Goal: Task Accomplishment & Management: Use online tool/utility

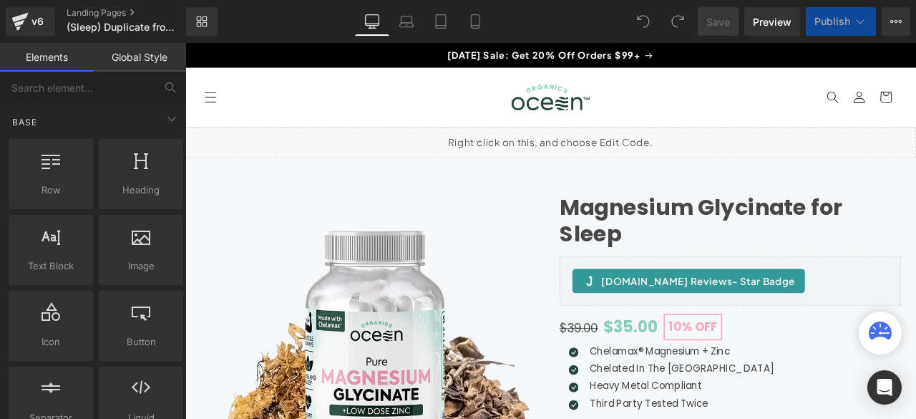
scroll to position [119, 0]
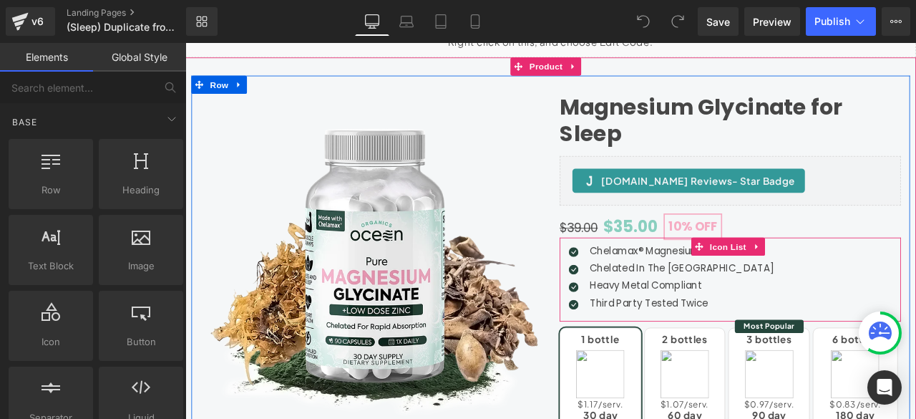
click at [854, 343] on div "Icon Chelamax® Magnesium + Zinc Text Block Icon Chelated In The [GEOGRAPHIC_DAT…" at bounding box center [831, 324] width 404 height 86
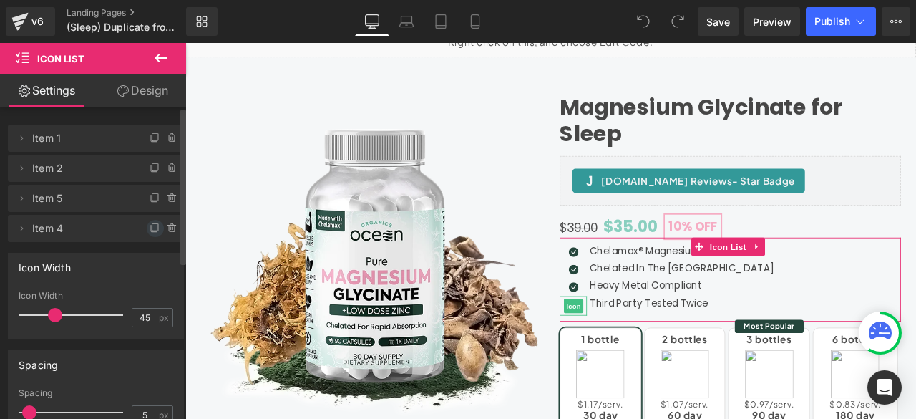
click at [150, 228] on icon at bounding box center [155, 228] width 11 height 11
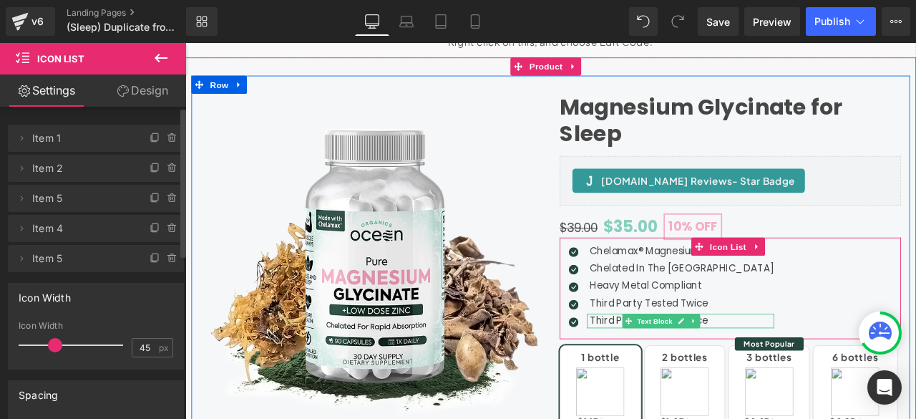
click at [681, 368] on p "Third Party Tested Twice" at bounding box center [774, 372] width 218 height 17
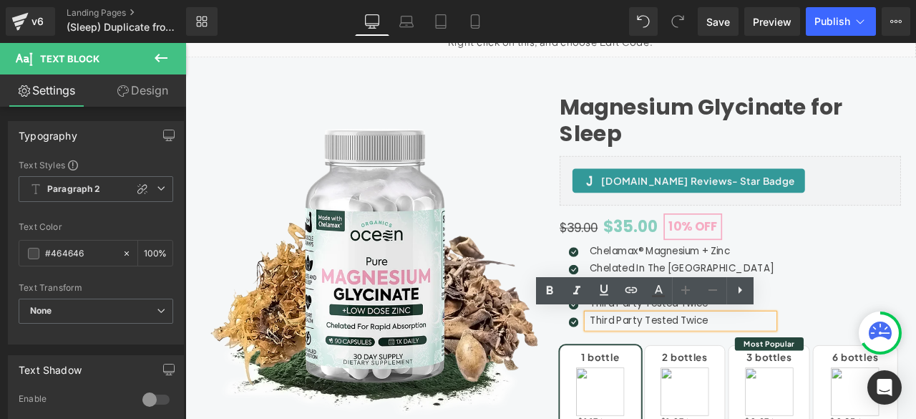
click at [699, 371] on p "Third Party Tested Twice" at bounding box center [774, 372] width 218 height 17
click at [711, 374] on p "Third Party Tested Twice" at bounding box center [774, 372] width 218 height 17
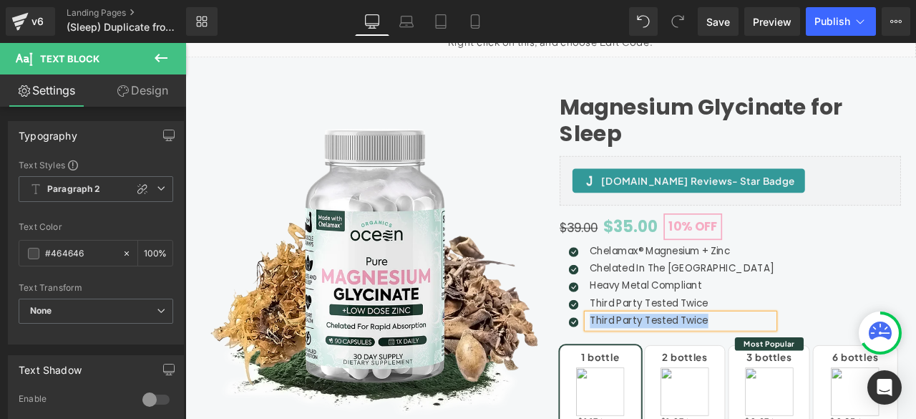
paste div
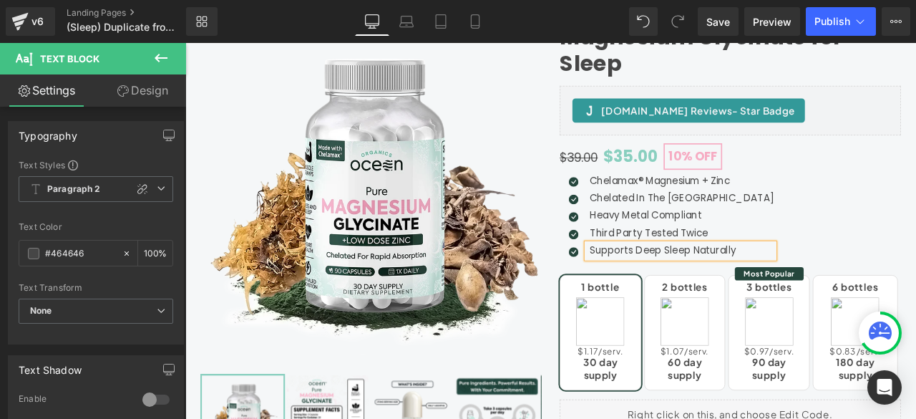
scroll to position [238, 0]
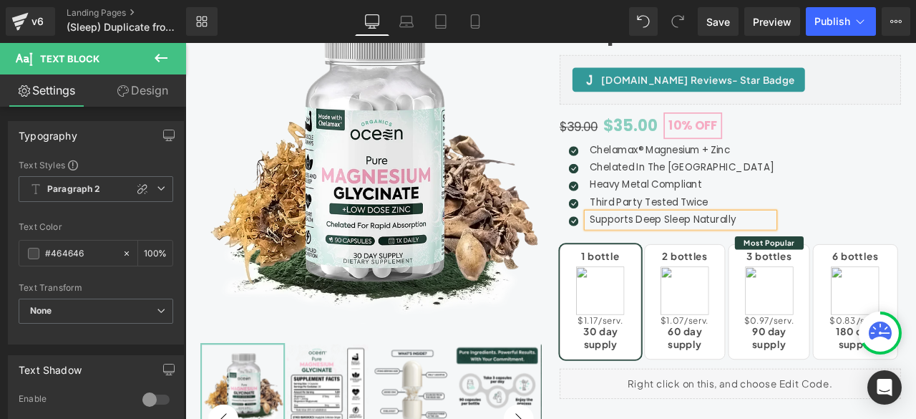
click at [876, 212] on div "Icon Chelamax® Magnesium + Zinc Text Block Icon Chelated In The [GEOGRAPHIC_DAT…" at bounding box center [831, 214] width 404 height 107
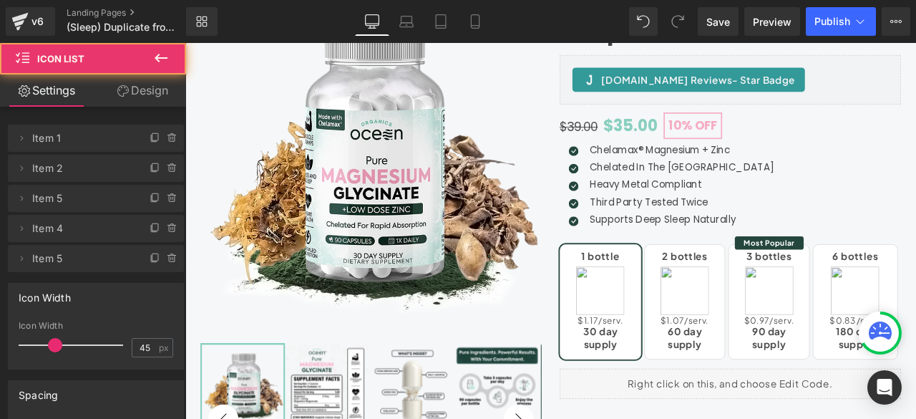
scroll to position [119, 0]
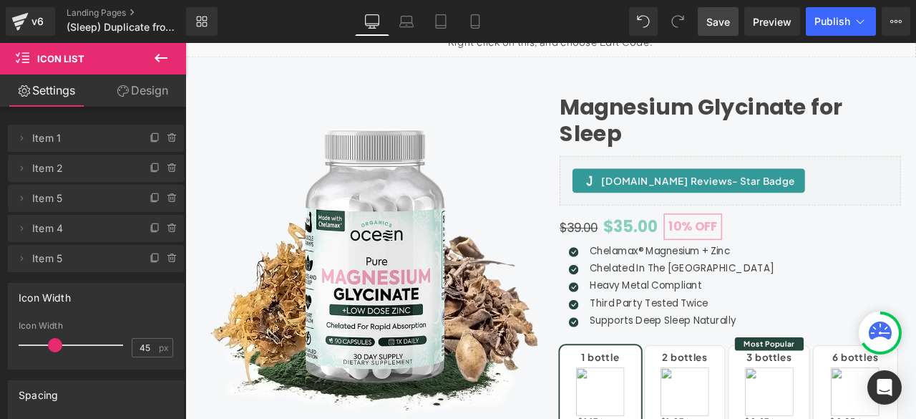
click at [711, 28] on span "Save" at bounding box center [718, 21] width 24 height 15
click at [120, 12] on link "Landing Pages" at bounding box center [138, 12] width 143 height 11
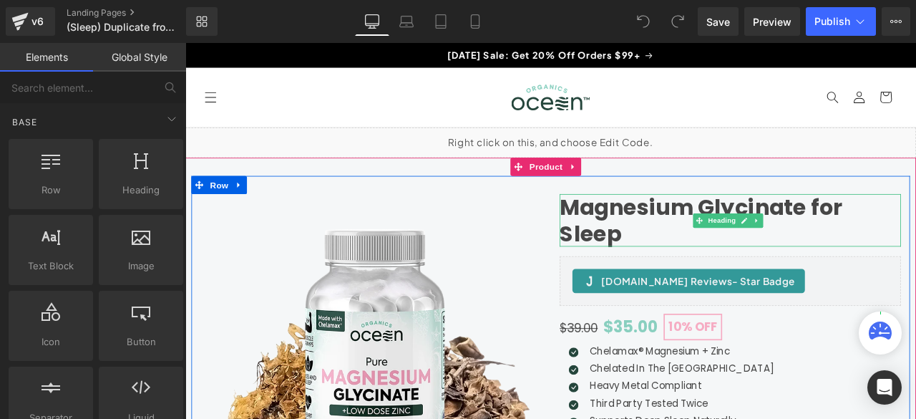
click at [725, 238] on h1 "Magnesium Glycinate for Sleep" at bounding box center [831, 253] width 404 height 62
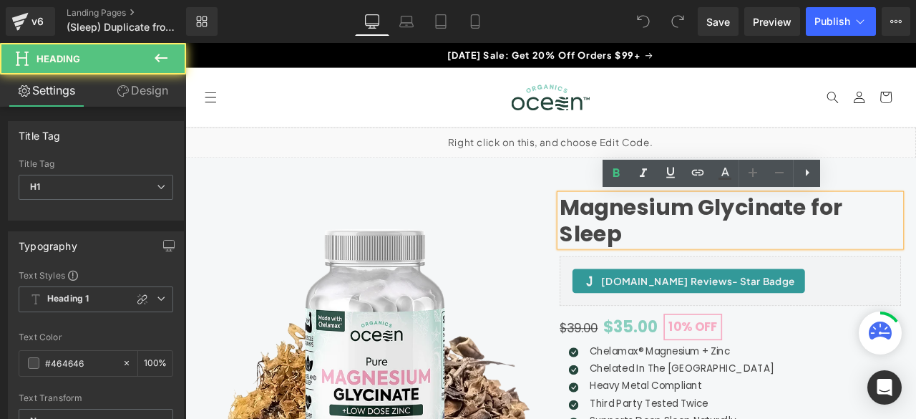
click at [725, 242] on h1 "Magnesium Glycinate for Sleep" at bounding box center [831, 253] width 404 height 62
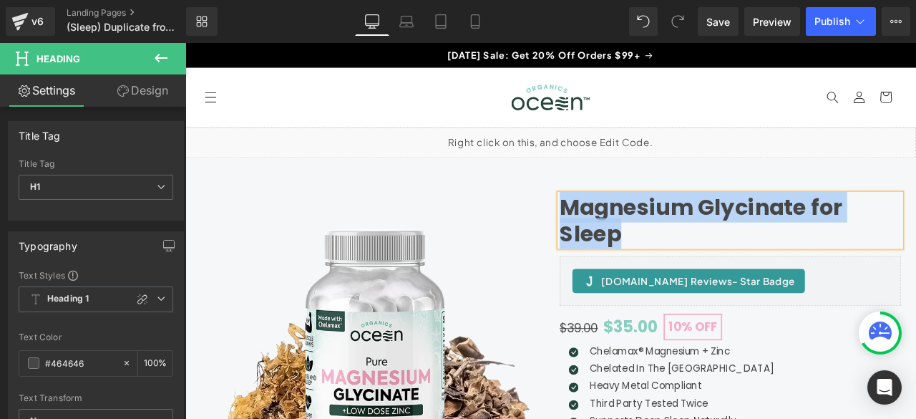
copy h1 "Magnesium Glycinate for Sleep"
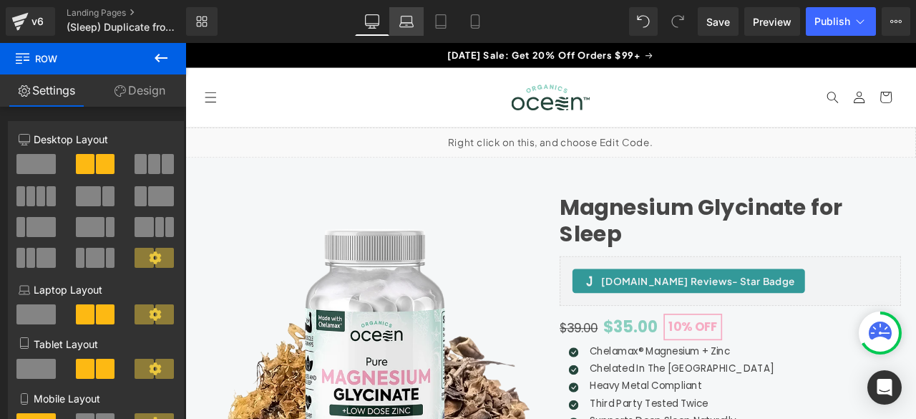
click at [413, 28] on icon at bounding box center [406, 21] width 14 height 14
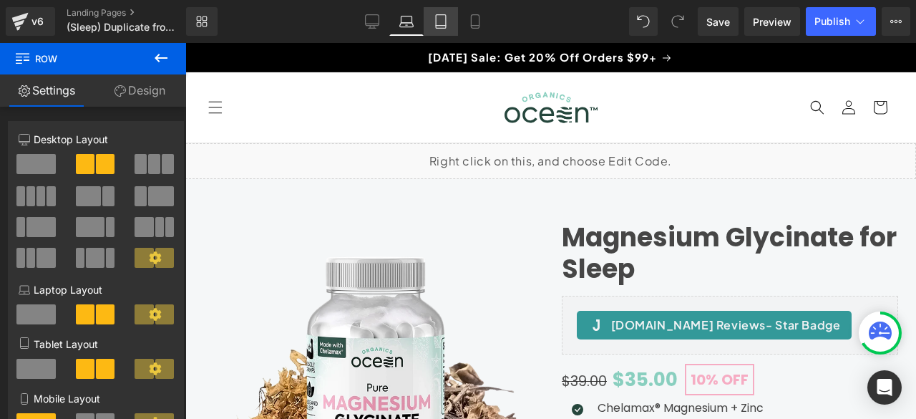
click at [431, 24] on link "Tablet" at bounding box center [441, 21] width 34 height 29
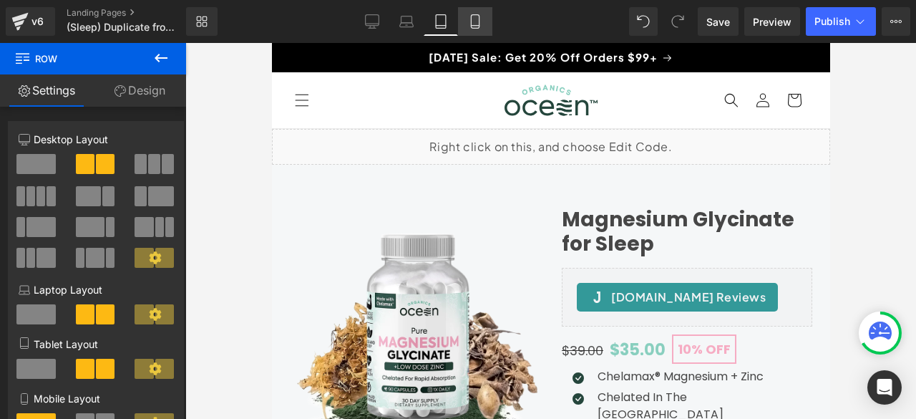
click at [475, 21] on icon at bounding box center [475, 21] width 14 height 14
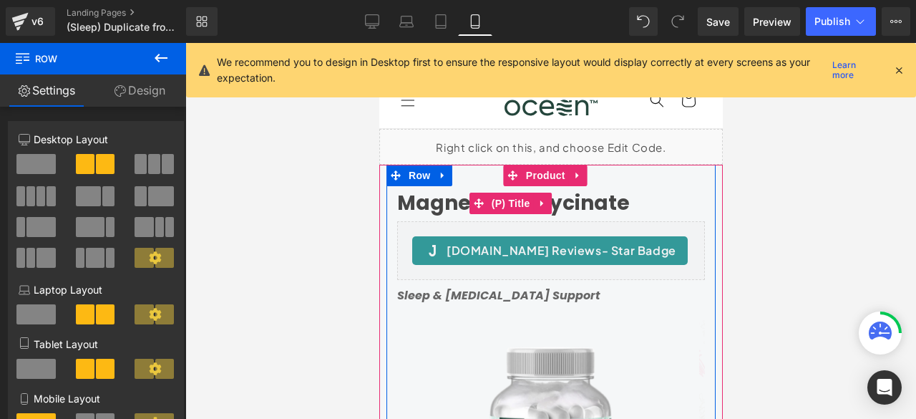
click at [446, 201] on link "Magnesium Glycinate" at bounding box center [513, 203] width 233 height 24
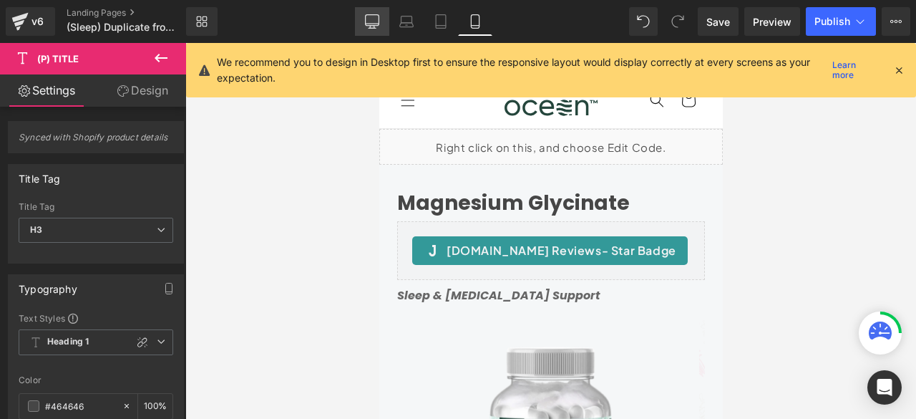
click at [378, 26] on icon at bounding box center [372, 21] width 14 height 14
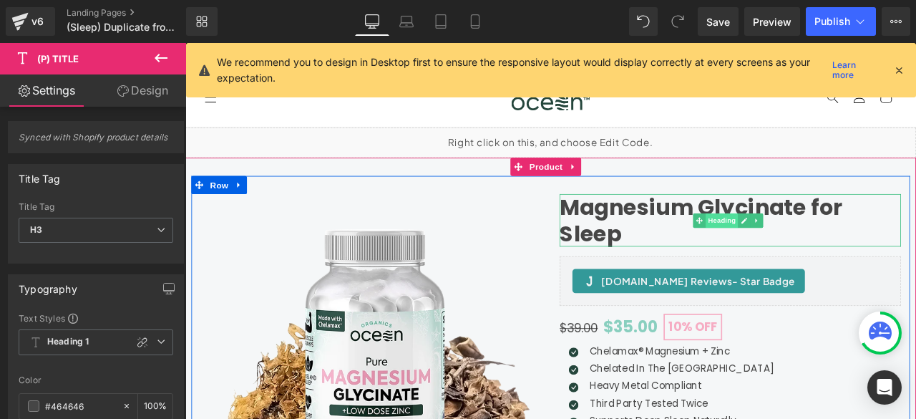
click at [809, 251] on span "Heading" at bounding box center [821, 253] width 39 height 17
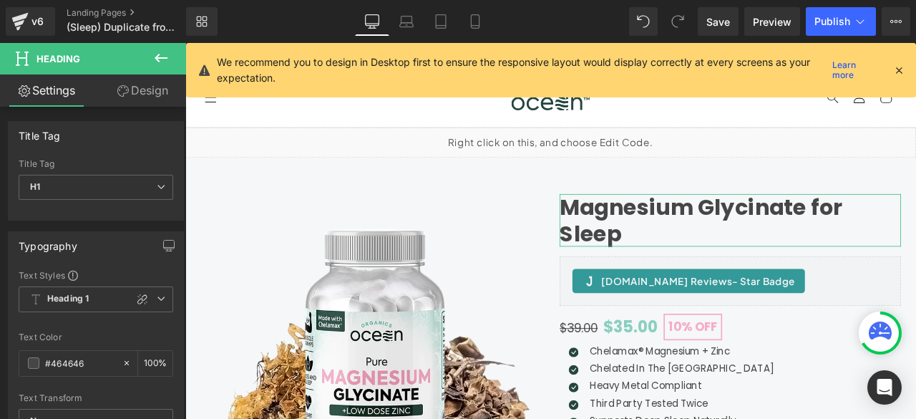
click at [133, 89] on link "Design" at bounding box center [142, 90] width 93 height 32
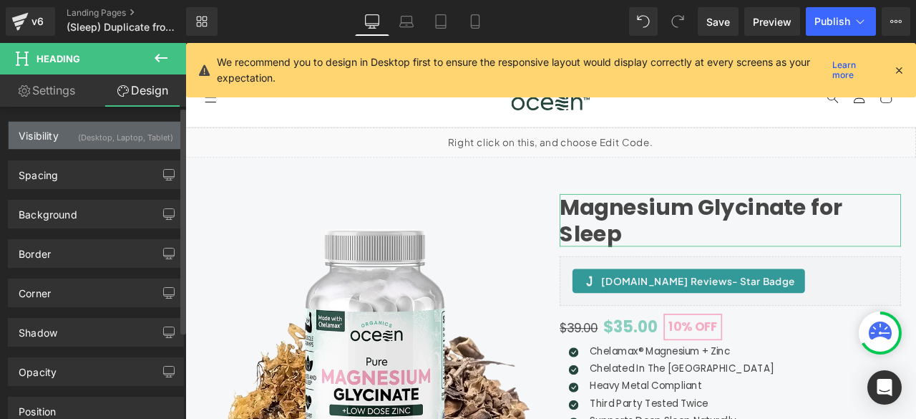
click at [89, 137] on div "(Desktop, Laptop, Tablet)" at bounding box center [125, 134] width 95 height 24
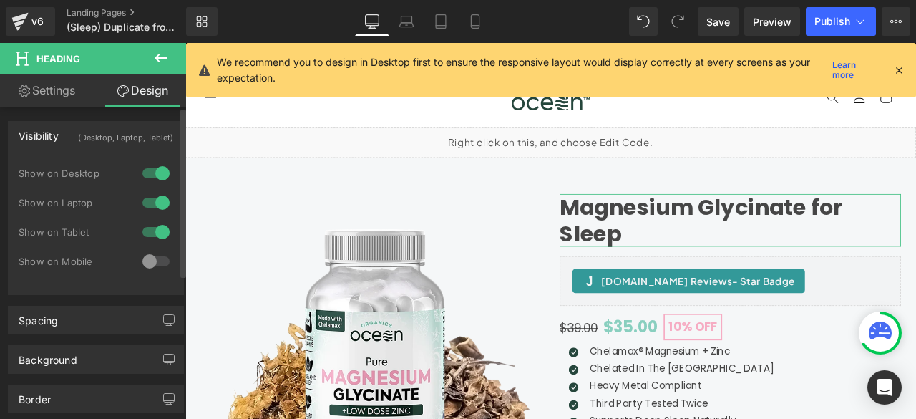
click at [144, 258] on div at bounding box center [156, 261] width 34 height 23
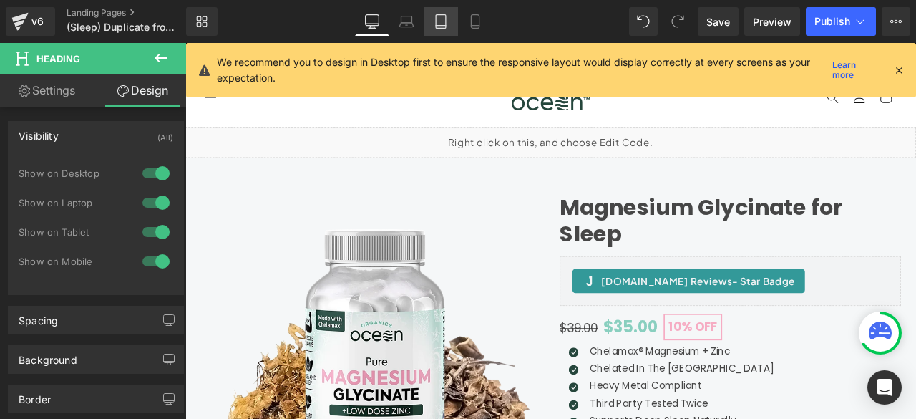
click at [444, 23] on icon at bounding box center [441, 21] width 14 height 14
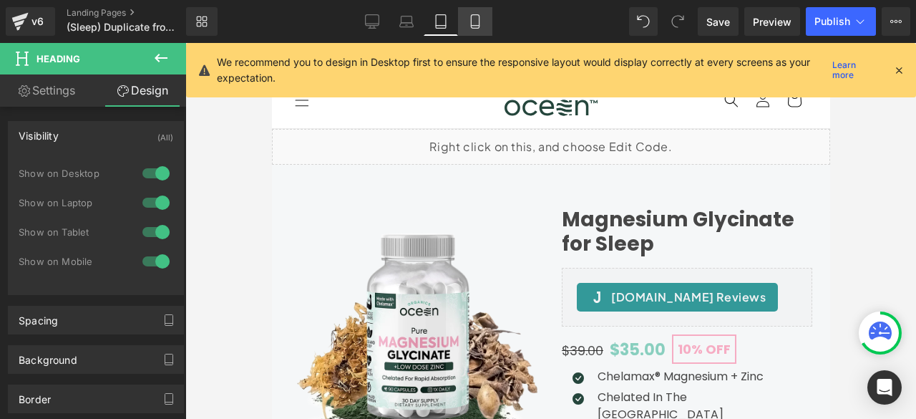
click at [476, 23] on icon at bounding box center [475, 21] width 14 height 14
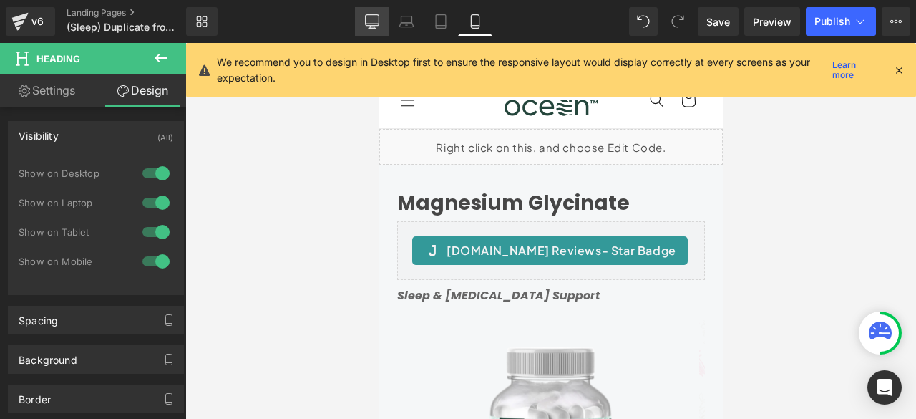
click at [374, 26] on icon at bounding box center [372, 21] width 14 height 14
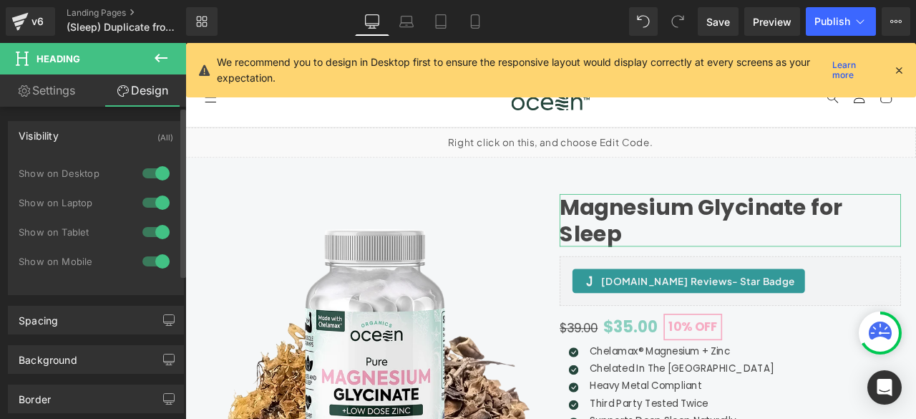
click at [155, 258] on div at bounding box center [156, 261] width 34 height 23
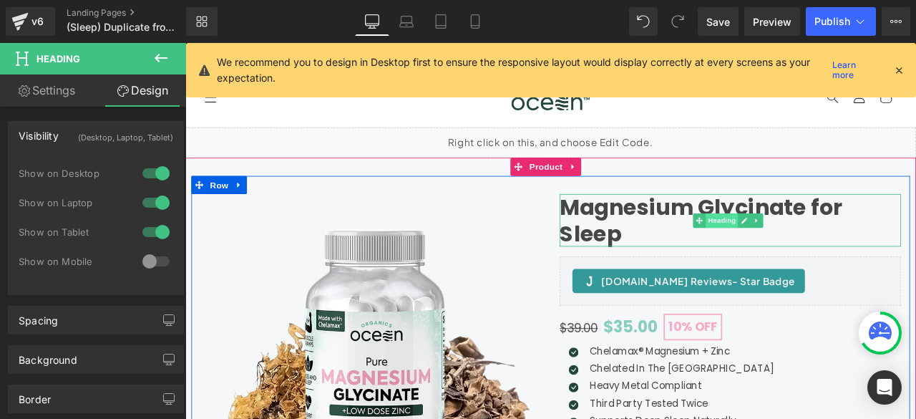
click at [812, 250] on span "Heading" at bounding box center [821, 253] width 39 height 17
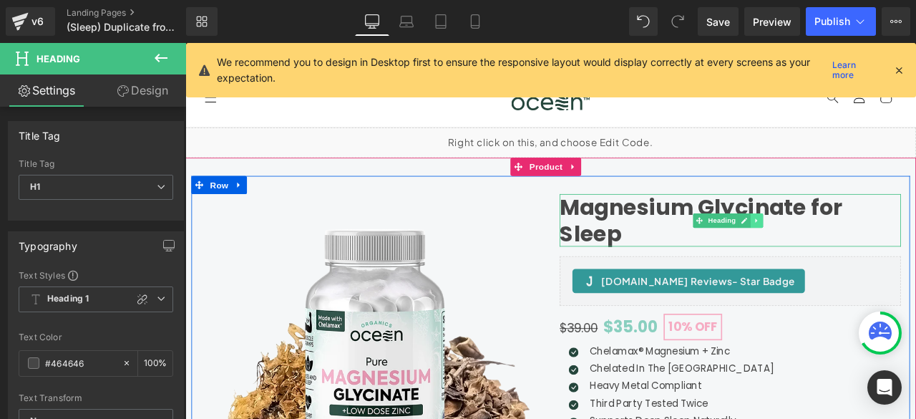
click at [861, 253] on icon at bounding box center [862, 253] width 2 height 5
click at [851, 249] on icon at bounding box center [855, 253] width 8 height 8
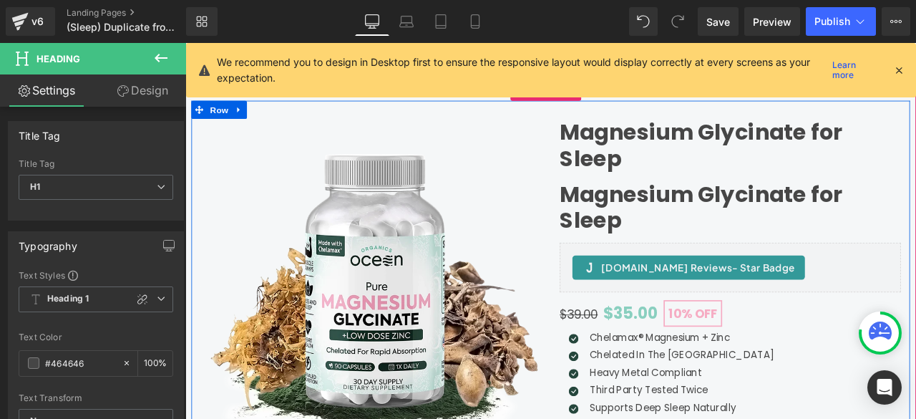
scroll to position [75, 0]
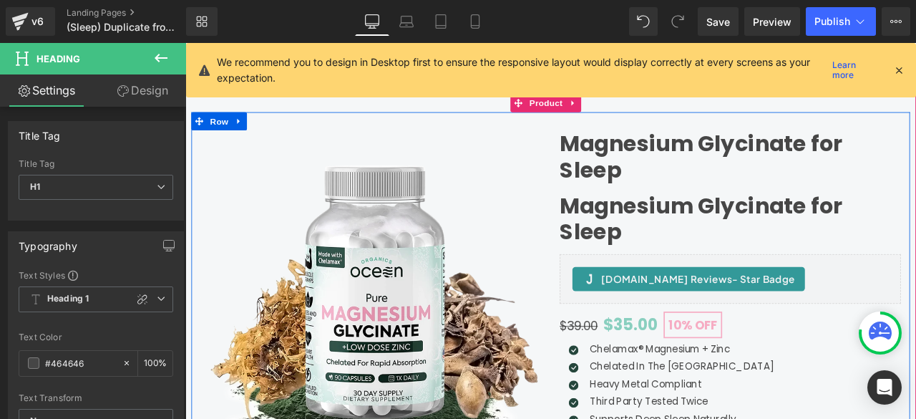
click at [689, 248] on h1 "Magnesium Glycinate for Sleep" at bounding box center [831, 251] width 404 height 62
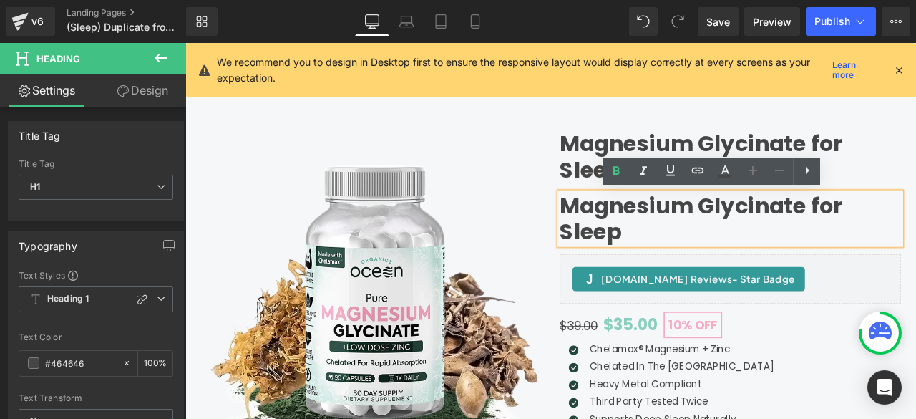
click at [704, 261] on h1 "Magnesium Glycinate for Sleep" at bounding box center [831, 251] width 404 height 62
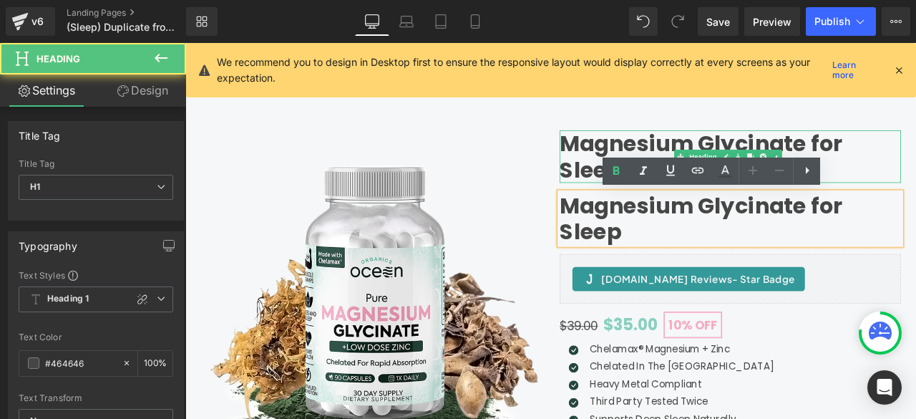
click at [636, 159] on h1 "Magnesium Glycinate for Sleep" at bounding box center [831, 178] width 404 height 62
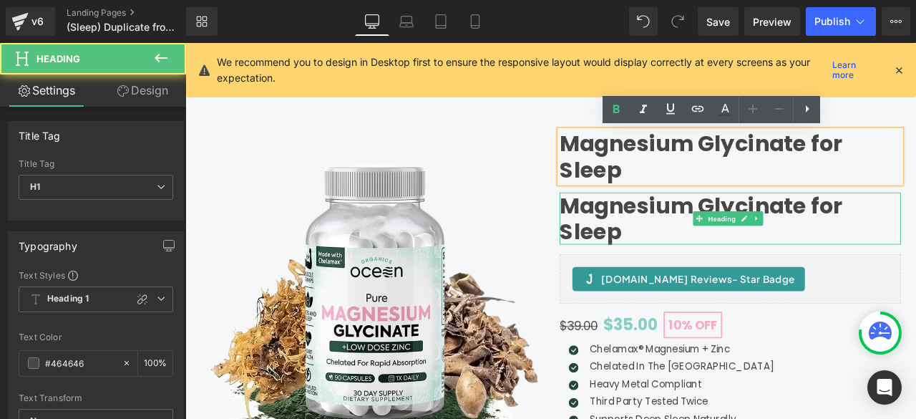
click at [690, 269] on h1 "Magnesium Glycinate for Sleep" at bounding box center [831, 251] width 404 height 62
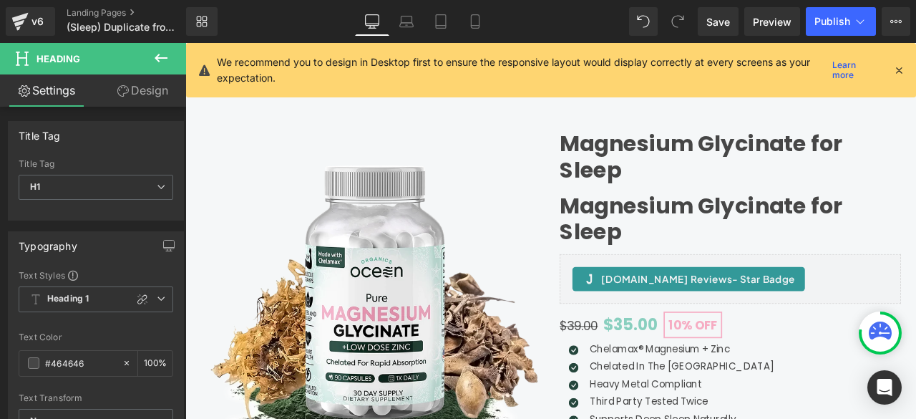
click at [118, 86] on icon at bounding box center [122, 90] width 11 height 11
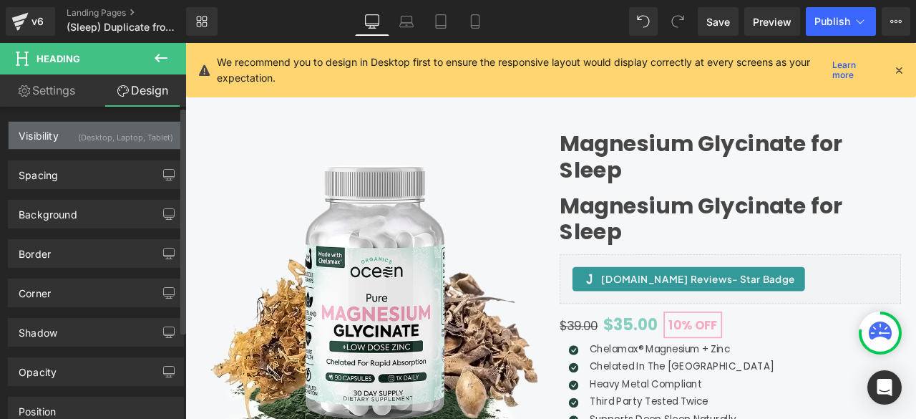
click at [117, 132] on div "(Desktop, Laptop, Tablet)" at bounding box center [125, 134] width 95 height 24
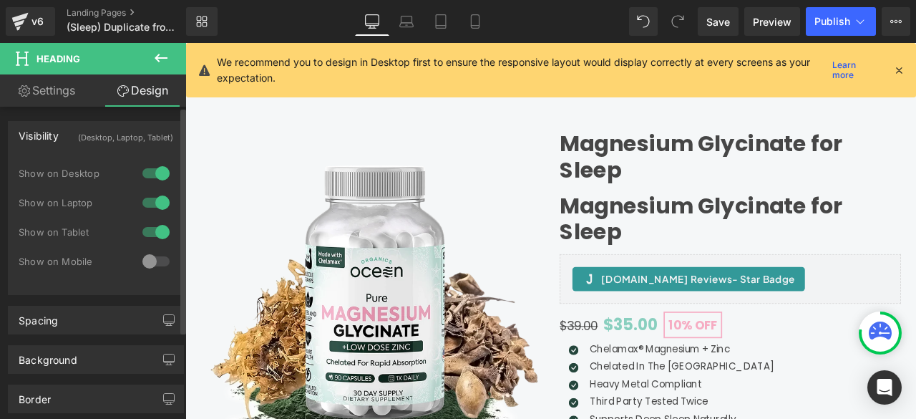
click at [149, 259] on div at bounding box center [156, 261] width 34 height 23
click at [472, 31] on link "Mobile" at bounding box center [475, 21] width 34 height 29
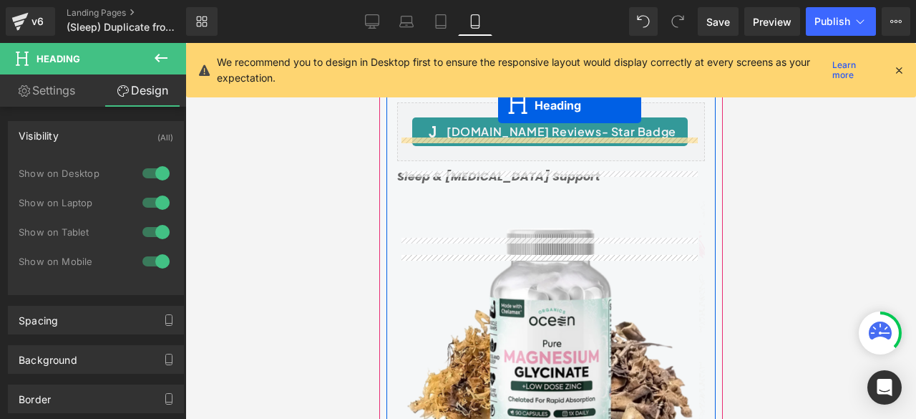
scroll to position [47, 0]
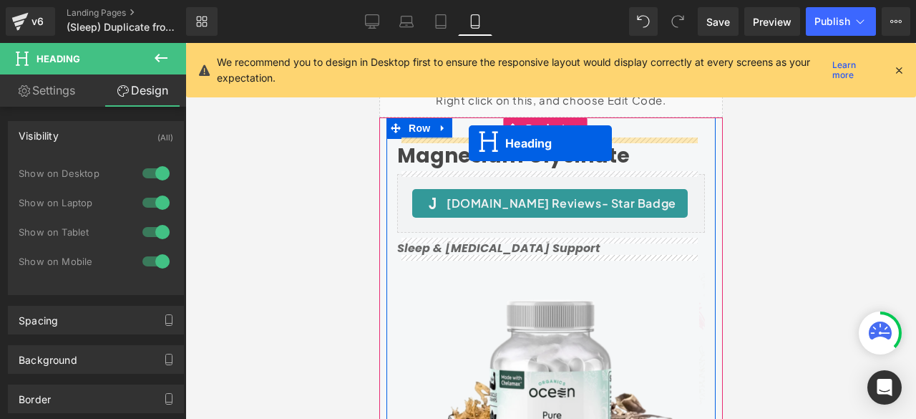
drag, startPoint x: 515, startPoint y: 162, endPoint x: 467, endPoint y: 143, distance: 51.4
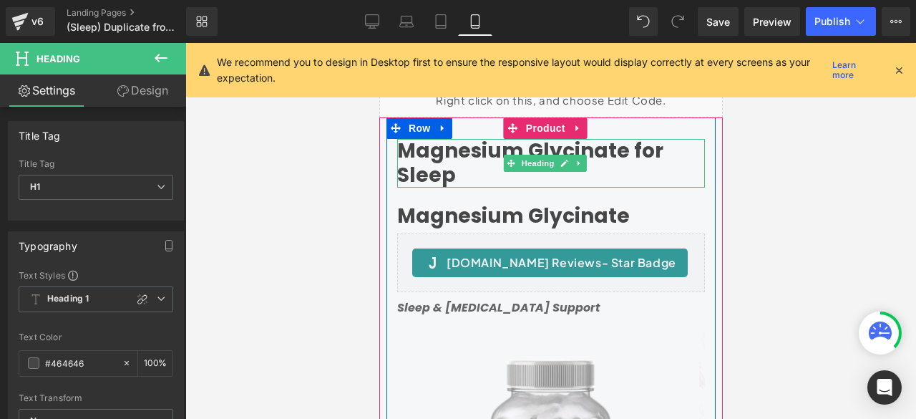
click at [435, 163] on h1 "Magnesium Glycinate for Sleep" at bounding box center [551, 163] width 308 height 48
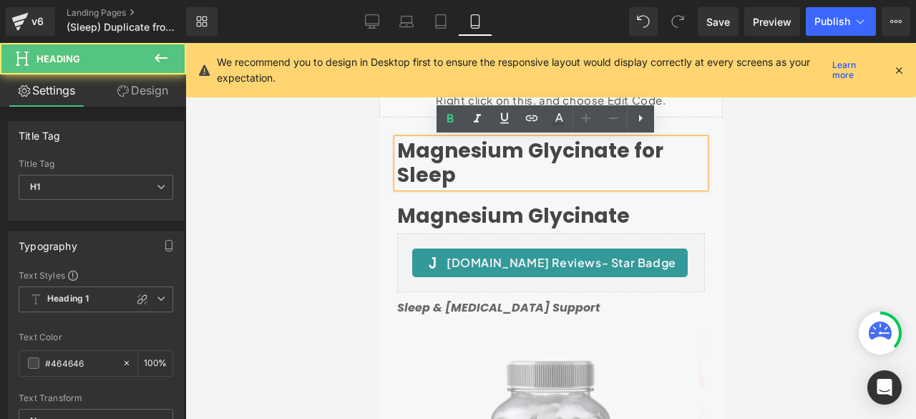
click at [458, 169] on h1 "Magnesium Glycinate for Sleep" at bounding box center [551, 163] width 308 height 48
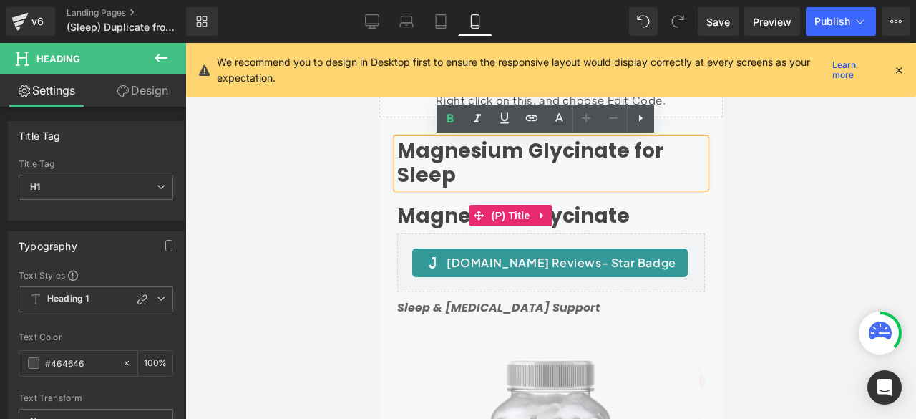
click at [450, 214] on link "Magnesium Glycinate" at bounding box center [513, 216] width 233 height 24
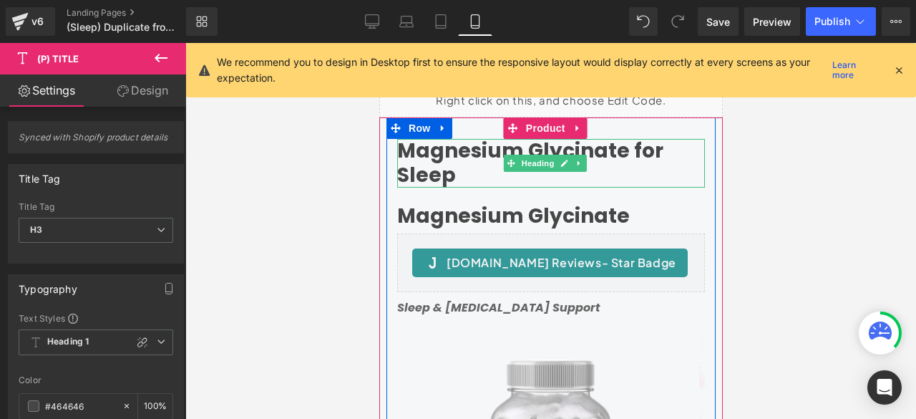
click at [448, 168] on h1 "Magnesium Glycinate for Sleep" at bounding box center [551, 163] width 308 height 48
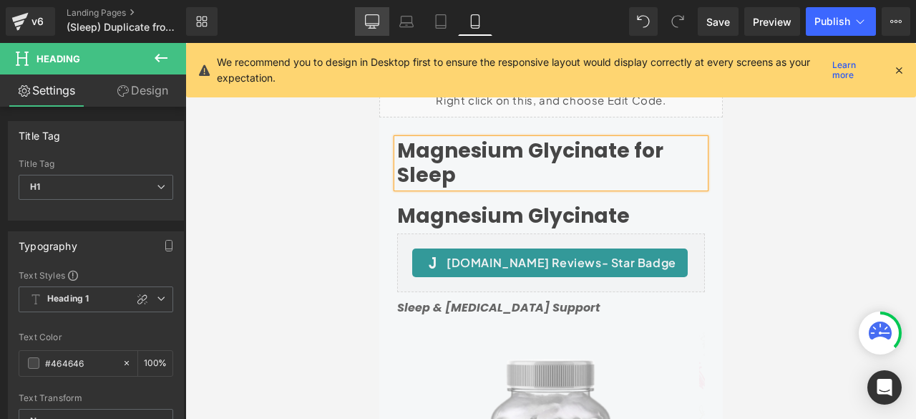
click at [374, 19] on icon at bounding box center [372, 21] width 14 height 14
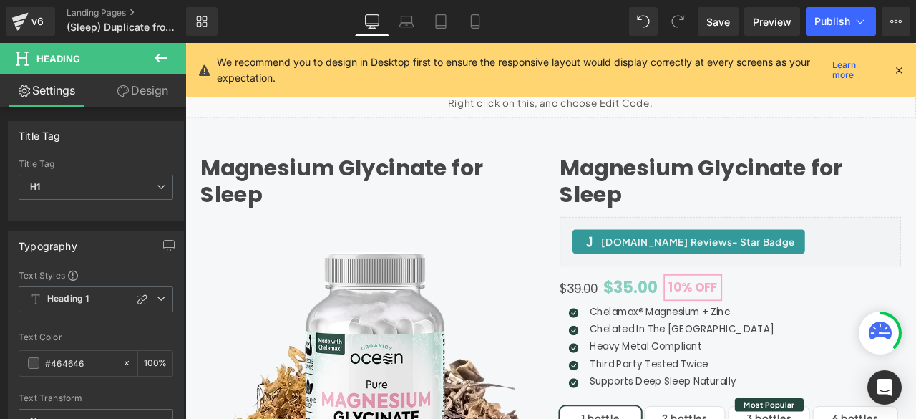
scroll to position [83, 0]
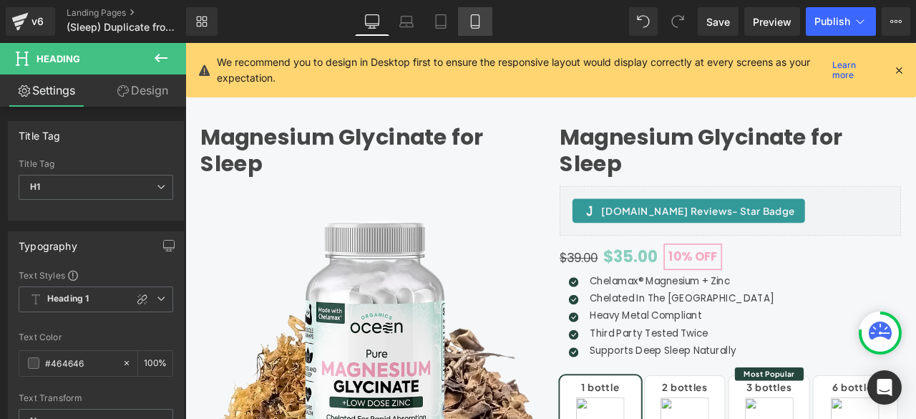
click at [481, 26] on icon at bounding box center [475, 21] width 14 height 14
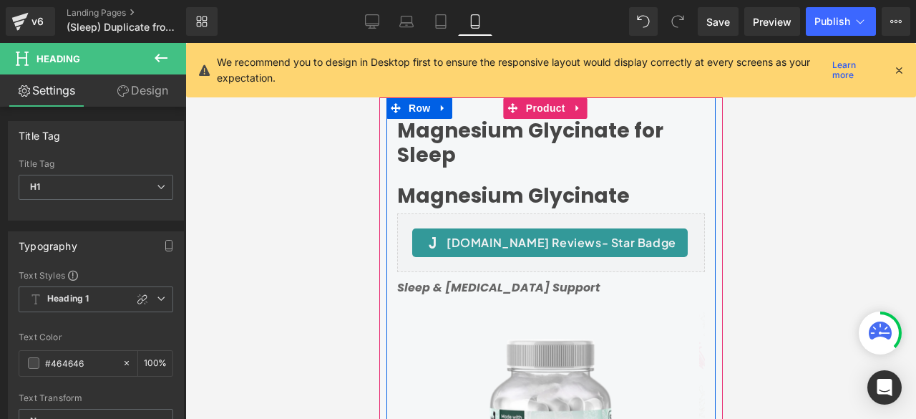
scroll to position [47, 0]
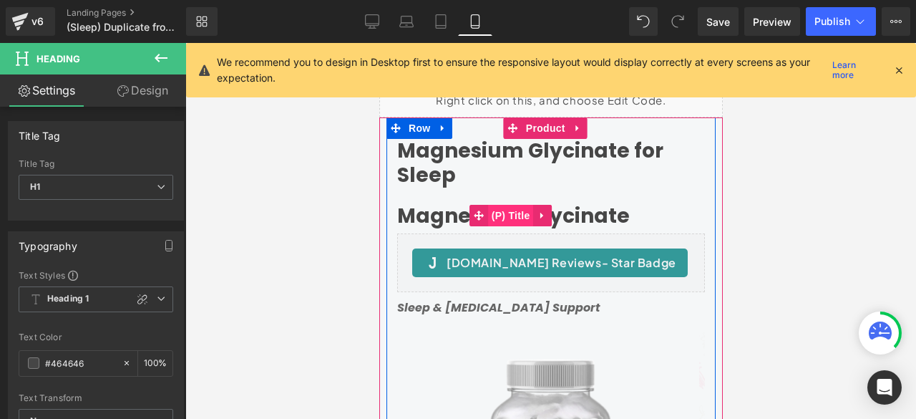
click at [515, 214] on span "(P) Title" at bounding box center [510, 215] width 46 height 21
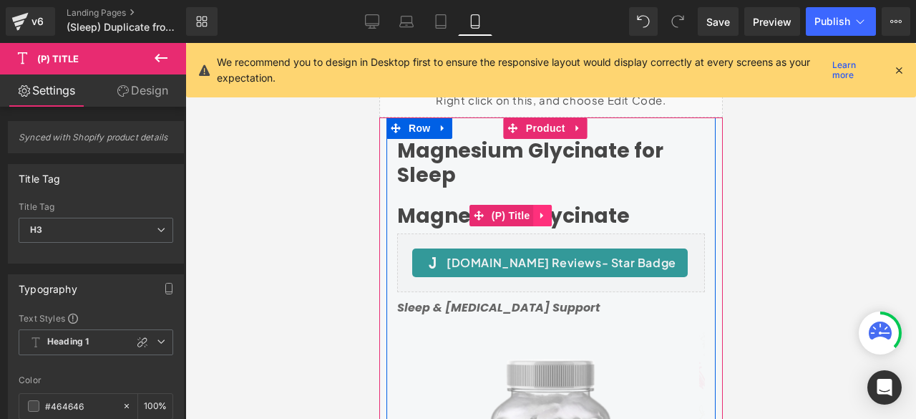
click at [543, 213] on icon at bounding box center [542, 215] width 10 height 11
click at [547, 213] on icon at bounding box center [551, 215] width 10 height 10
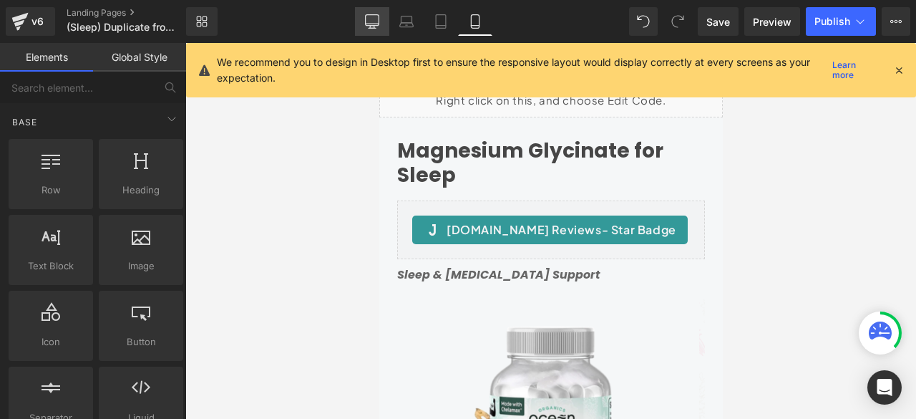
click at [366, 11] on link "Desktop" at bounding box center [372, 21] width 34 height 29
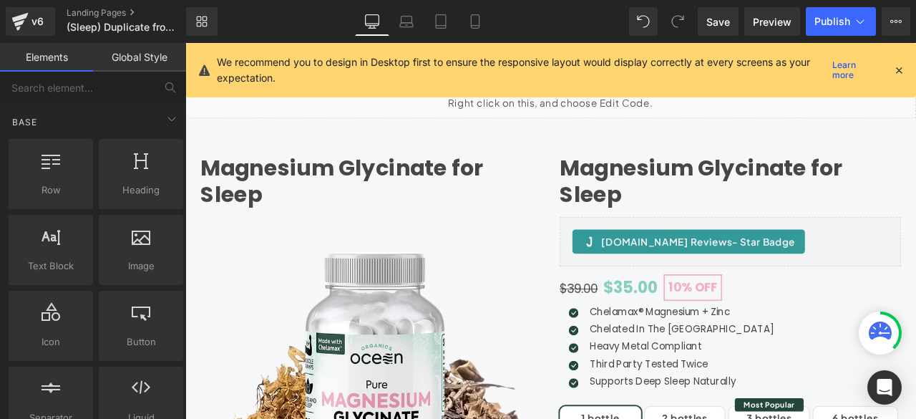
scroll to position [100, 0]
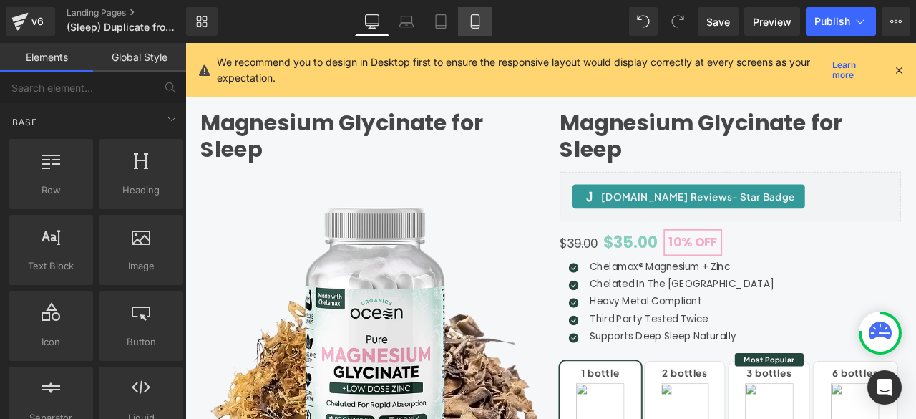
click at [477, 19] on icon at bounding box center [475, 21] width 14 height 14
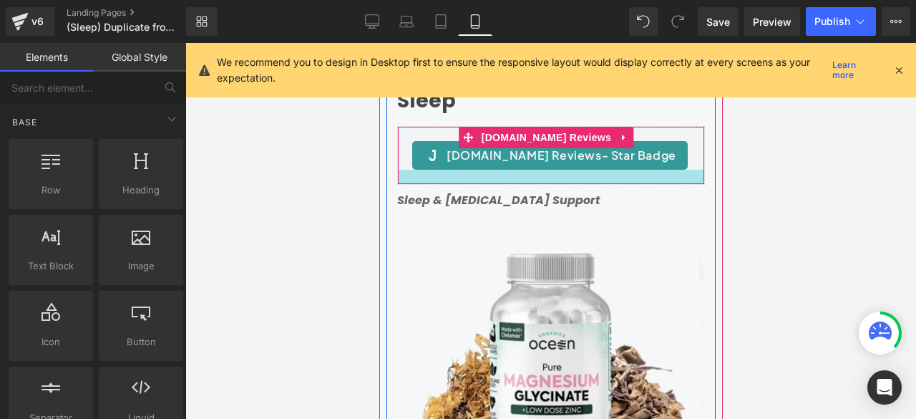
scroll to position [0, 0]
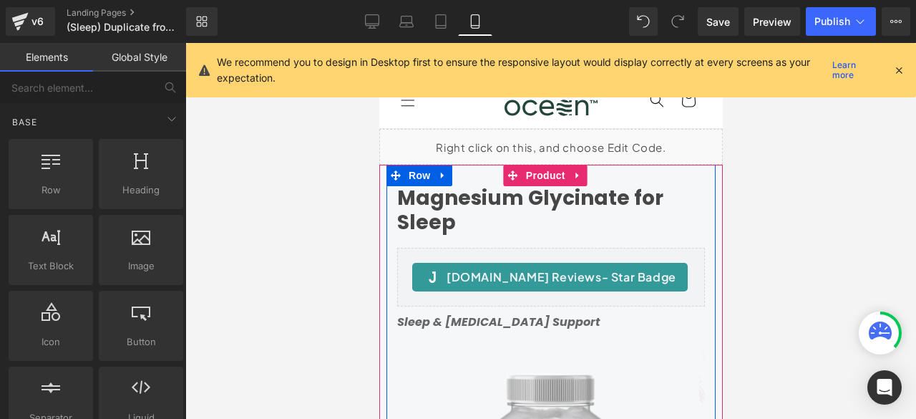
click at [464, 210] on h1 "Magnesium Glycinate for Sleep" at bounding box center [551, 210] width 308 height 48
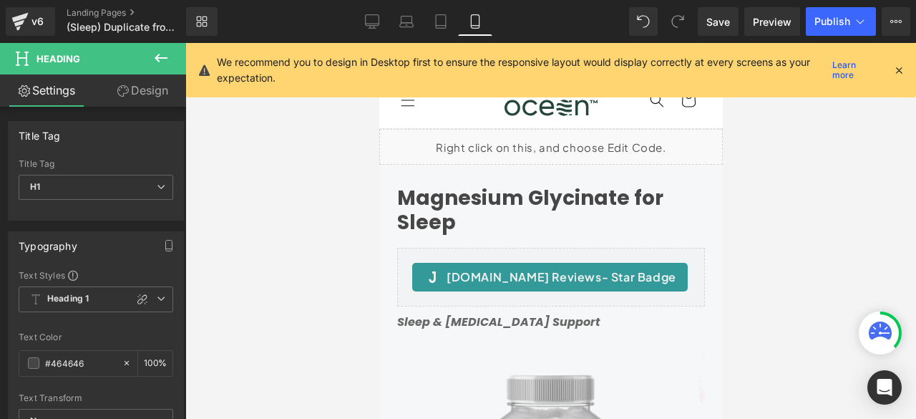
click at [130, 93] on link "Design" at bounding box center [142, 90] width 93 height 32
click at [0, 0] on div "Visibility" at bounding box center [0, 0] width 0 height 0
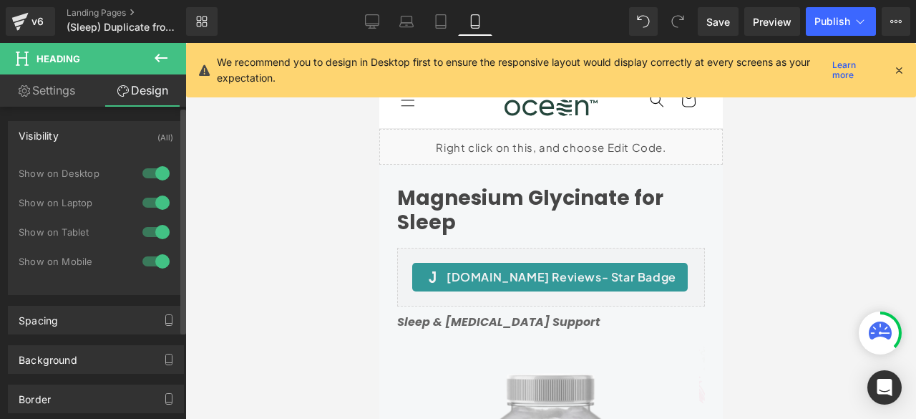
click at [147, 173] on div at bounding box center [156, 173] width 34 height 23
click at [153, 202] on div at bounding box center [156, 202] width 34 height 23
click at [152, 233] on div at bounding box center [156, 231] width 34 height 23
click at [716, 21] on span "Save" at bounding box center [718, 21] width 24 height 15
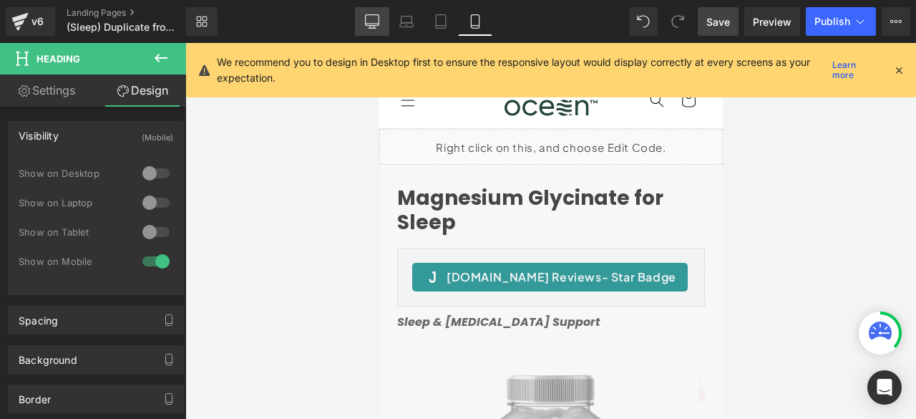
click at [363, 14] on link "Desktop" at bounding box center [372, 21] width 34 height 29
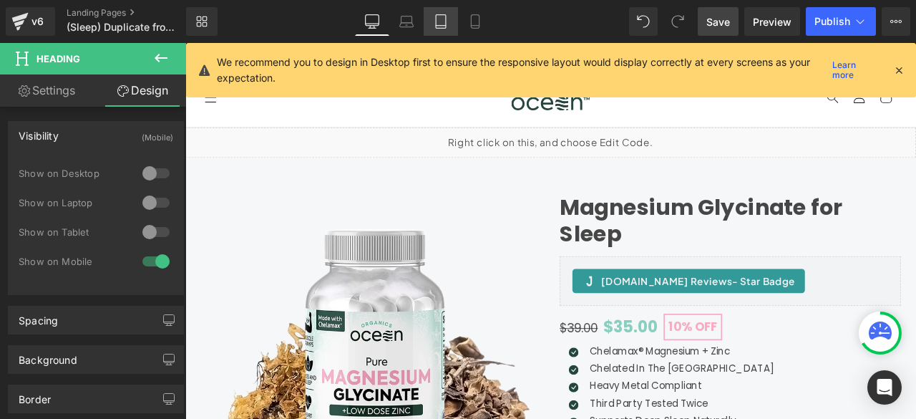
click at [441, 20] on icon at bounding box center [441, 21] width 14 height 14
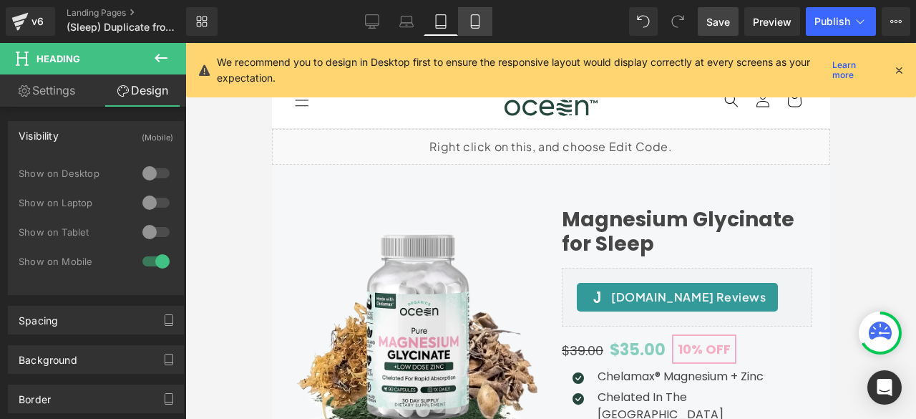
click at [464, 21] on link "Mobile" at bounding box center [475, 21] width 34 height 29
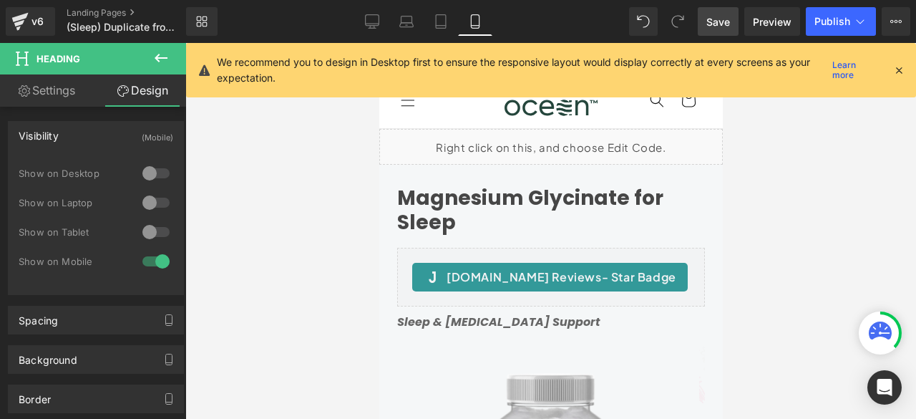
click at [717, 28] on span "Save" at bounding box center [718, 21] width 24 height 15
click at [717, 23] on span "Save" at bounding box center [718, 21] width 24 height 15
click at [706, 21] on link "Save" at bounding box center [718, 21] width 41 height 29
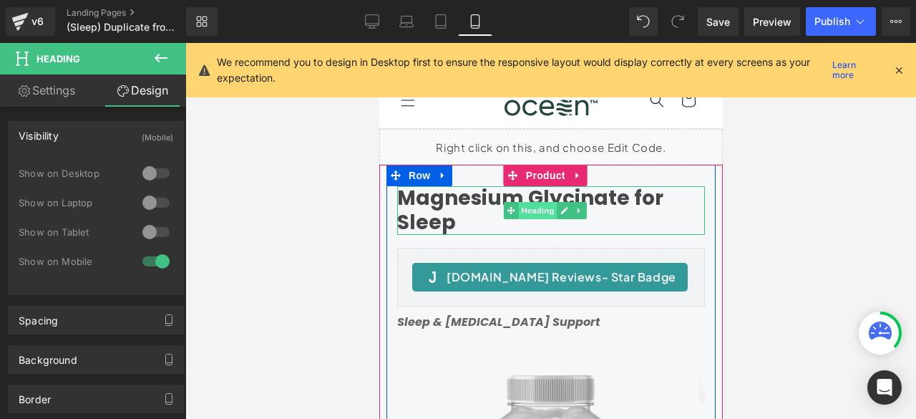
click at [535, 208] on span "Heading" at bounding box center [537, 210] width 39 height 17
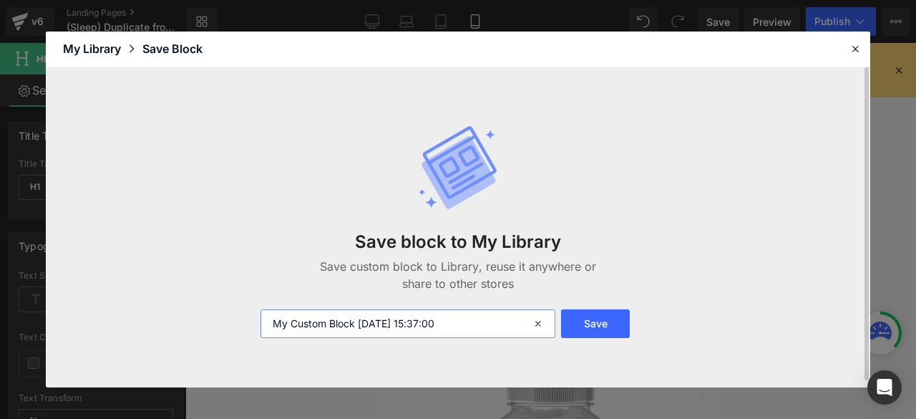
drag, startPoint x: 478, startPoint y: 326, endPoint x: 240, endPoint y: 339, distance: 238.0
click at [240, 339] on div "Save block to My Library Save custom block to Library, reuse it anywhere or sha…" at bounding box center [458, 227] width 825 height 320
type input "Magnesium Title Mobile"
click at [583, 316] on button "Save" at bounding box center [595, 323] width 69 height 29
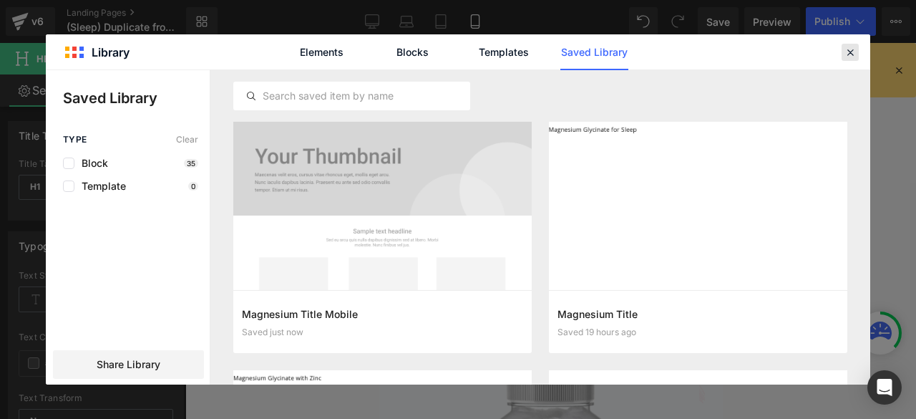
click at [849, 58] on div at bounding box center [850, 52] width 17 height 17
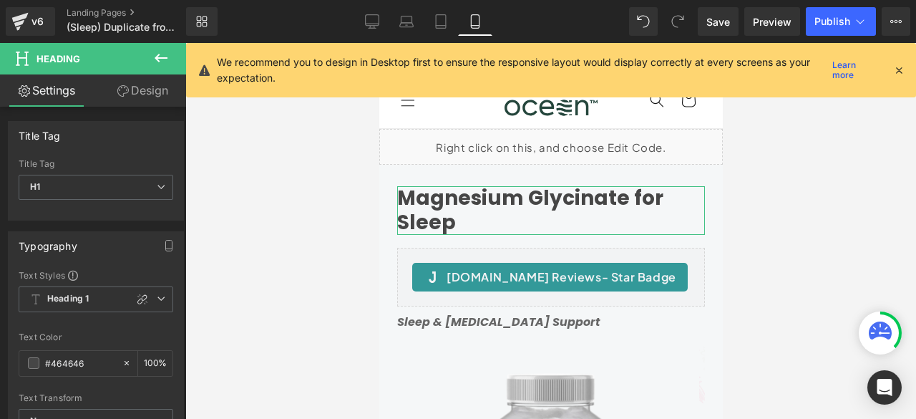
drag, startPoint x: 132, startPoint y: 89, endPoint x: 75, endPoint y: 145, distance: 80.0
click at [132, 89] on link "Design" at bounding box center [142, 90] width 93 height 32
click at [0, 0] on div "Visibility" at bounding box center [0, 0] width 0 height 0
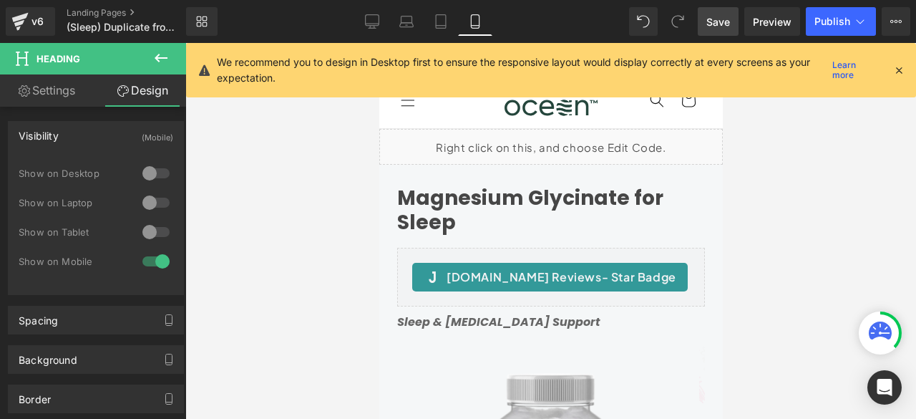
click at [713, 22] on span "Save" at bounding box center [718, 21] width 24 height 15
click at [109, 11] on link "Landing Pages" at bounding box center [138, 12] width 143 height 11
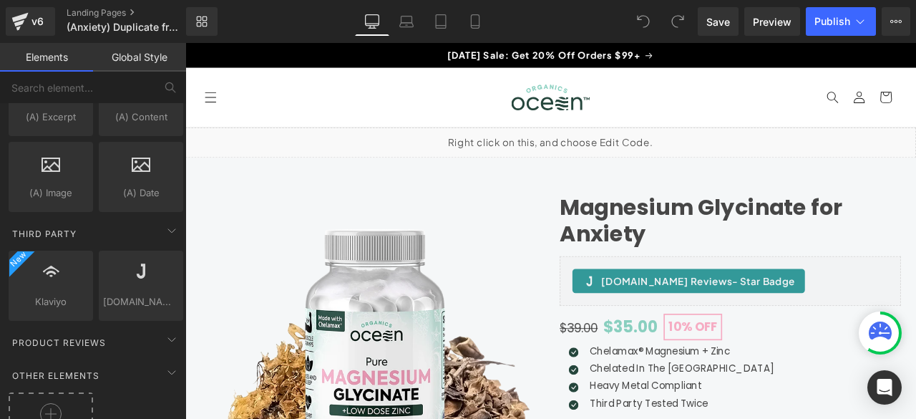
scroll to position [2897, 0]
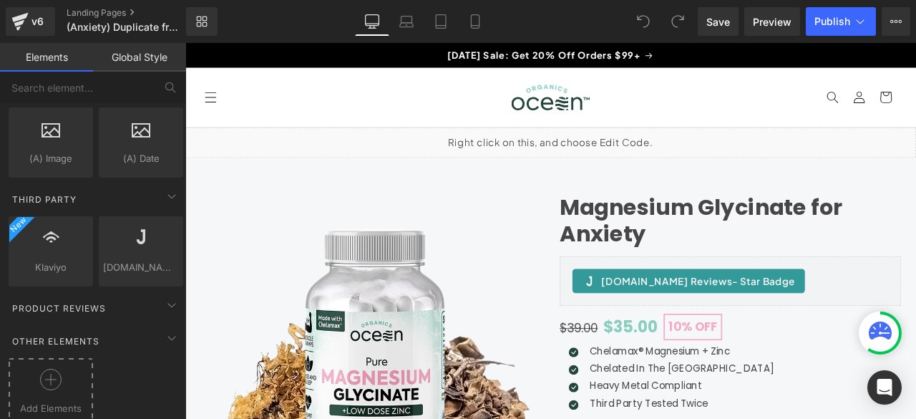
click at [34, 369] on div at bounding box center [50, 385] width 77 height 32
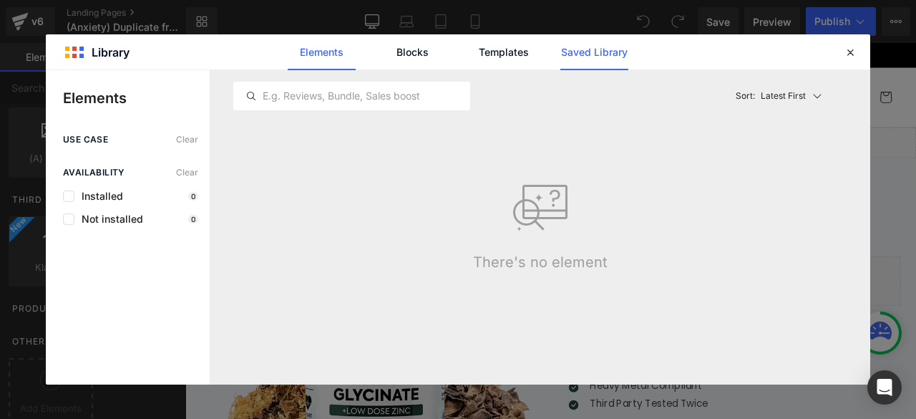
click at [617, 49] on link "Saved Library" at bounding box center [594, 52] width 68 height 36
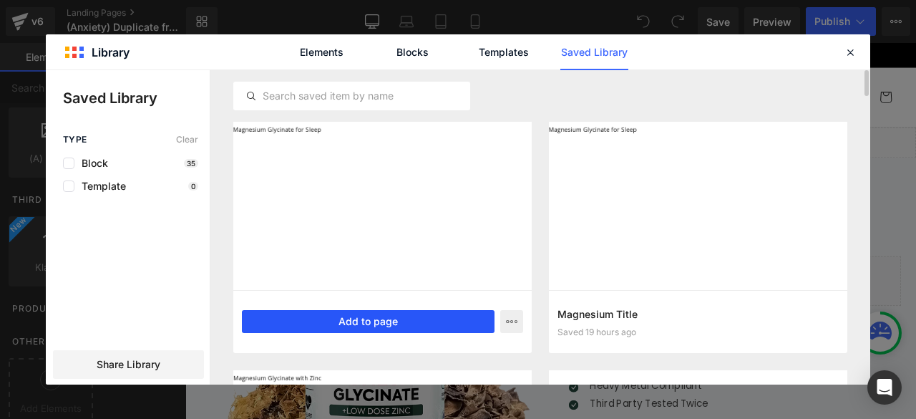
click at [361, 320] on button "Add to page" at bounding box center [368, 321] width 253 height 23
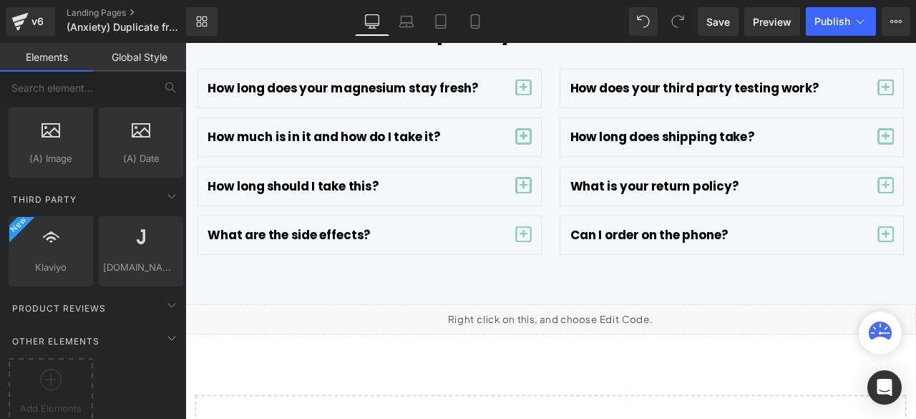
scroll to position [6526, 0]
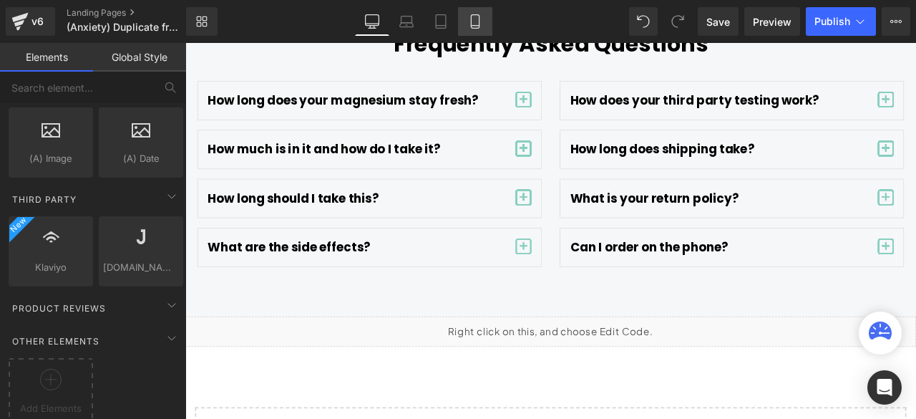
click at [467, 19] on link "Mobile" at bounding box center [475, 21] width 34 height 29
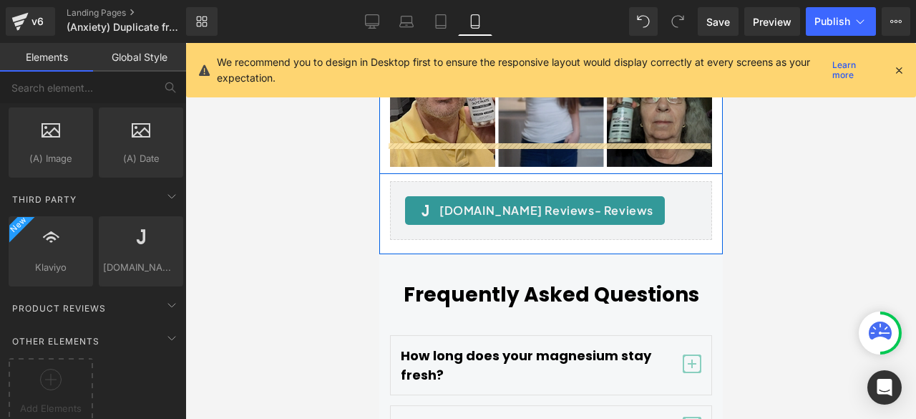
scroll to position [8340, 0]
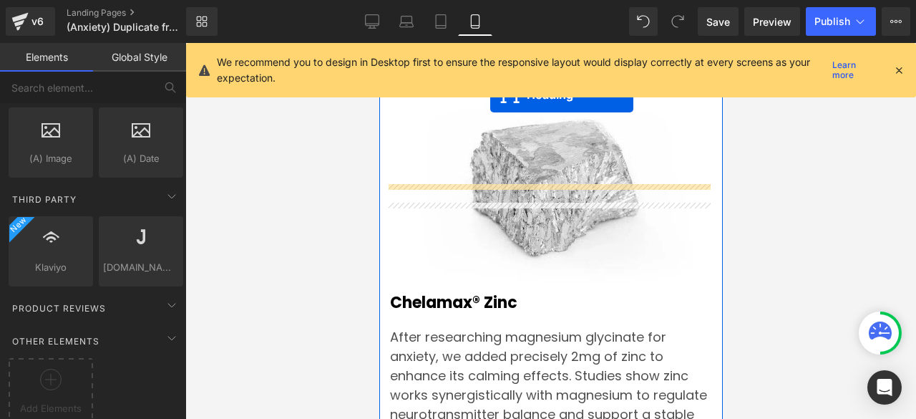
click at [464, 59] on p "We recommend you to design in Desktop first to ensure the responsive layout wou…" at bounding box center [522, 69] width 610 height 31
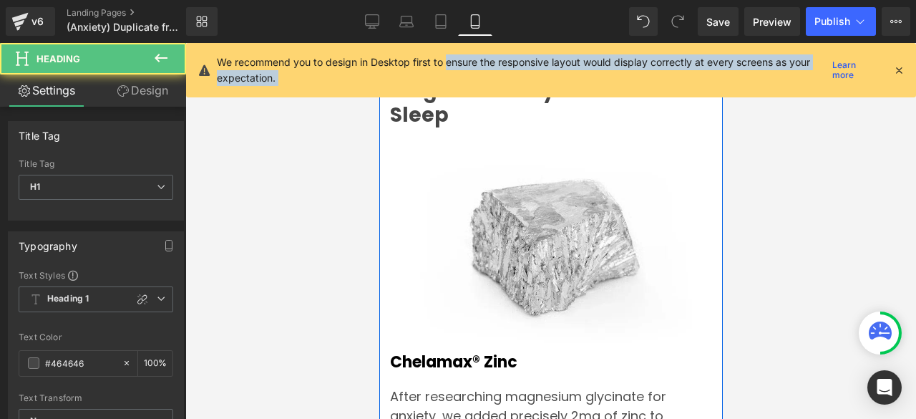
scroll to position [6726, 0]
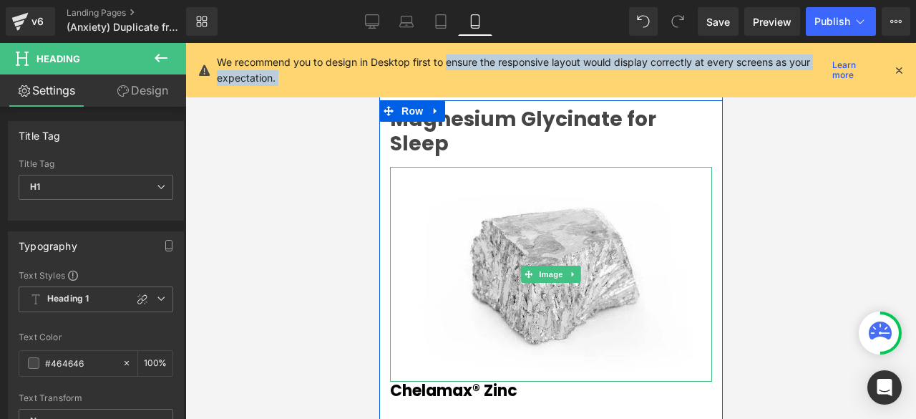
click at [500, 76] on p "We recommend you to design in Desktop first to ensure the responsive layout wou…" at bounding box center [522, 69] width 610 height 31
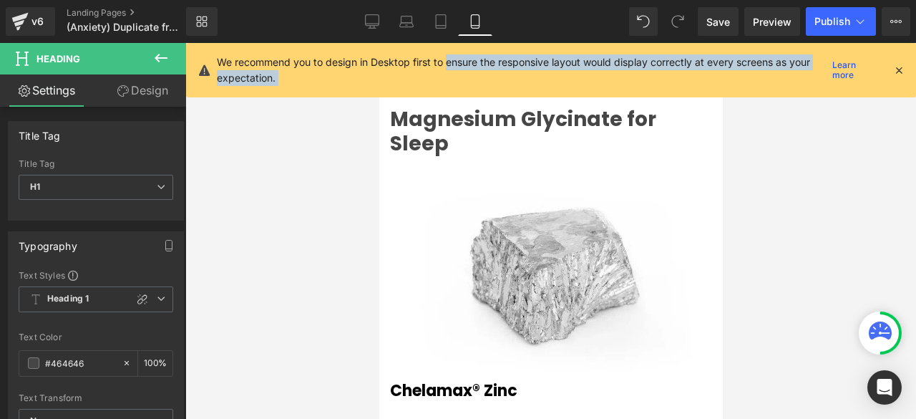
click at [500, 76] on p "We recommend you to design in Desktop first to ensure the responsive layout wou…" at bounding box center [522, 69] width 610 height 31
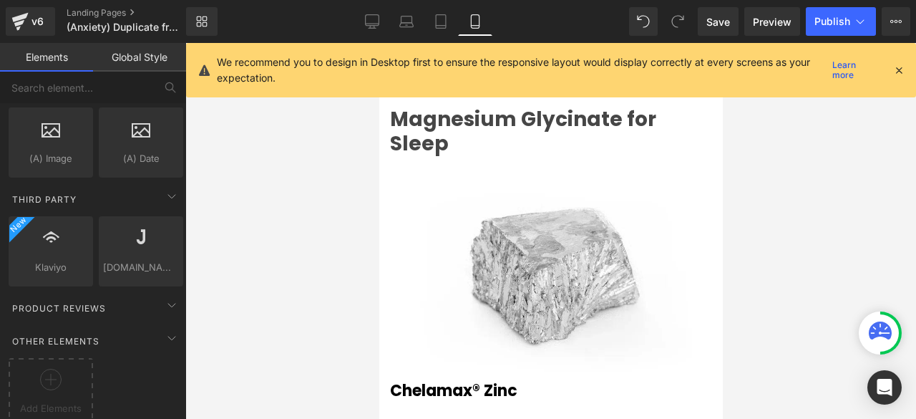
click at [321, 205] on div at bounding box center [550, 231] width 731 height 376
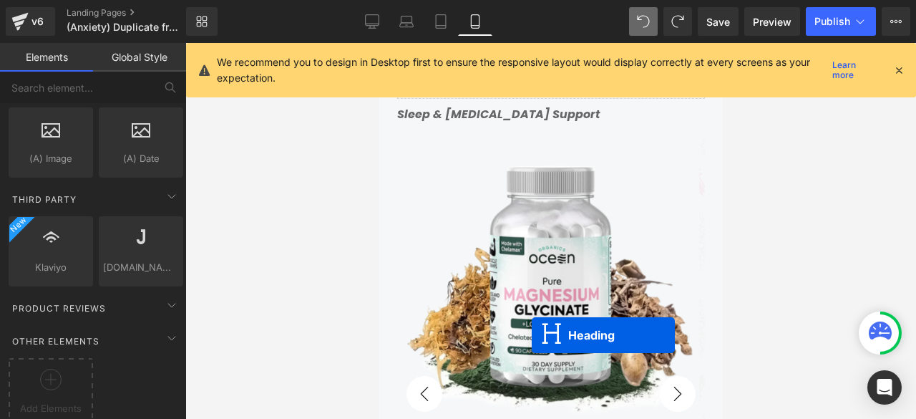
scroll to position [0, 0]
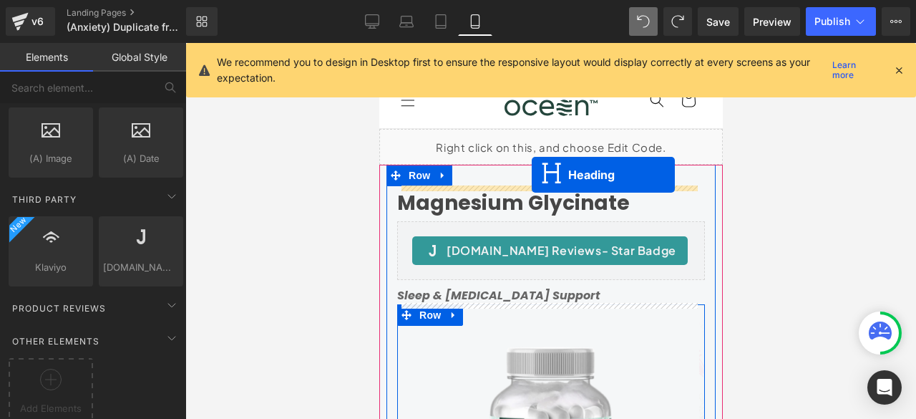
drag, startPoint x: 510, startPoint y: 184, endPoint x: 531, endPoint y: 135, distance: 52.9
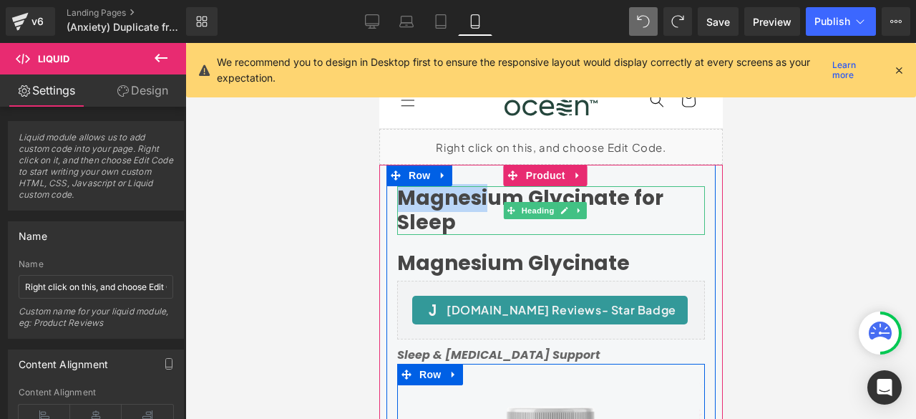
drag, startPoint x: 531, startPoint y: 135, endPoint x: 491, endPoint y: 196, distance: 72.9
click at [490, 196] on h1 "Magnesium Glycinate for Sleep" at bounding box center [551, 210] width 308 height 48
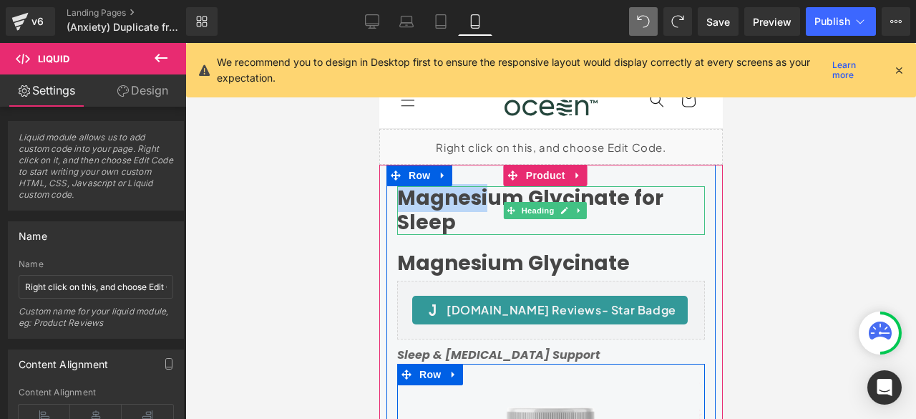
click at [491, 196] on h1 "Magnesium Glycinate for Sleep" at bounding box center [551, 210] width 308 height 48
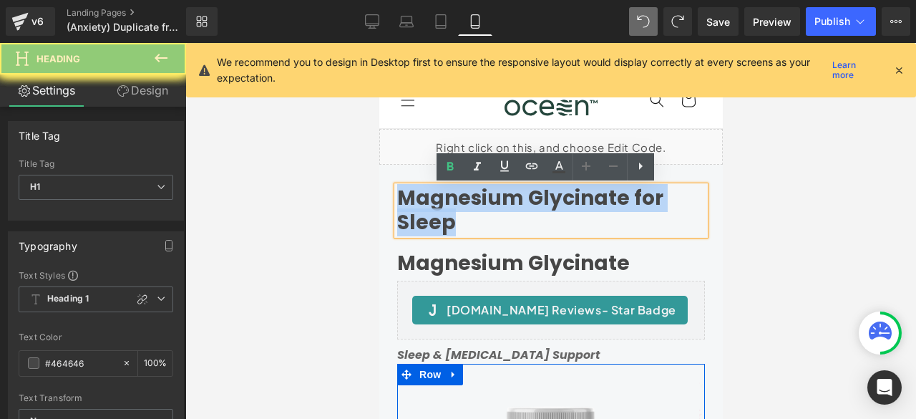
click at [492, 196] on h1 "Magnesium Glycinate for Sleep" at bounding box center [551, 210] width 308 height 48
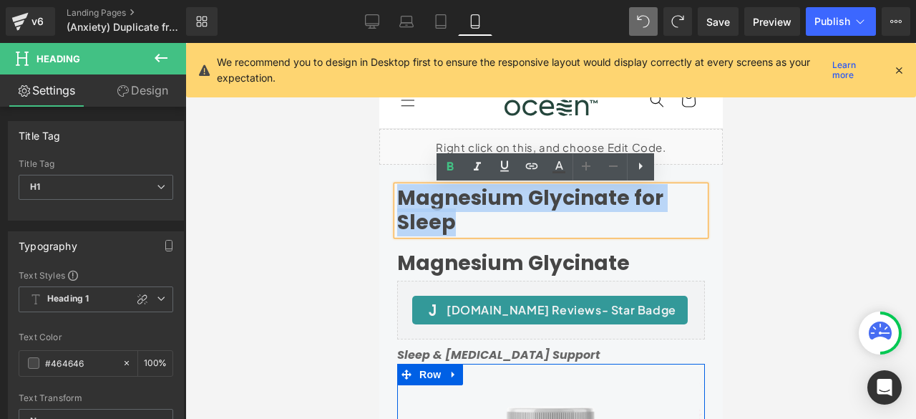
click at [492, 196] on h1 "Magnesium Glycinate for Sleep" at bounding box center [551, 210] width 308 height 48
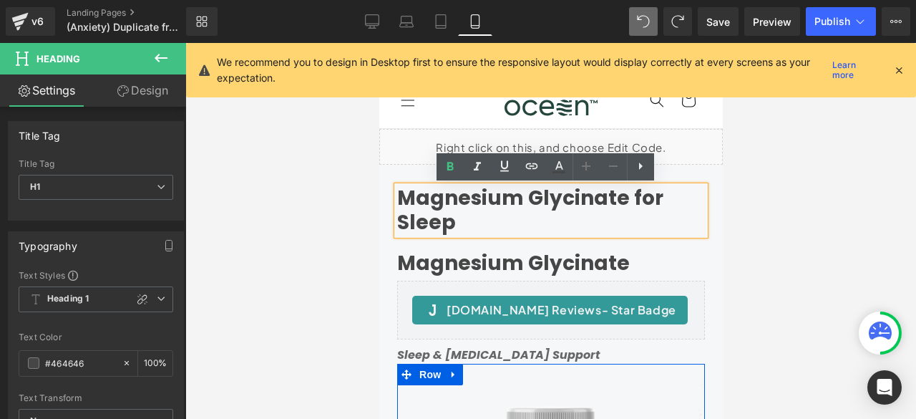
click at [448, 263] on link "Magnesium Glycinate" at bounding box center [513, 263] width 233 height 24
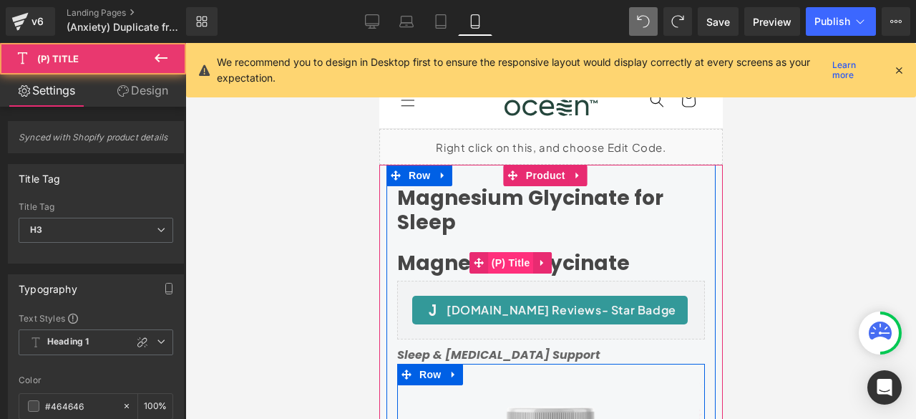
click at [511, 266] on span "(P) Title" at bounding box center [510, 262] width 46 height 21
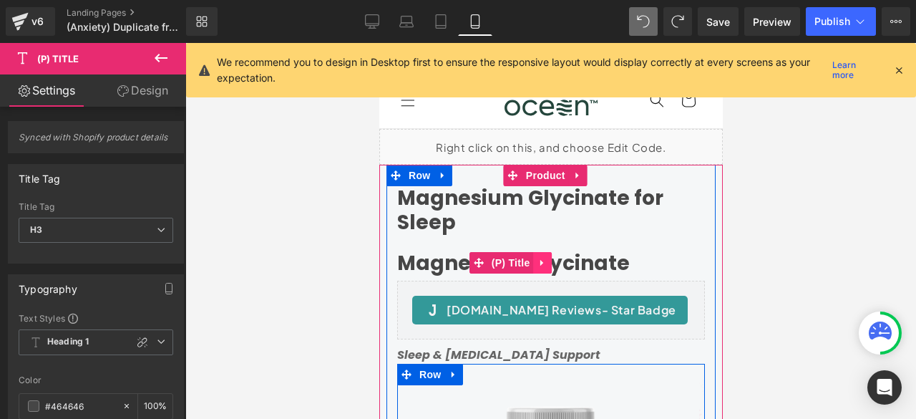
click at [540, 264] on icon at bounding box center [541, 263] width 3 height 6
click at [402, 254] on link "Magnesium Glycinate" at bounding box center [513, 263] width 233 height 24
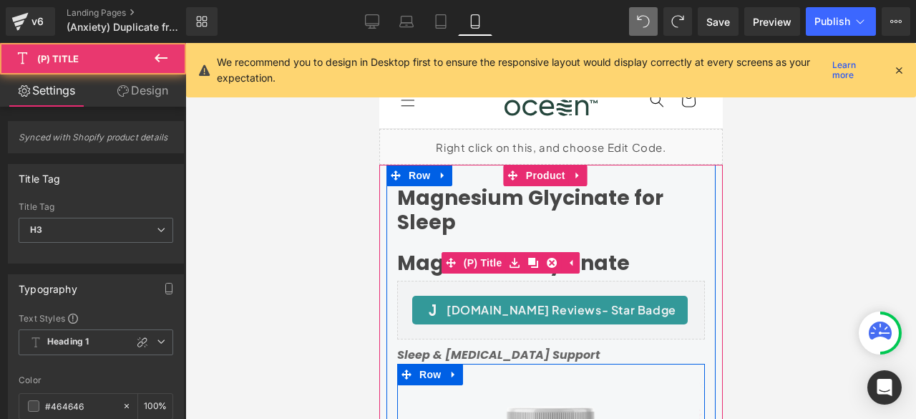
click at [630, 263] on h3 "Magnesium Glycinate" at bounding box center [551, 263] width 308 height 34
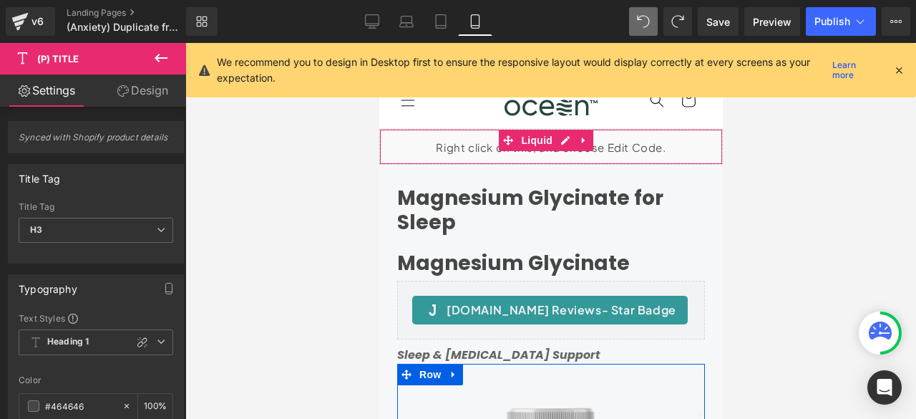
click at [440, 155] on div "Liquid" at bounding box center [551, 147] width 344 height 36
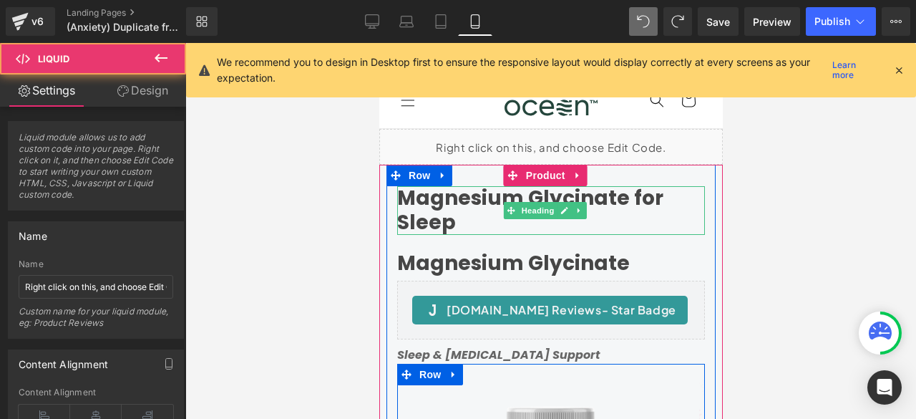
click at [418, 204] on h1 "Magnesium Glycinate for Sleep" at bounding box center [551, 210] width 308 height 48
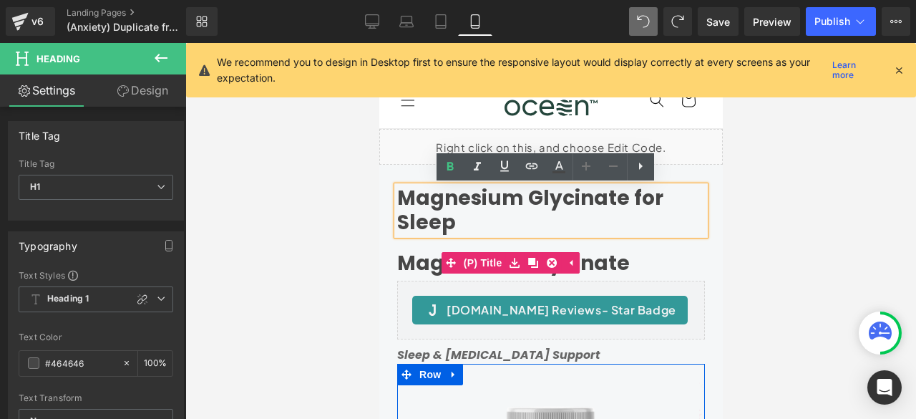
click at [439, 266] on link "Magnesium Glycinate" at bounding box center [513, 263] width 233 height 24
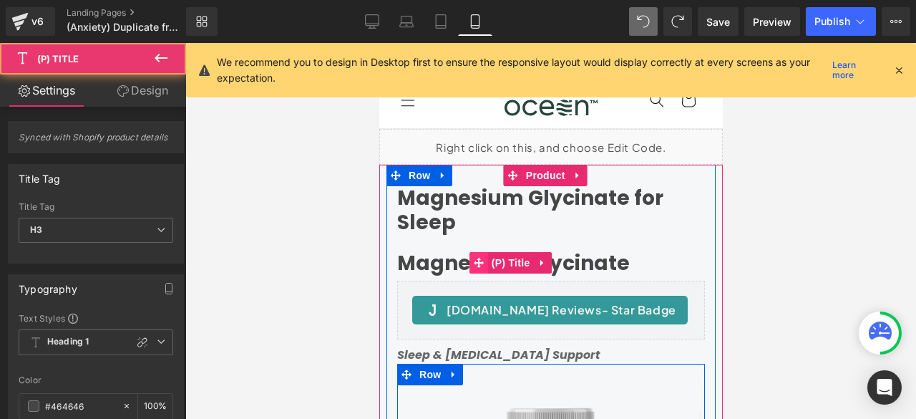
click at [454, 264] on div "Magnesium Glycinate (P) Title" at bounding box center [551, 263] width 308 height 34
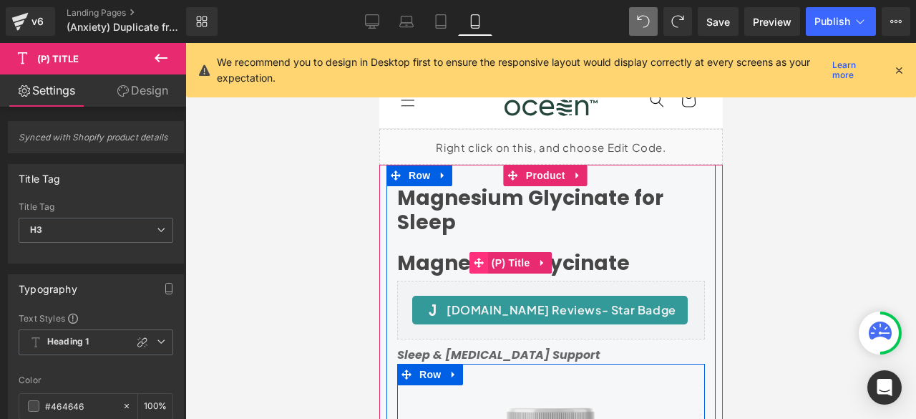
click at [476, 261] on icon at bounding box center [478, 263] width 10 height 10
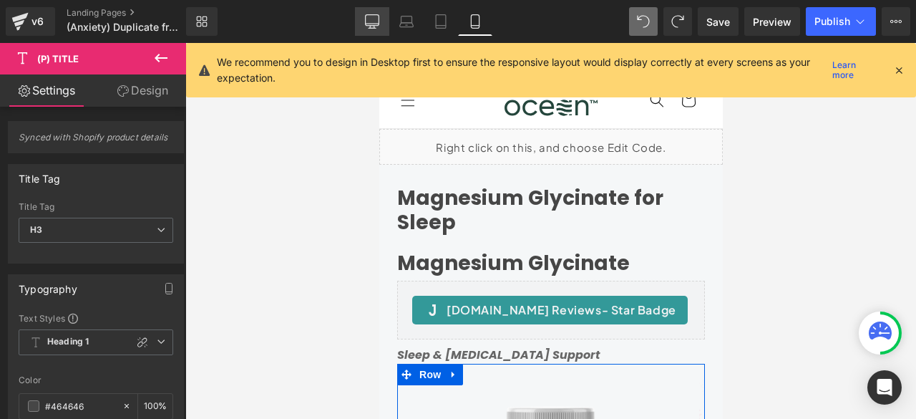
click at [379, 21] on icon at bounding box center [372, 20] width 14 height 11
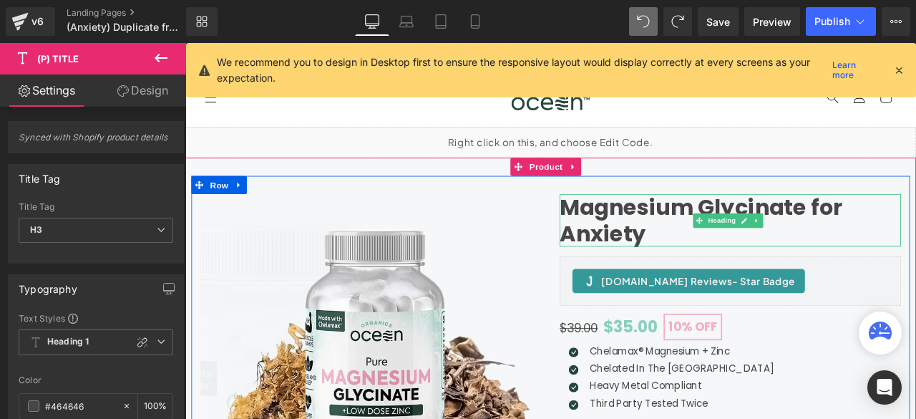
click at [641, 258] on h1 "Magnesium Glycinate for Anxiety" at bounding box center [831, 253] width 404 height 62
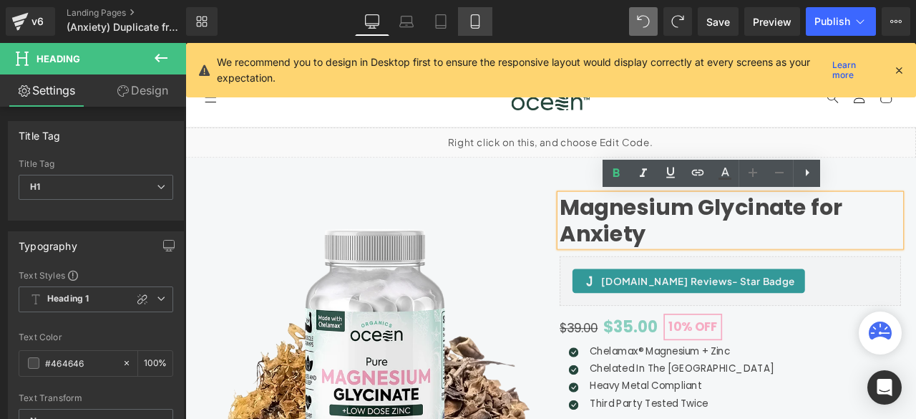
click at [476, 19] on icon at bounding box center [475, 21] width 14 height 14
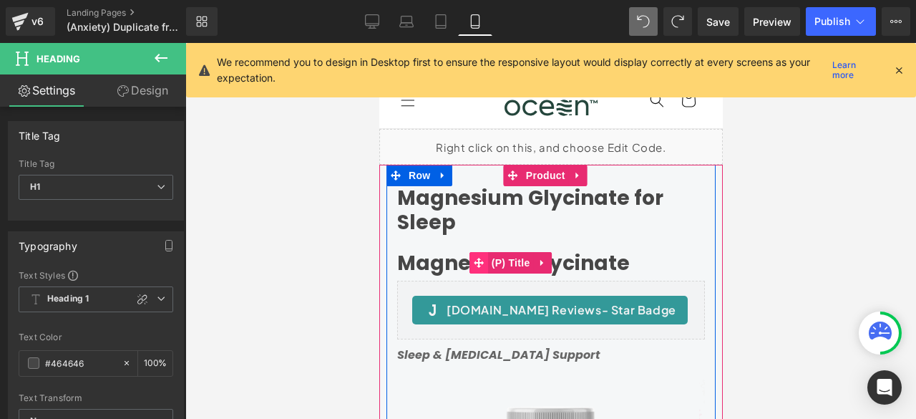
click at [483, 266] on span at bounding box center [478, 262] width 19 height 21
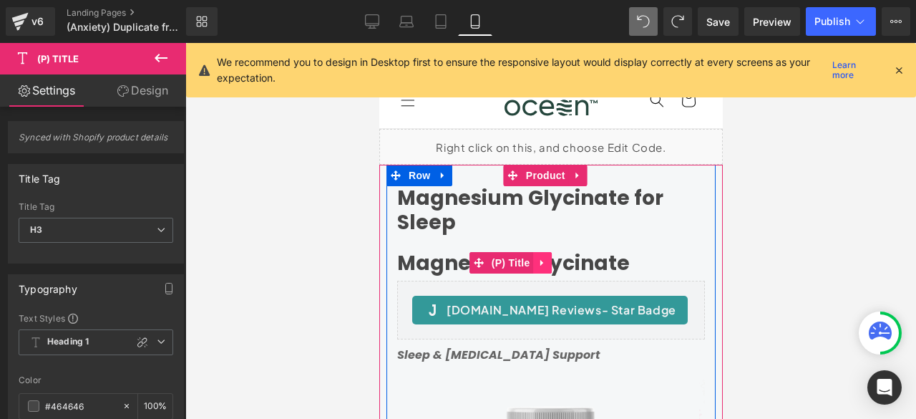
click at [538, 263] on icon at bounding box center [542, 262] width 10 height 11
click at [552, 265] on icon at bounding box center [551, 263] width 10 height 10
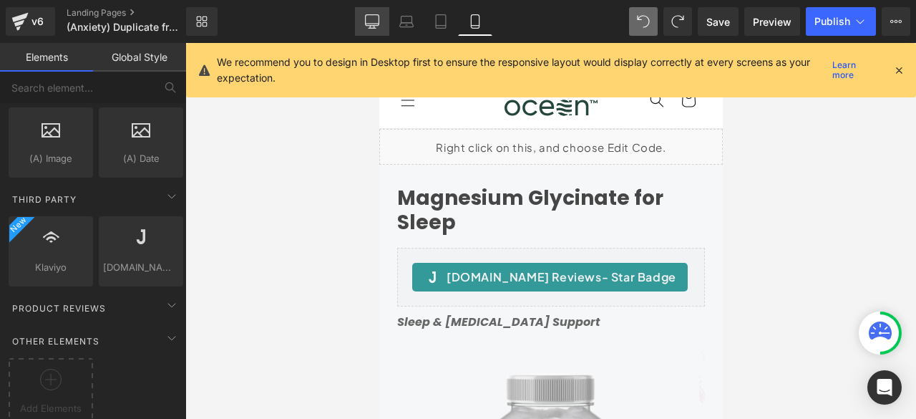
click at [376, 21] on icon at bounding box center [372, 21] width 14 height 14
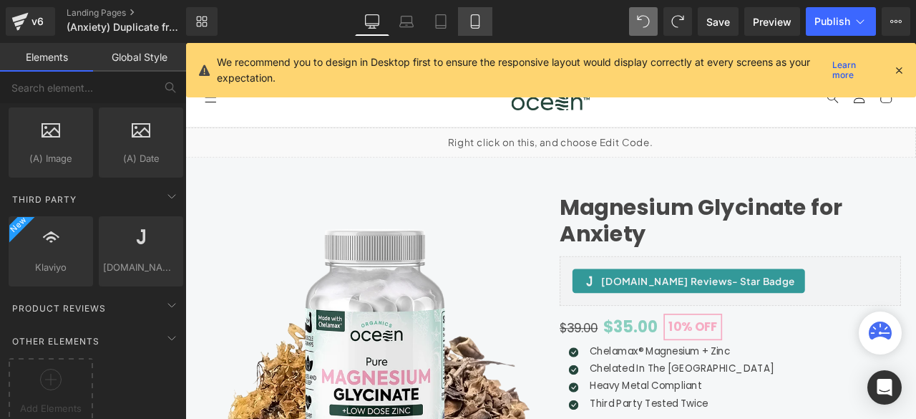
click at [462, 22] on link "Mobile" at bounding box center [475, 21] width 34 height 29
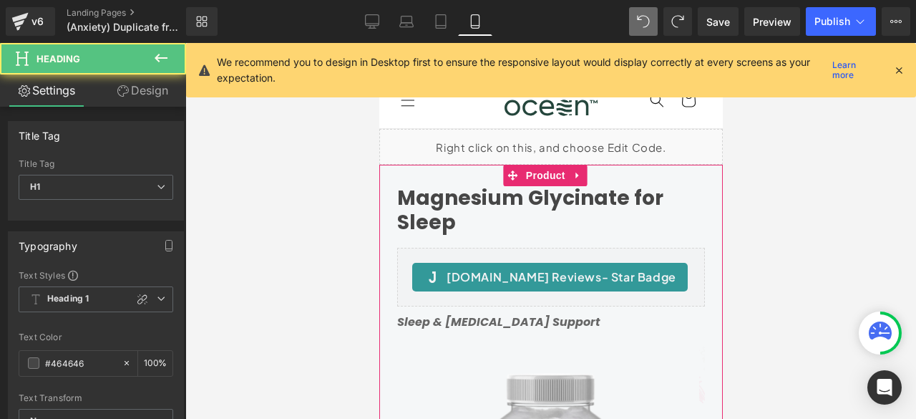
drag, startPoint x: 459, startPoint y: 224, endPoint x: 447, endPoint y: 221, distance: 12.5
click at [447, 221] on h1 "Magnesium Glycinate for Sleep" at bounding box center [551, 210] width 308 height 48
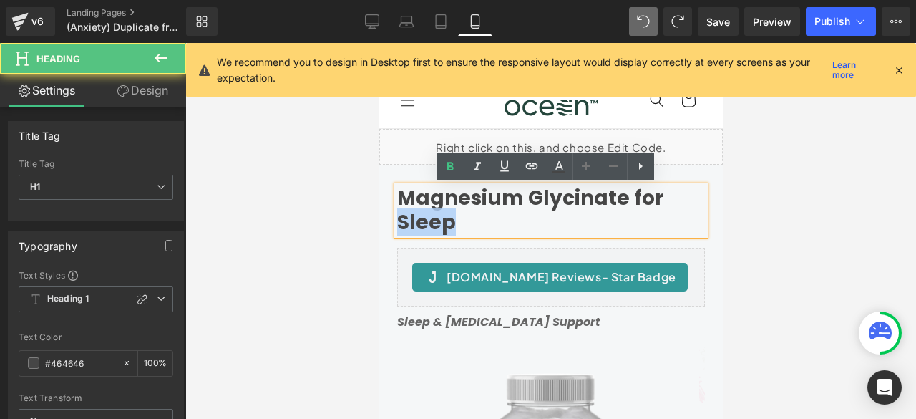
drag, startPoint x: 448, startPoint y: 223, endPoint x: 398, endPoint y: 220, distance: 50.2
click at [398, 220] on h1 "Magnesium Glycinate for Sleep" at bounding box center [551, 210] width 308 height 48
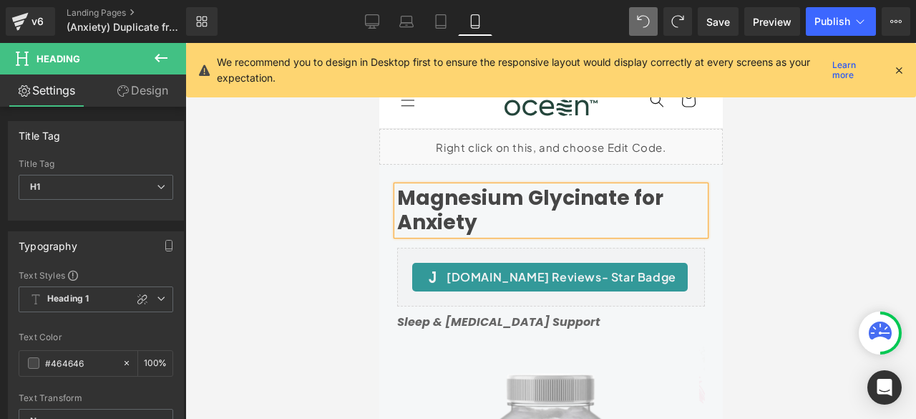
click at [431, 168] on link at bounding box center [437, 175] width 15 height 17
click at [490, 223] on h1 "Magnesium Glycinate for Anxiety" at bounding box center [551, 210] width 308 height 48
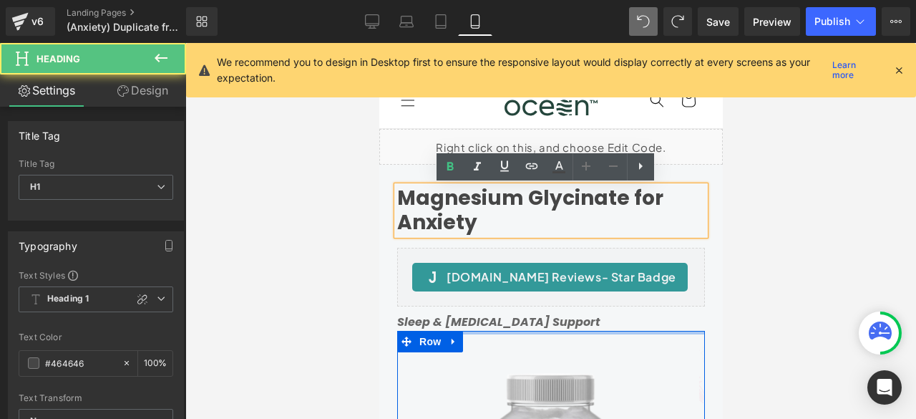
click at [592, 331] on div at bounding box center [551, 333] width 308 height 4
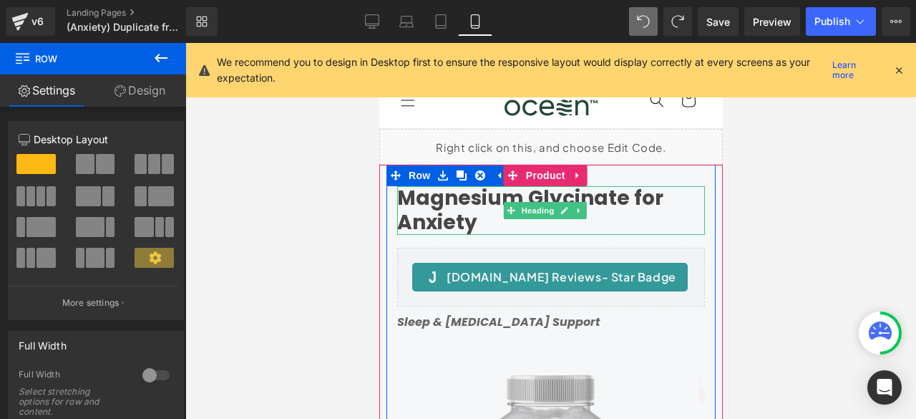
click at [608, 223] on h1 "Magnesium Glycinate for Anxiety" at bounding box center [551, 210] width 308 height 48
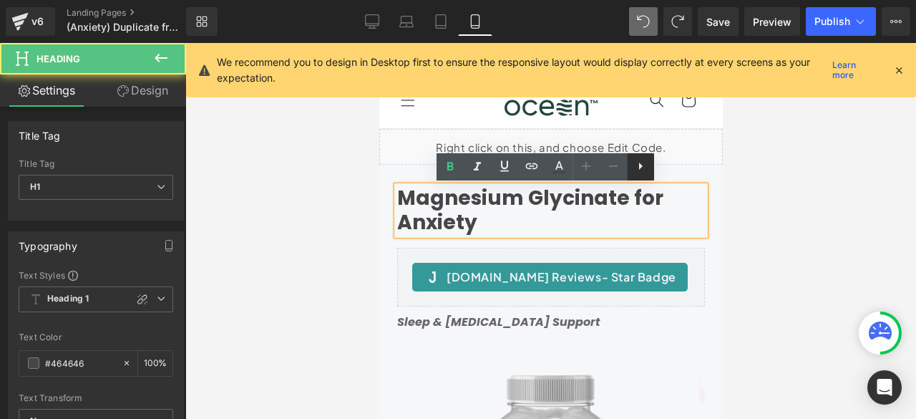
click at [633, 175] on link at bounding box center [640, 166] width 27 height 27
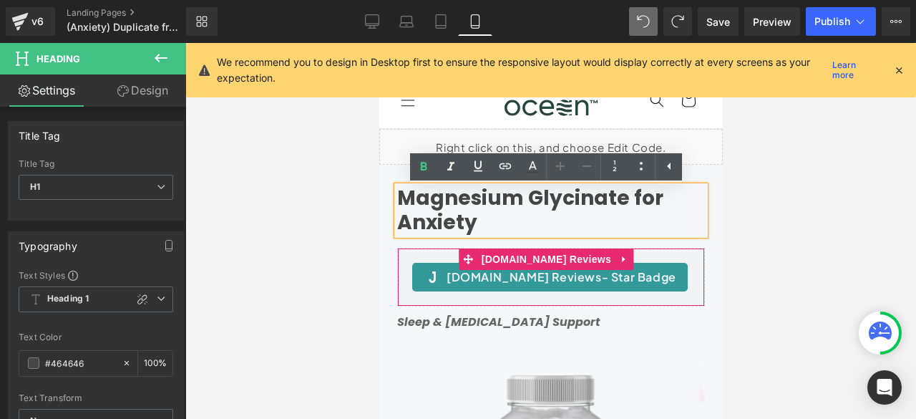
click at [658, 278] on div "Judge.me Reviews - Star Badge" at bounding box center [551, 277] width 278 height 29
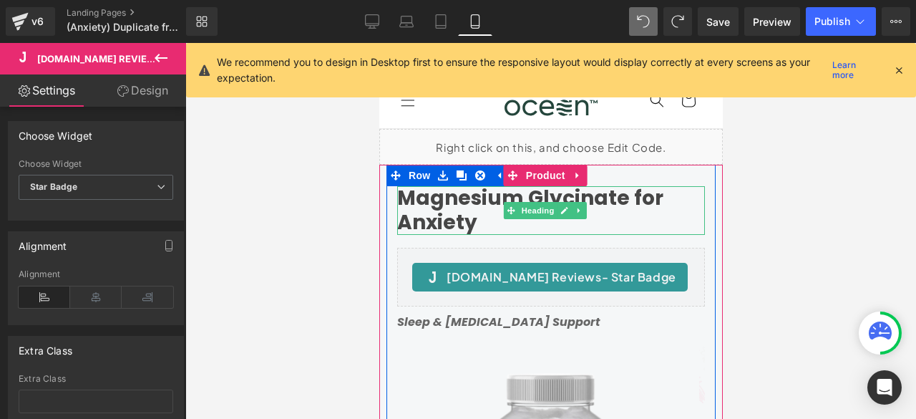
click at [470, 214] on h1 "Magnesium Glycinate for Anxiety" at bounding box center [551, 210] width 308 height 48
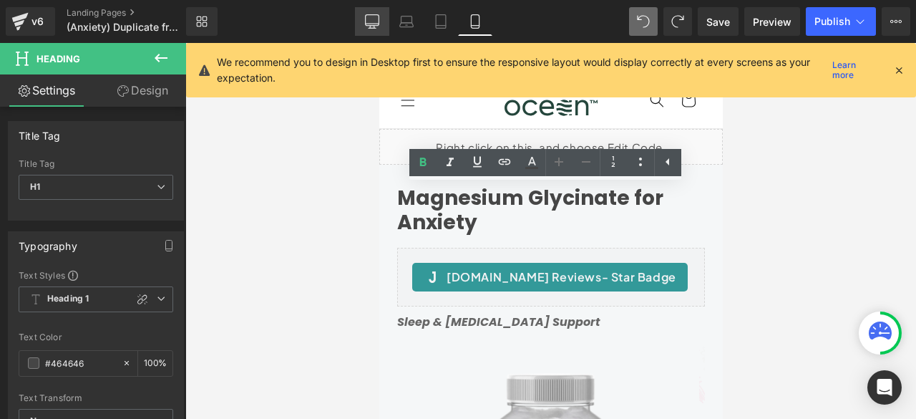
click at [376, 26] on icon at bounding box center [372, 21] width 14 height 14
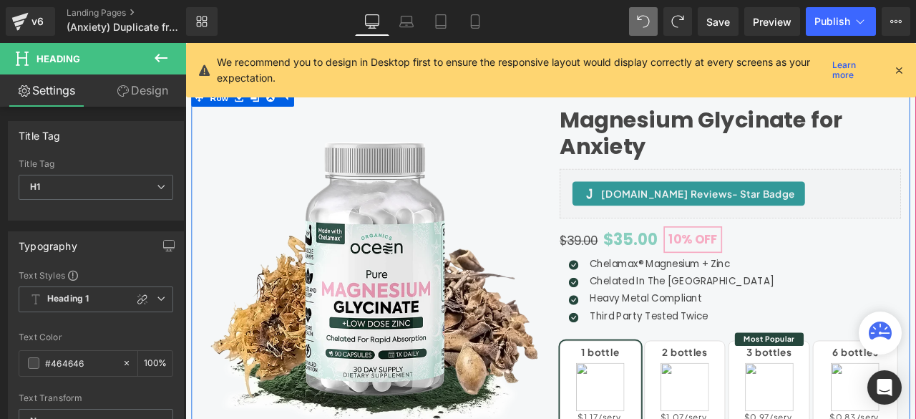
scroll to position [119, 0]
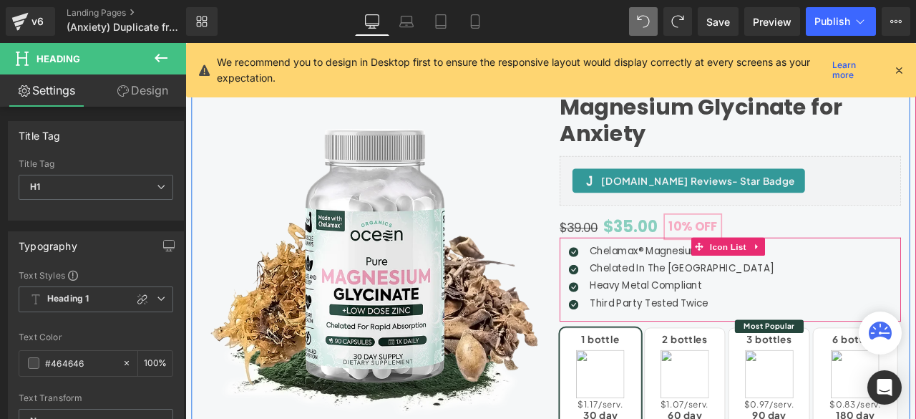
click at [847, 316] on div "Icon Chelamax® Magnesium + Zinc Text Block Icon Chelated In The [GEOGRAPHIC_DAT…" at bounding box center [831, 324] width 404 height 86
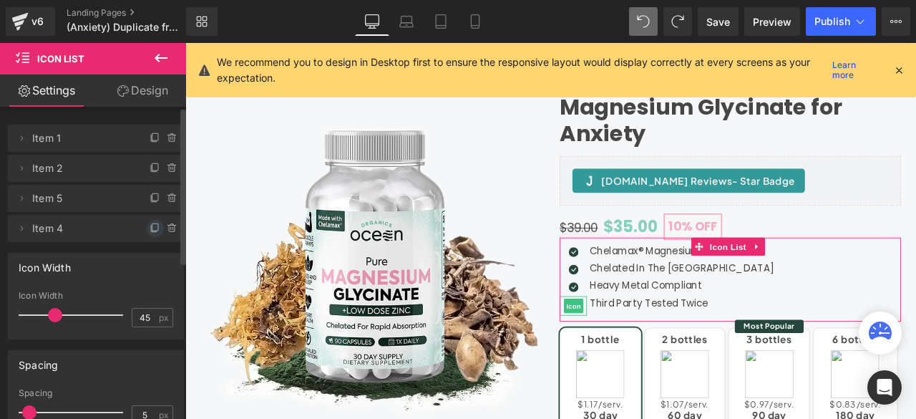
click at [150, 227] on icon at bounding box center [155, 228] width 11 height 11
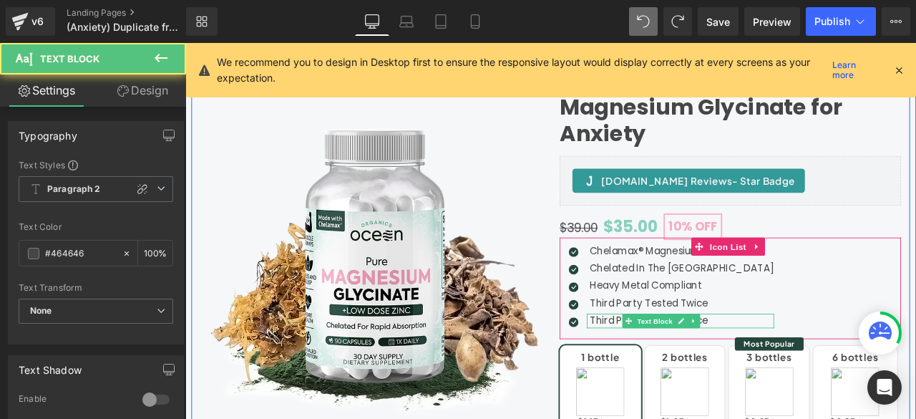
click at [676, 370] on p "Third Party Tested Twice" at bounding box center [774, 372] width 218 height 17
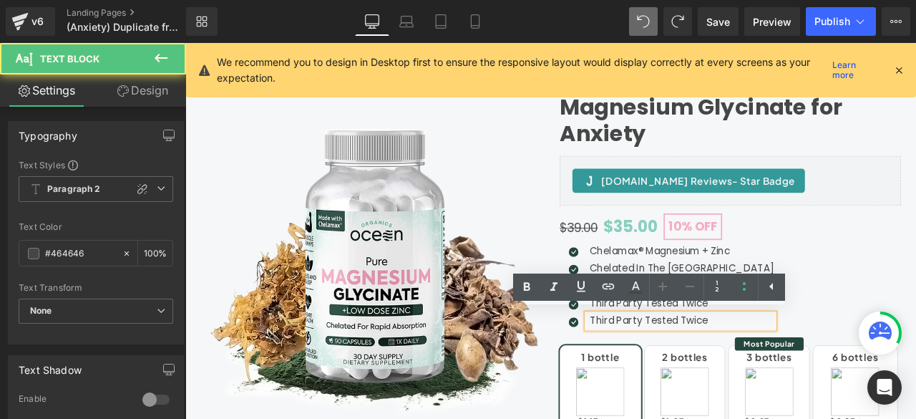
click at [681, 370] on p "Third Party Tested Twice" at bounding box center [774, 372] width 218 height 17
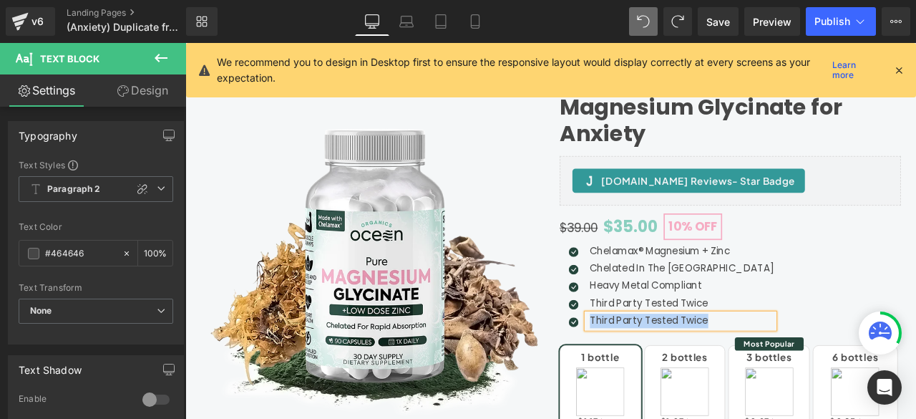
paste div
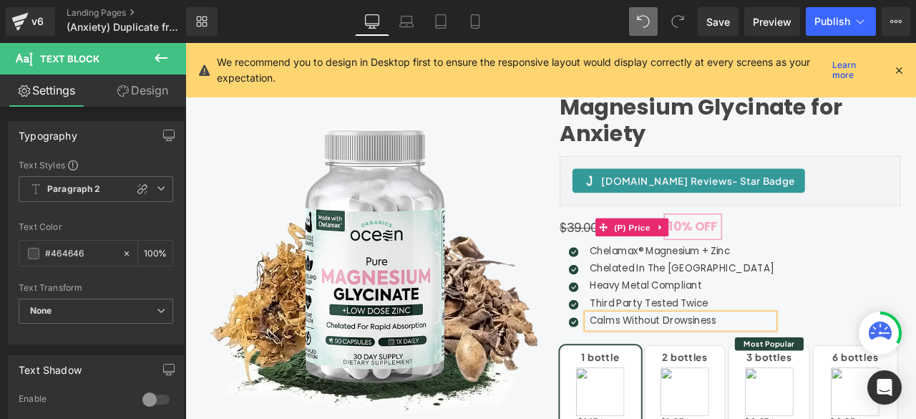
click at [870, 260] on div "$39.00 $35.00 10% OFF" at bounding box center [831, 262] width 404 height 24
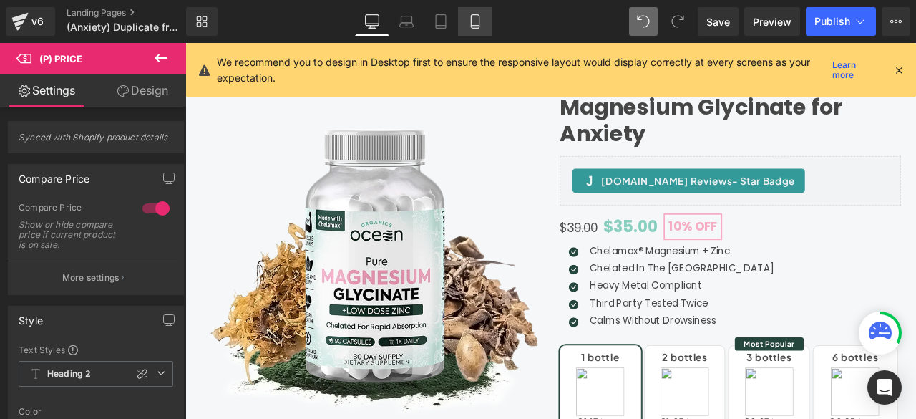
click at [470, 16] on icon at bounding box center [475, 21] width 14 height 14
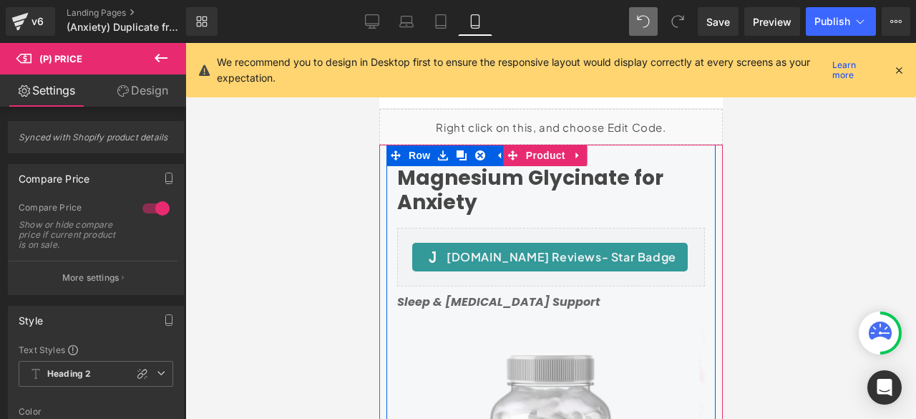
scroll to position [0, 0]
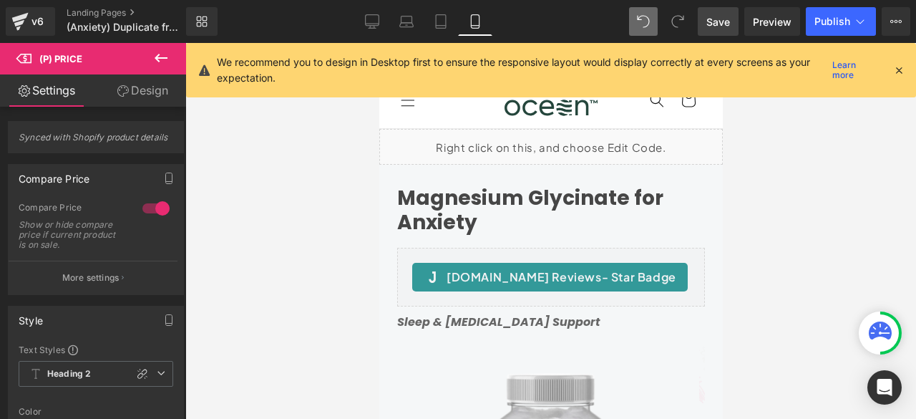
click at [723, 21] on span "Save" at bounding box center [718, 21] width 24 height 15
click at [717, 30] on link "Save" at bounding box center [718, 21] width 41 height 29
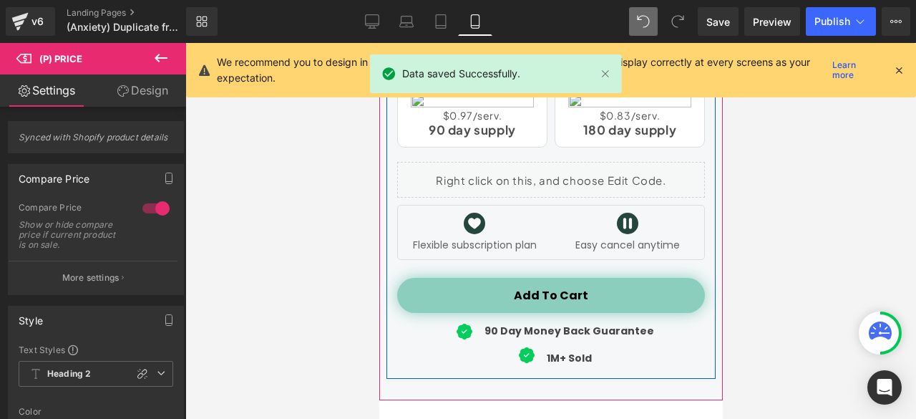
scroll to position [835, 0]
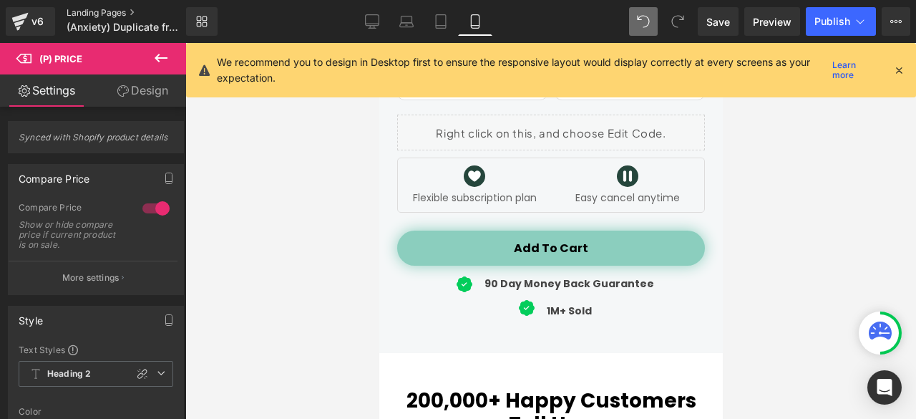
click at [123, 8] on link "Landing Pages" at bounding box center [138, 12] width 143 height 11
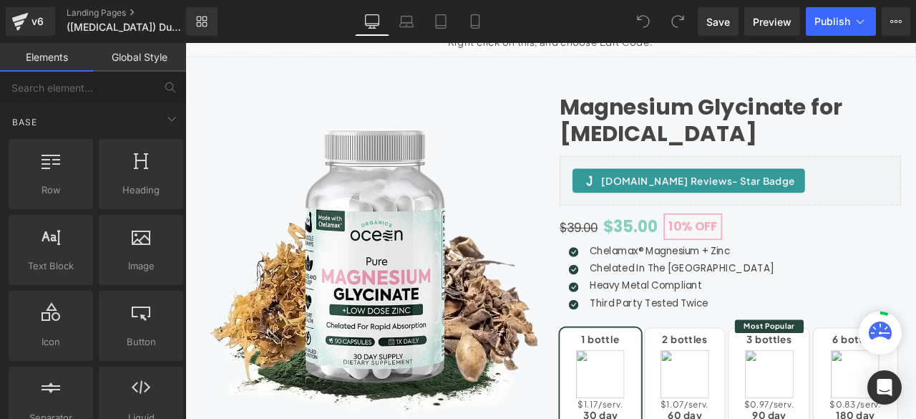
scroll to position [119, 0]
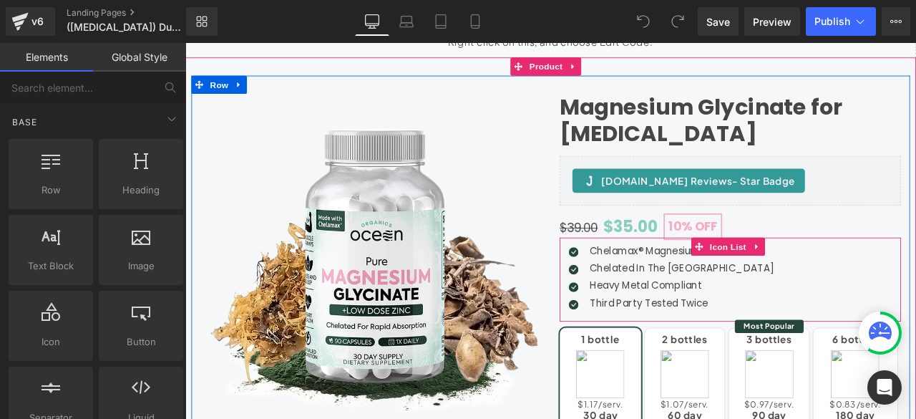
click at [853, 323] on div "Icon Chelamax® Magnesium + Zinc Text Block Icon Chelated In The [GEOGRAPHIC_DAT…" at bounding box center [831, 324] width 404 height 86
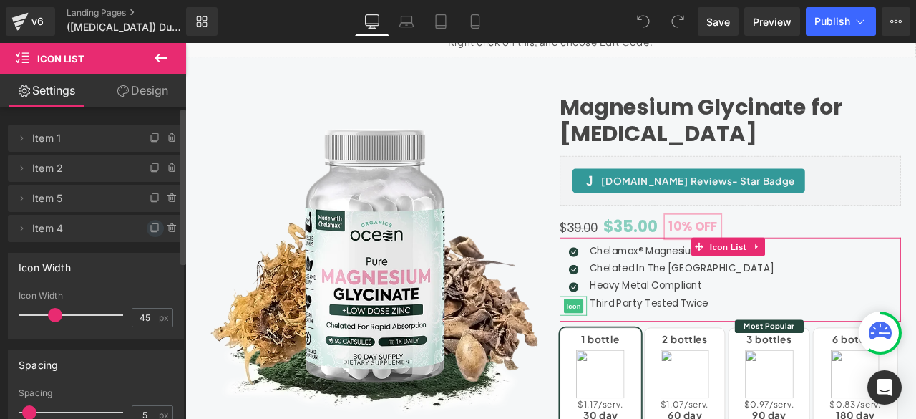
click at [150, 228] on icon at bounding box center [155, 228] width 11 height 11
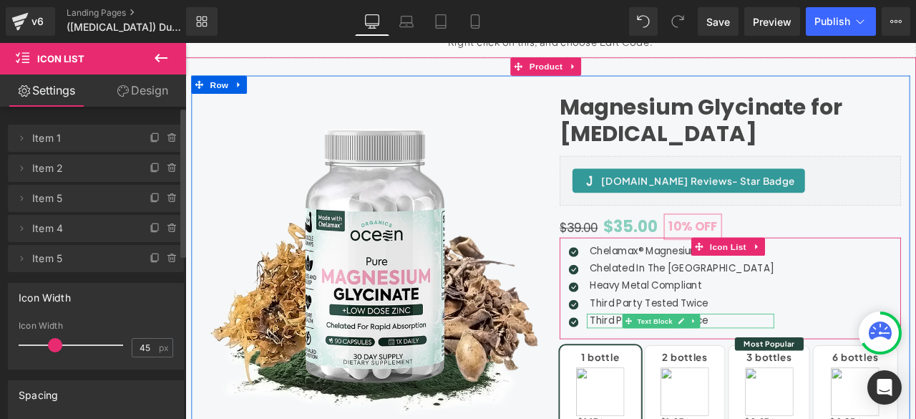
click at [691, 369] on p "Third Party Tested Twice" at bounding box center [774, 372] width 218 height 17
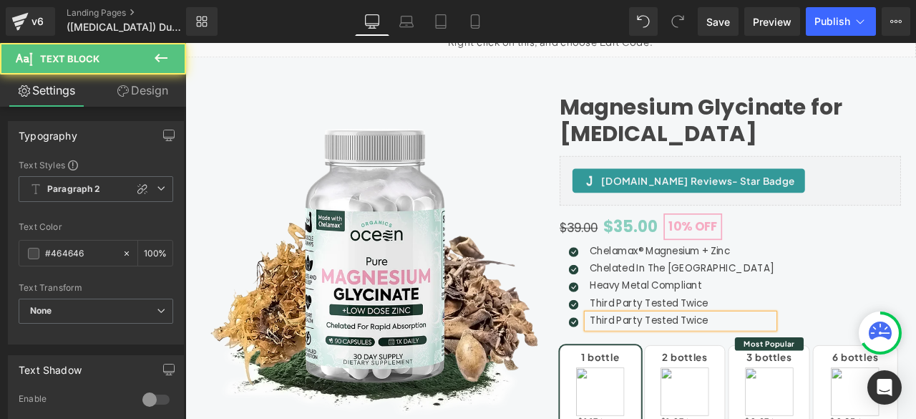
click at [690, 369] on p "Third Party Tested Twice" at bounding box center [774, 372] width 218 height 17
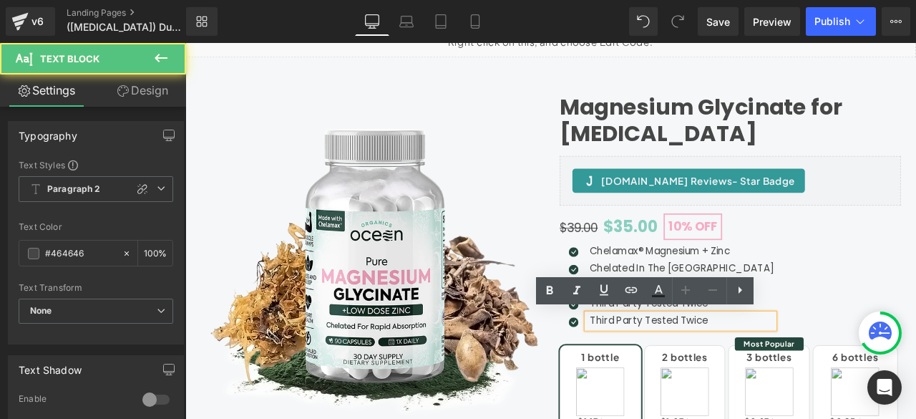
click at [690, 369] on p "Third Party Tested Twice" at bounding box center [774, 372] width 218 height 17
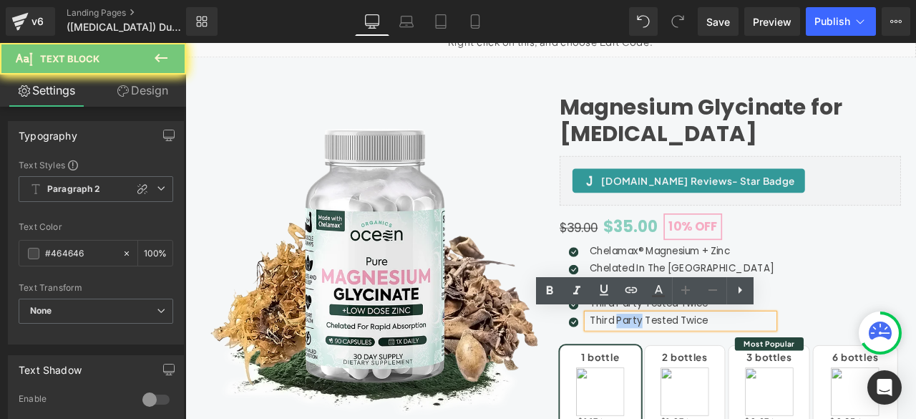
click at [690, 369] on p "Third Party Tested Twice" at bounding box center [774, 372] width 218 height 17
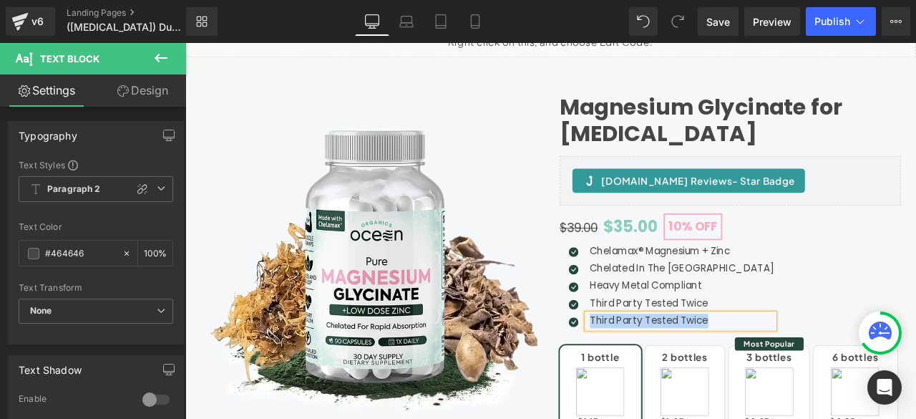
paste div
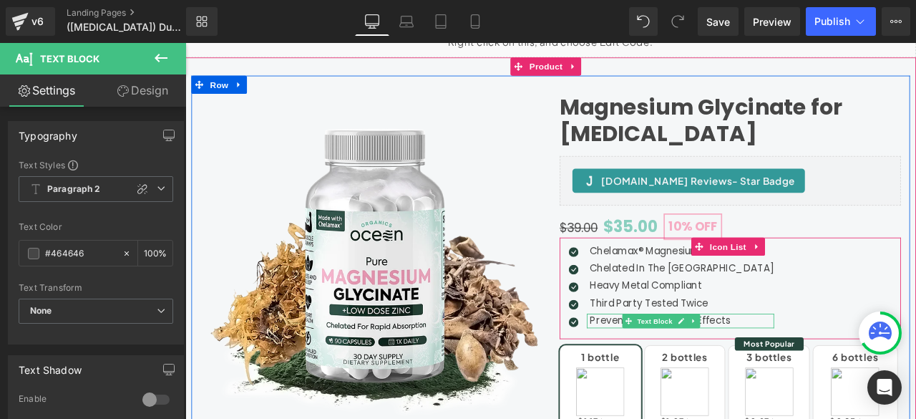
click at [686, 368] on p "Prevents Without Side Effects" at bounding box center [774, 372] width 218 height 17
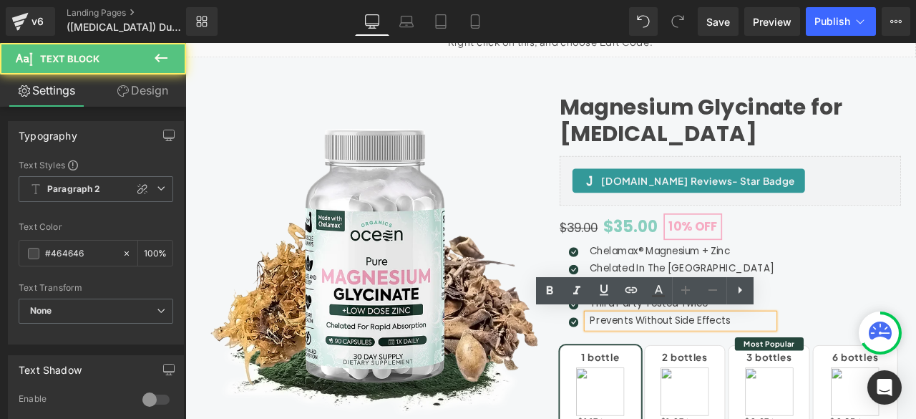
click at [713, 370] on p "Prevents Without Side Effects" at bounding box center [774, 372] width 218 height 17
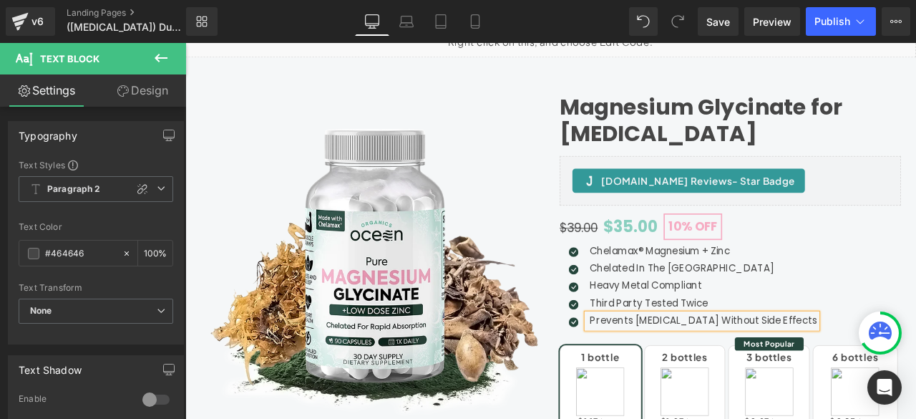
click at [585, 84] on div "Magnesium Glycinate (P) Title Judge.me Reviews - Star Badge Judge.me Reviews Sl…" at bounding box center [619, 415] width 852 height 666
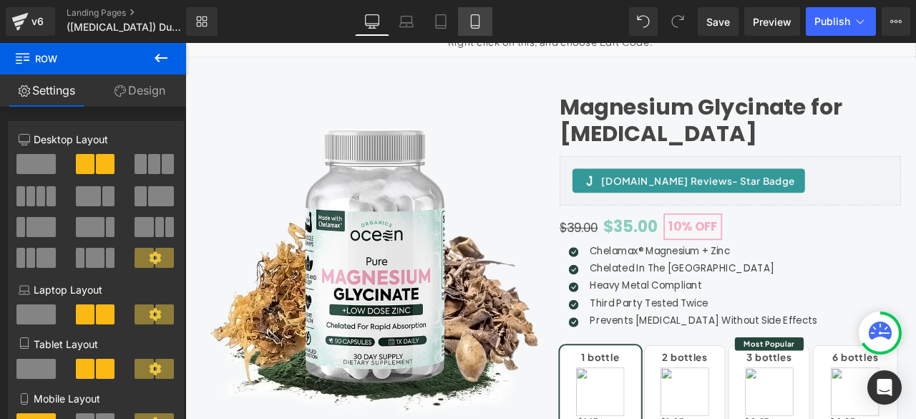
click at [470, 21] on icon at bounding box center [475, 21] width 14 height 14
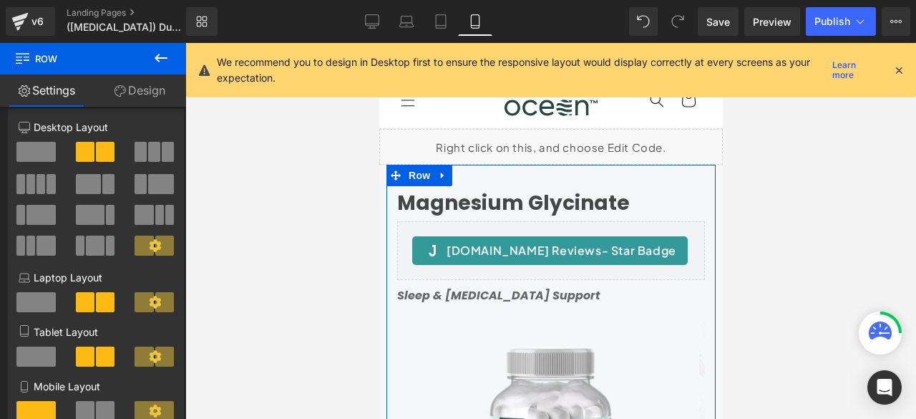
scroll to position [0, 0]
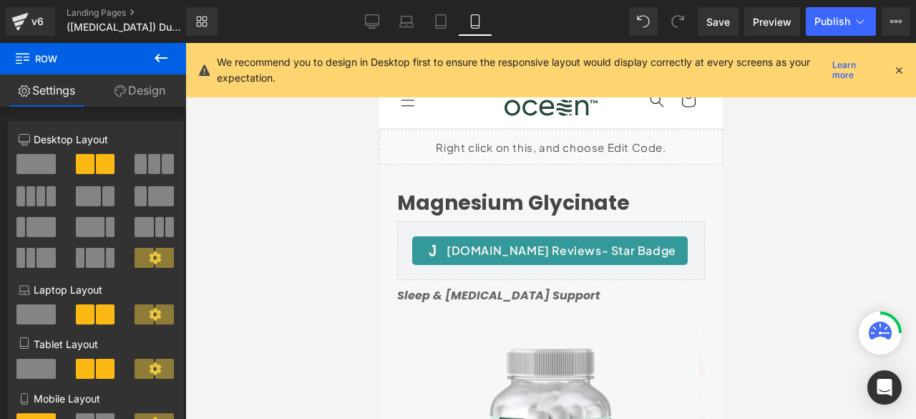
click at [159, 55] on icon at bounding box center [161, 58] width 13 height 9
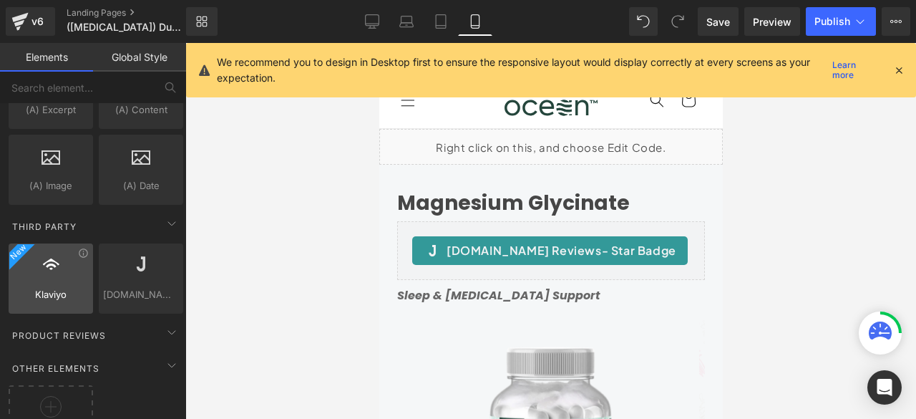
scroll to position [2897, 0]
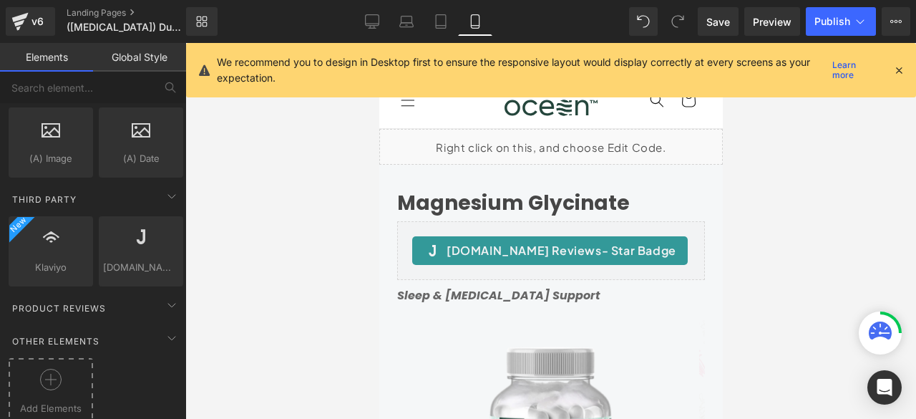
drag, startPoint x: 40, startPoint y: 369, endPoint x: 75, endPoint y: 361, distance: 35.8
click at [75, 369] on div at bounding box center [50, 385] width 77 height 32
click at [75, 0] on div "You are previewing how the will restyle your page. You can not edit Elements in…" at bounding box center [458, 0] width 916 height 0
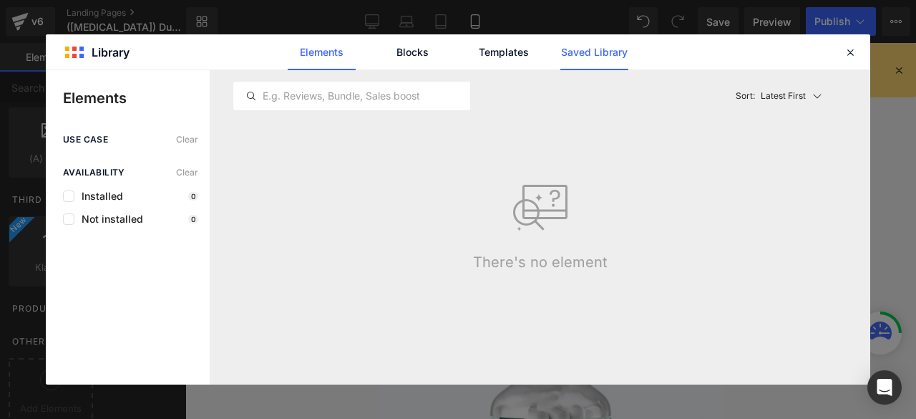
click at [0, 0] on link "Saved Library" at bounding box center [0, 0] width 0 height 0
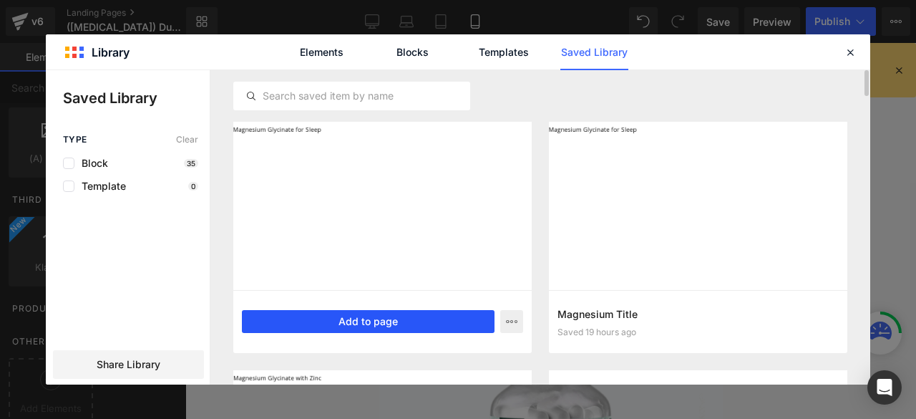
click at [375, 322] on button "Add to page" at bounding box center [368, 321] width 253 height 23
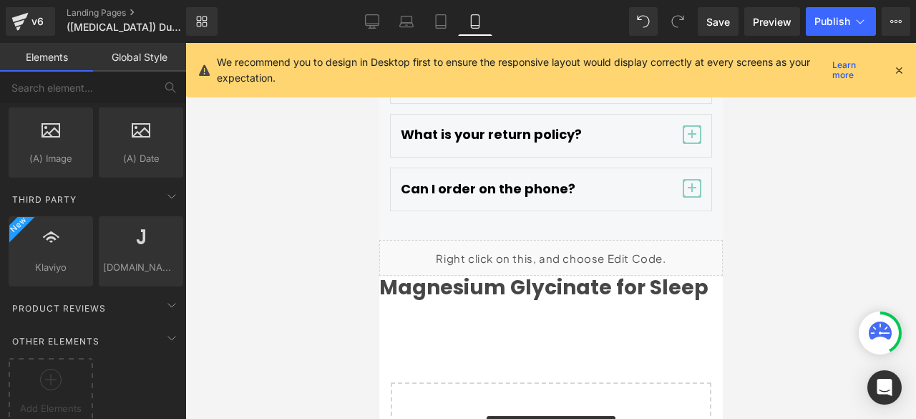
scroll to position [9153, 0]
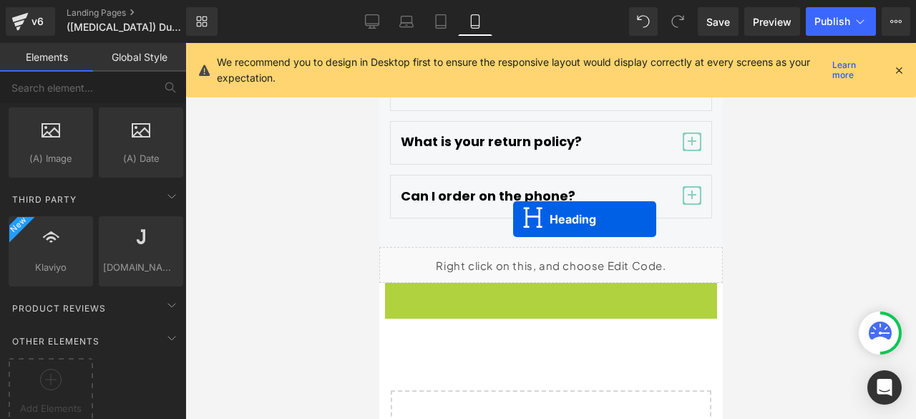
drag, startPoint x: 511, startPoint y: 245, endPoint x: 515, endPoint y: 198, distance: 46.7
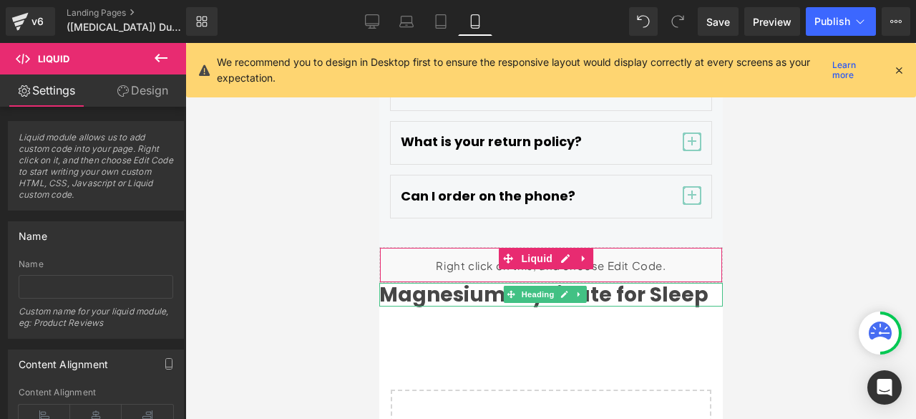
drag, startPoint x: 515, startPoint y: 198, endPoint x: 517, endPoint y: 178, distance: 20.1
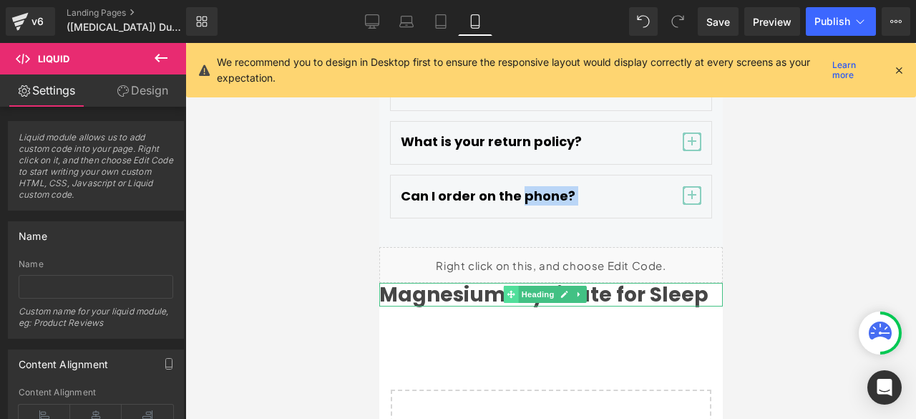
click at [511, 291] on icon at bounding box center [511, 295] width 8 height 8
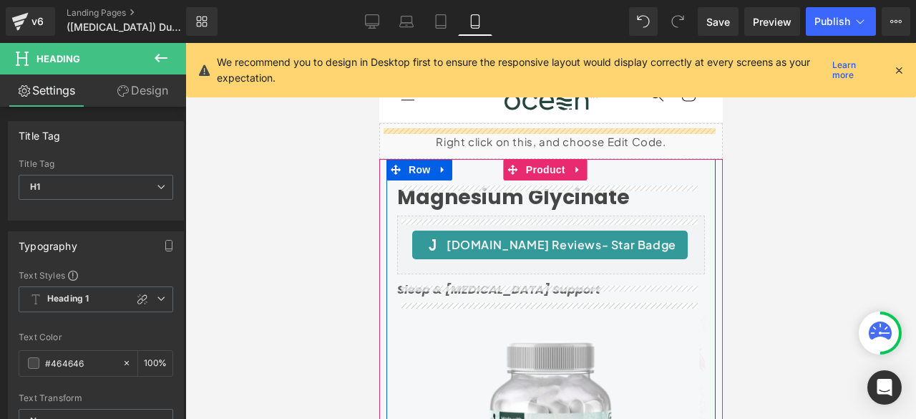
scroll to position [0, 0]
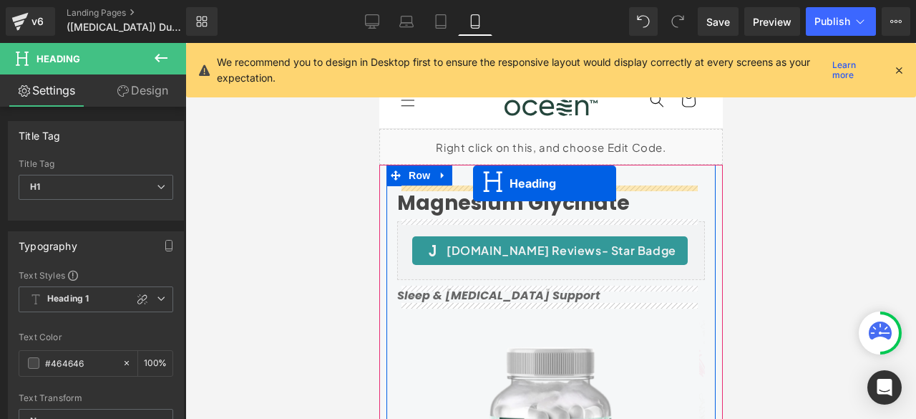
drag, startPoint x: 510, startPoint y: 248, endPoint x: 473, endPoint y: 180, distance: 77.8
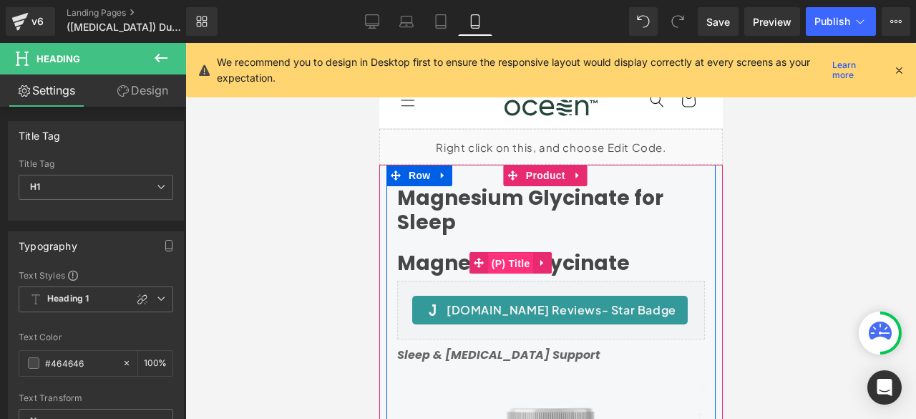
click at [512, 262] on span "(P) Title" at bounding box center [510, 263] width 46 height 21
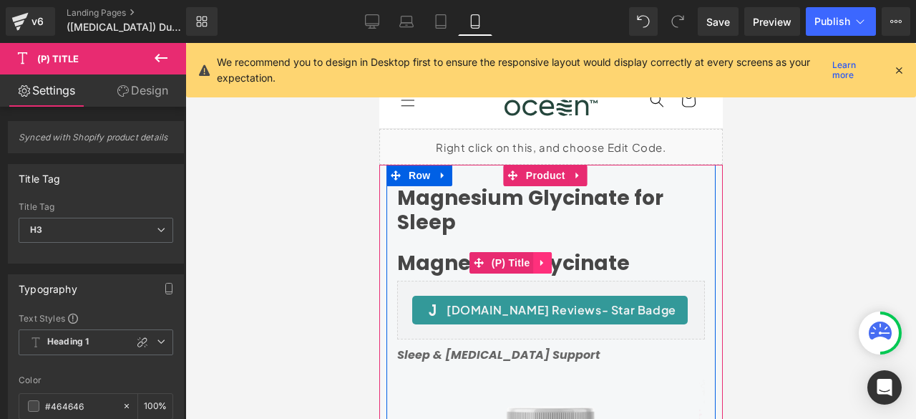
click at [540, 262] on icon at bounding box center [541, 263] width 3 height 6
click at [549, 258] on icon at bounding box center [551, 263] width 10 height 10
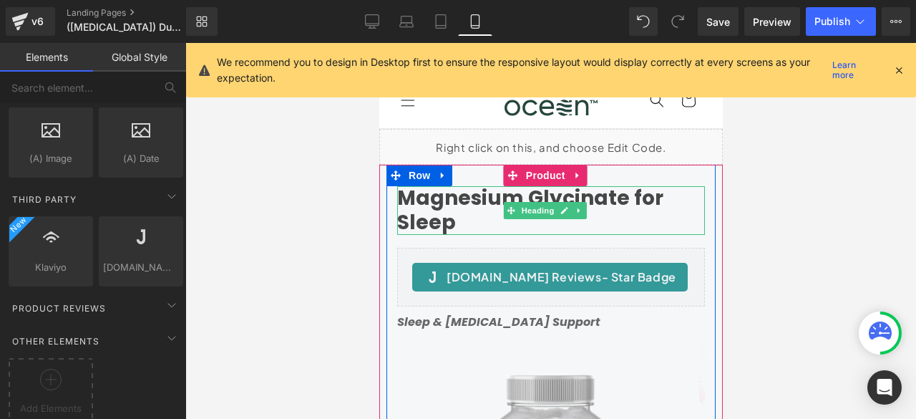
click at [478, 203] on h1 "Magnesium Glycinate for Sleep" at bounding box center [551, 210] width 308 height 48
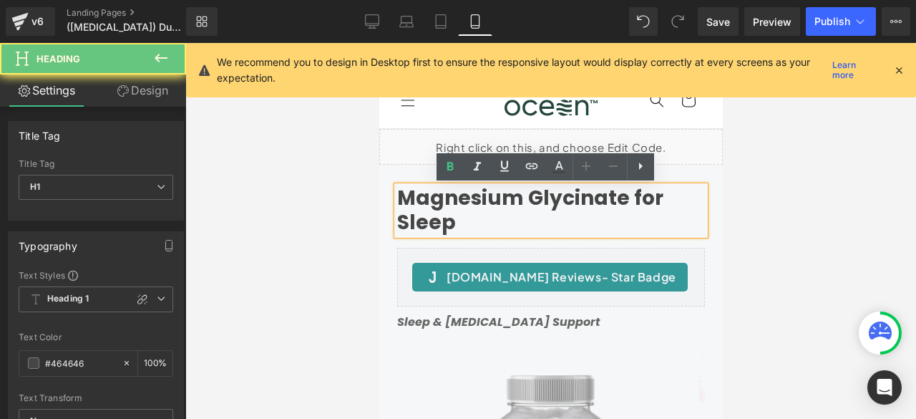
click at [454, 223] on h1 "Magnesium Glycinate for Sleep" at bounding box center [551, 210] width 308 height 48
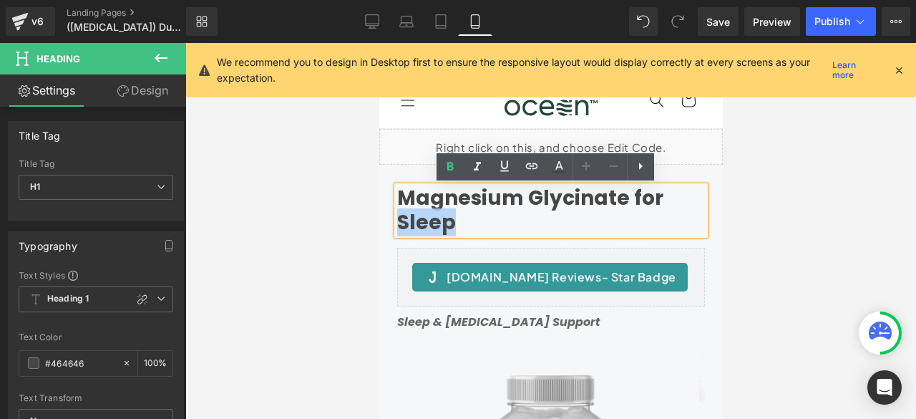
drag, startPoint x: 454, startPoint y: 223, endPoint x: 399, endPoint y: 219, distance: 54.6
click at [399, 219] on h1 "Magnesium Glycinate for Sleep" at bounding box center [551, 210] width 308 height 48
paste div
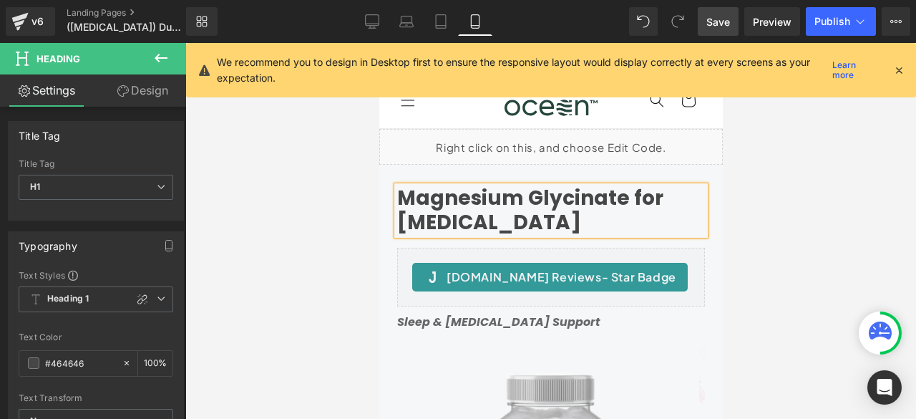
click at [721, 29] on link "Save" at bounding box center [718, 21] width 41 height 29
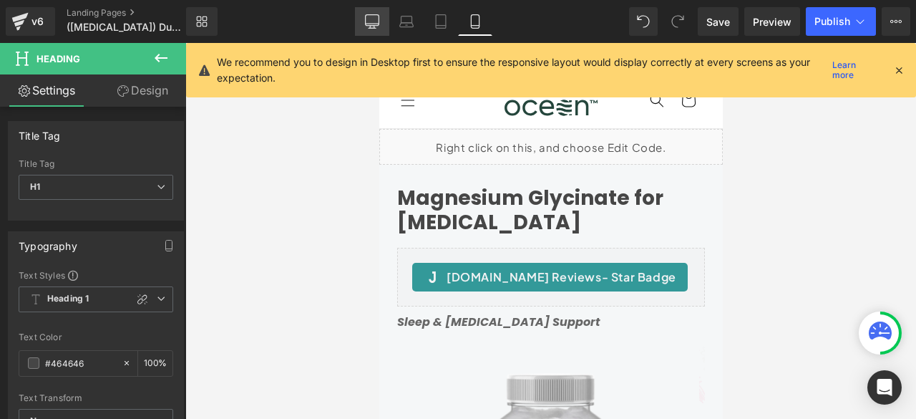
click at [378, 29] on link "Desktop" at bounding box center [372, 21] width 34 height 29
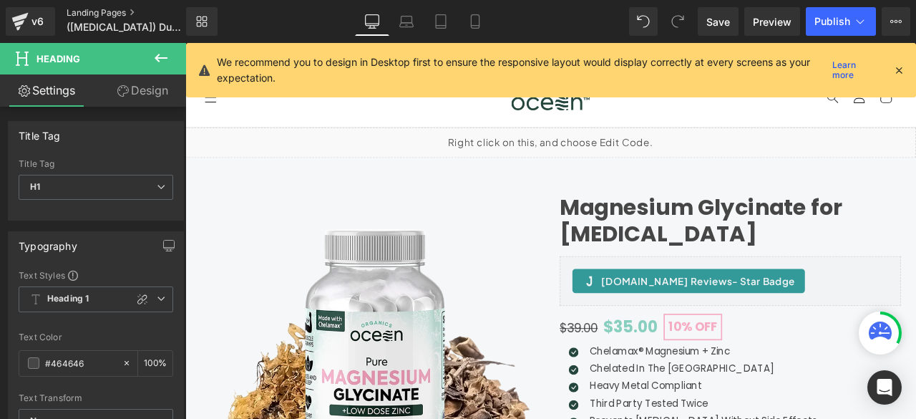
click at [106, 11] on link "Landing Pages" at bounding box center [138, 12] width 143 height 11
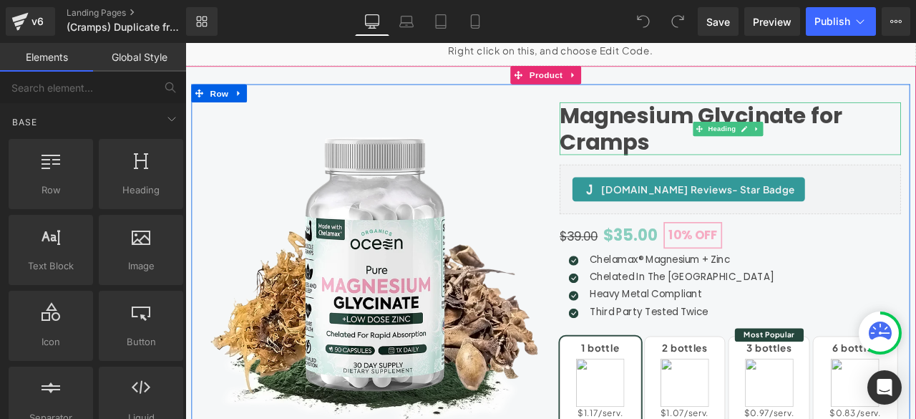
scroll to position [116, 0]
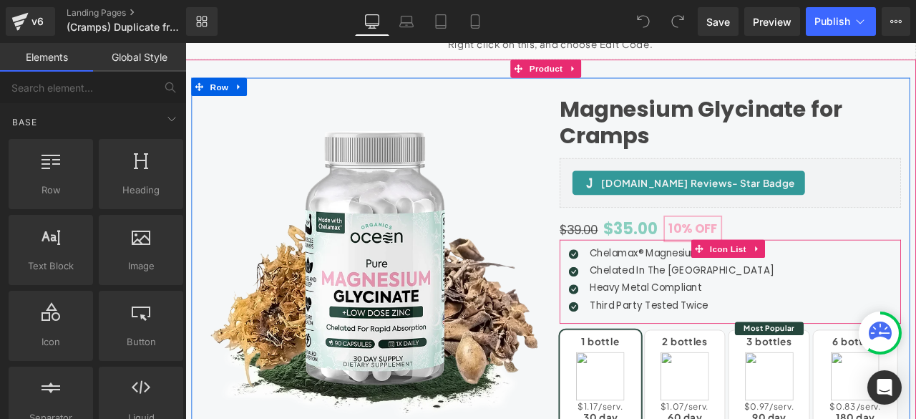
click at [850, 353] on div "Icon Chelamax® Magnesium + Zinc Text Block Icon Chelated In The [GEOGRAPHIC_DAT…" at bounding box center [831, 326] width 404 height 86
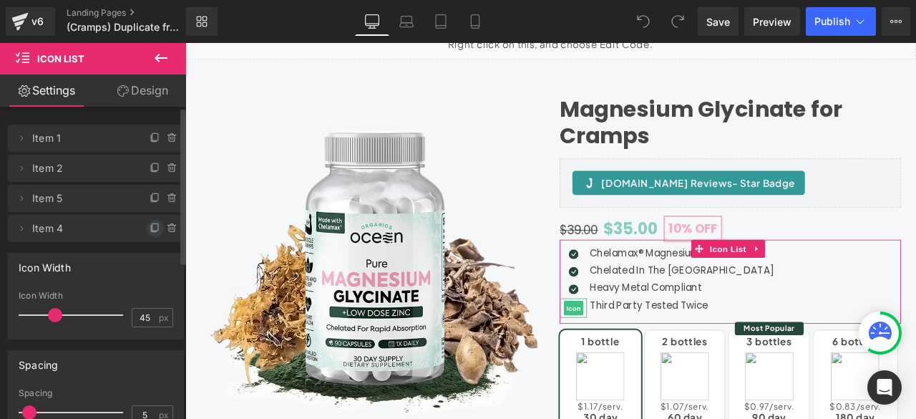
click at [151, 231] on icon at bounding box center [154, 228] width 6 height 6
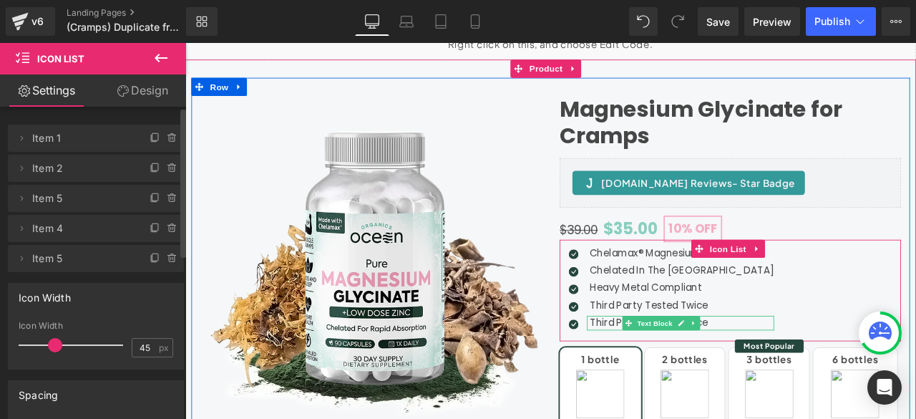
click at [689, 374] on p "Third Party Tested Twice" at bounding box center [774, 374] width 218 height 17
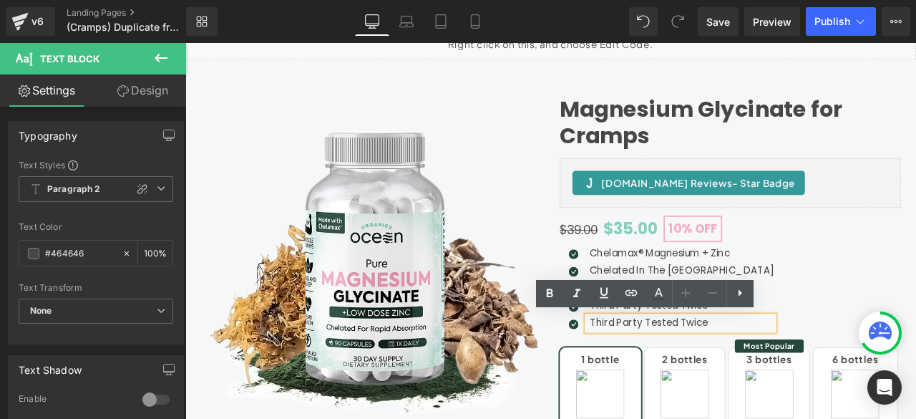
click at [689, 374] on p "Third Party Tested Twice" at bounding box center [774, 374] width 218 height 17
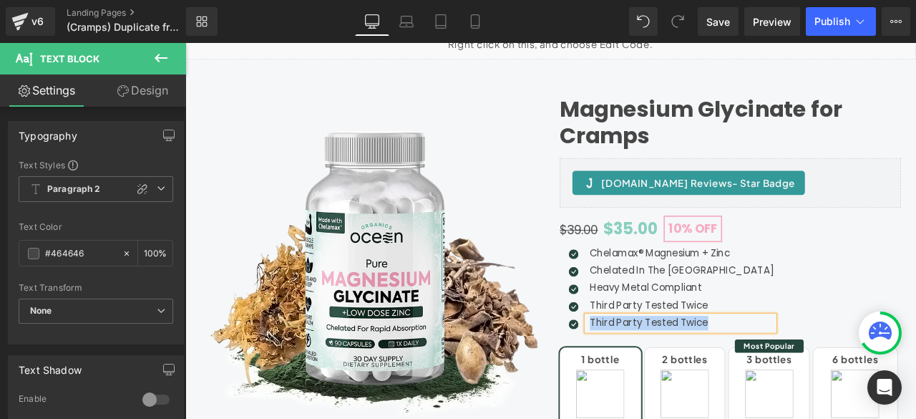
paste div
click at [774, 375] on p "Fast-Acting Muscle Relief" at bounding box center [774, 374] width 218 height 17
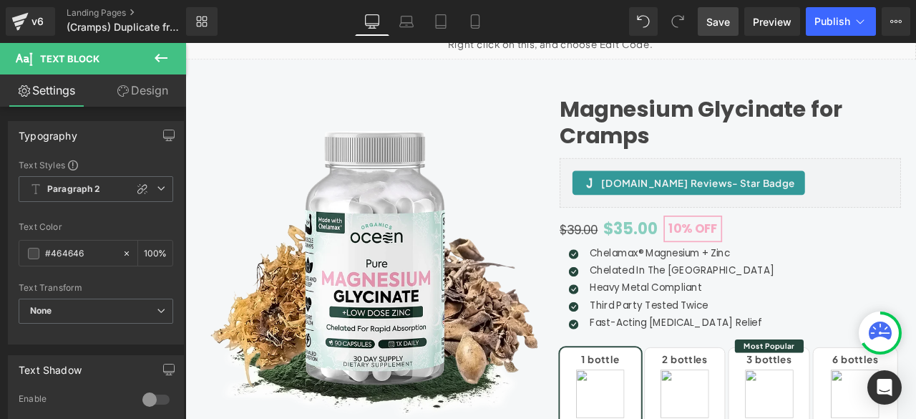
click at [711, 15] on span "Save" at bounding box center [718, 21] width 24 height 15
click at [487, 19] on link "Mobile" at bounding box center [475, 21] width 34 height 29
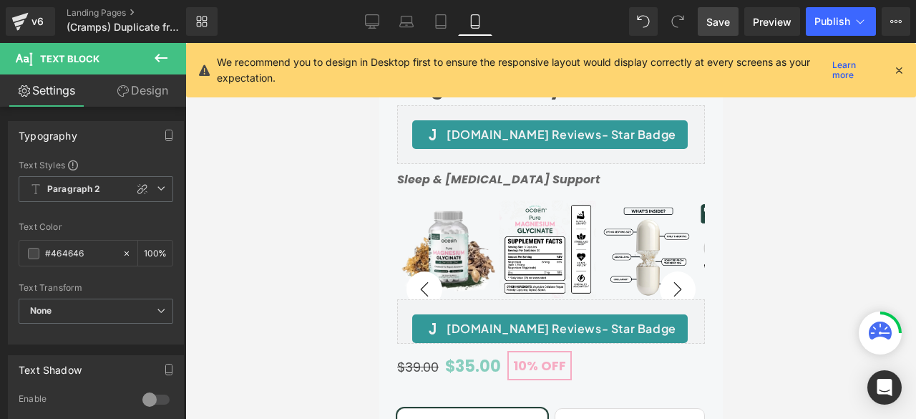
scroll to position [0, 0]
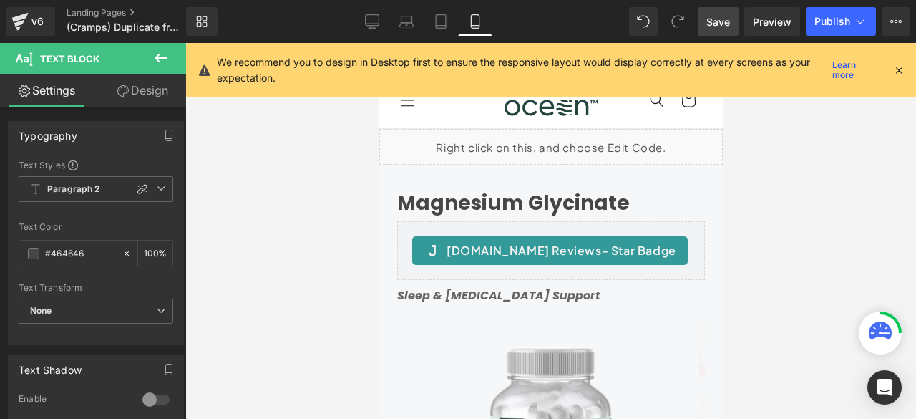
click at [157, 57] on icon at bounding box center [161, 58] width 13 height 9
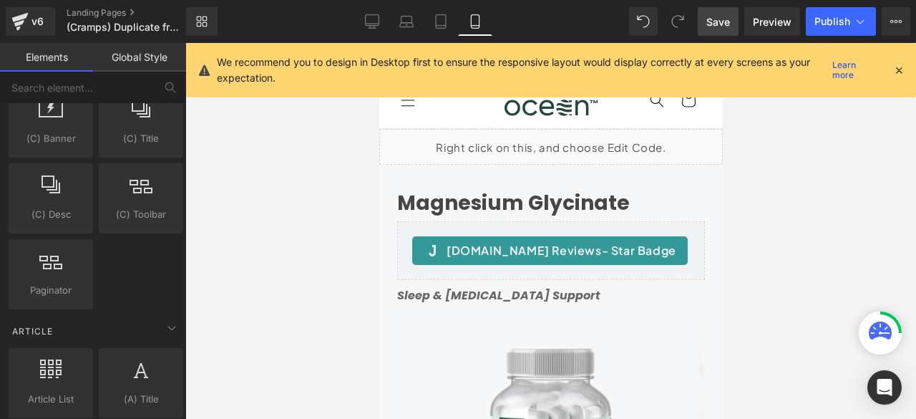
scroll to position [2897, 0]
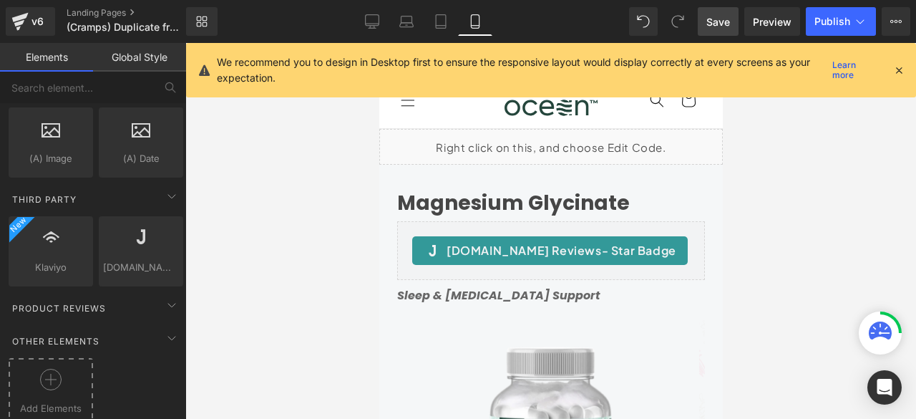
click at [41, 369] on icon at bounding box center [50, 379] width 21 height 21
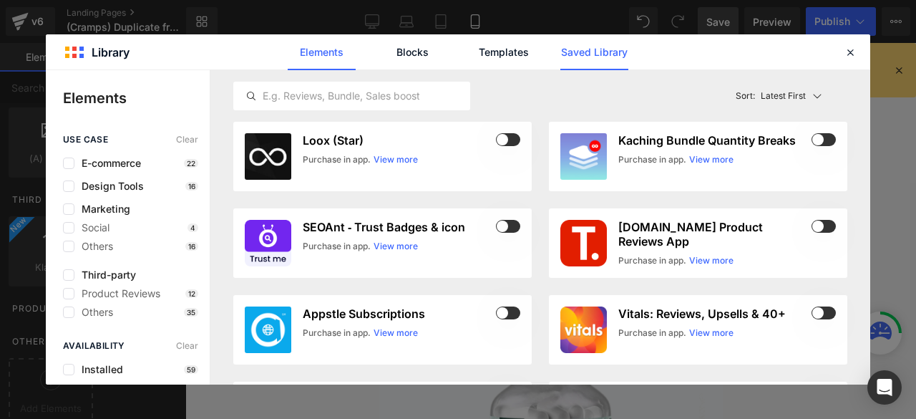
click at [0, 0] on link "Saved Library" at bounding box center [0, 0] width 0 height 0
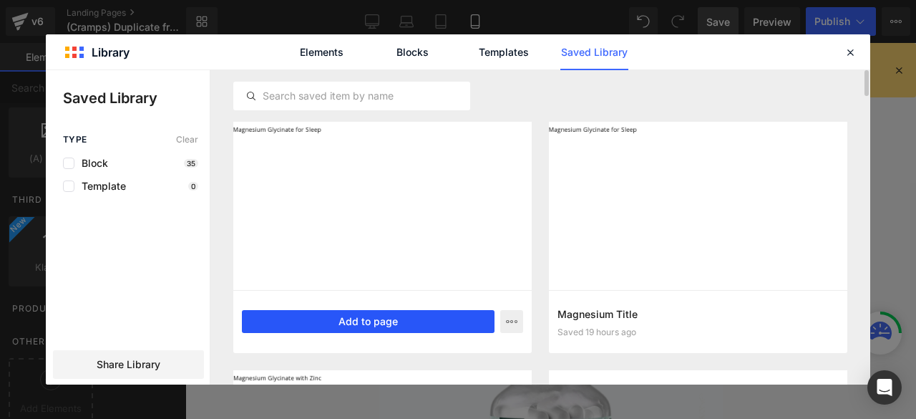
click at [334, 320] on button "Add to page" at bounding box center [368, 321] width 253 height 23
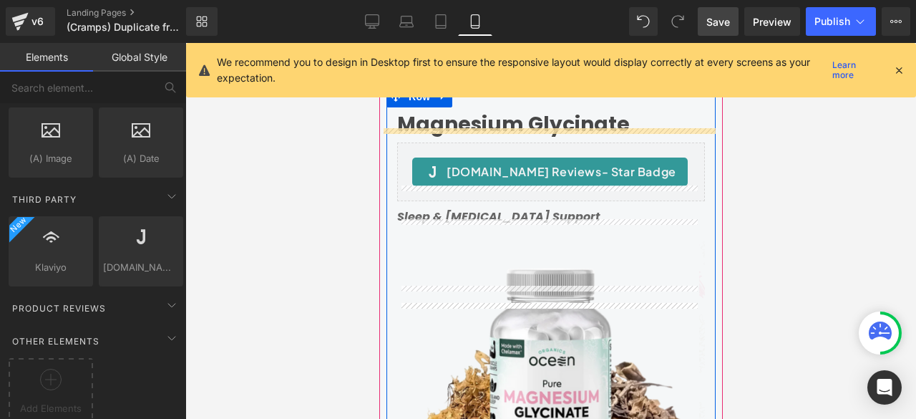
scroll to position [0, 0]
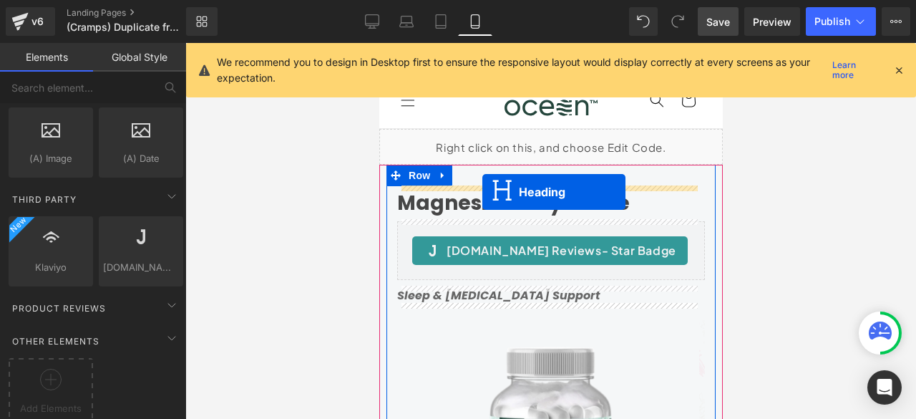
drag, startPoint x: 511, startPoint y: 125, endPoint x: 482, endPoint y: 188, distance: 69.5
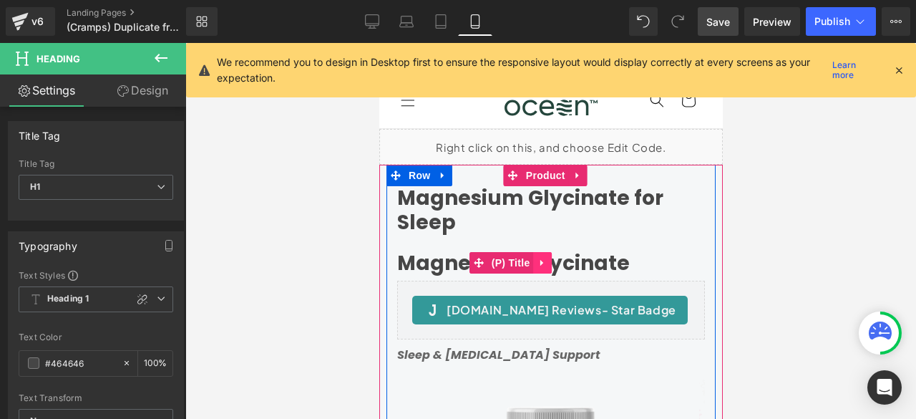
click at [544, 261] on icon at bounding box center [542, 262] width 10 height 11
click at [553, 261] on icon at bounding box center [551, 263] width 10 height 10
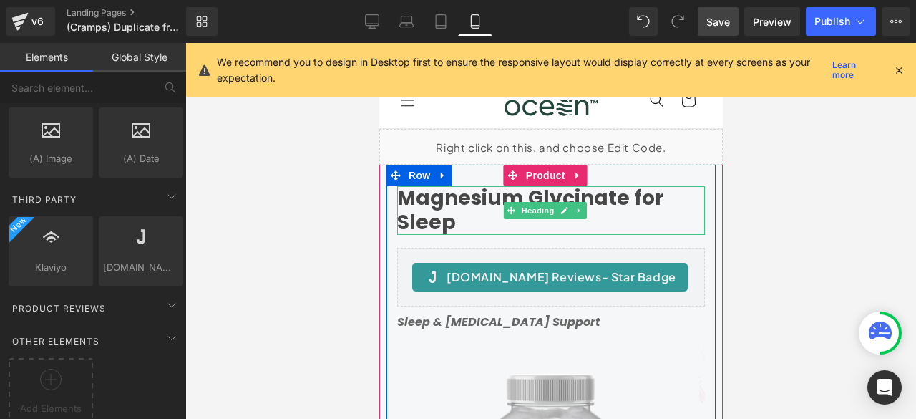
click at [467, 223] on h1 "Magnesium Glycinate for Sleep" at bounding box center [551, 210] width 308 height 48
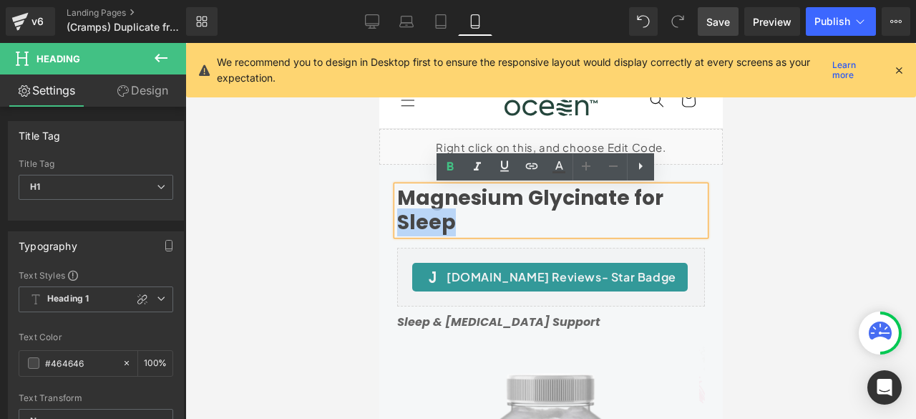
drag, startPoint x: 451, startPoint y: 222, endPoint x: 388, endPoint y: 220, distance: 63.0
click at [388, 220] on div "Magnesium Glycinate for Sleep Heading Judge.me Reviews - Star Badge Judge.me Re…" at bounding box center [550, 413] width 329 height 454
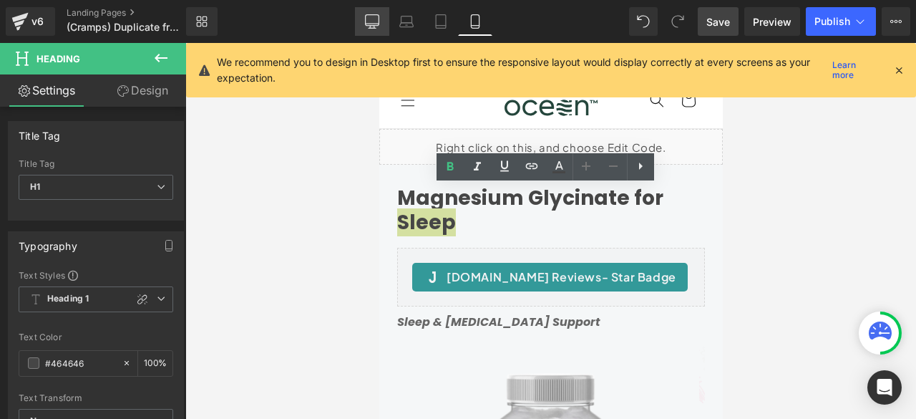
click at [375, 24] on icon at bounding box center [372, 24] width 14 height 0
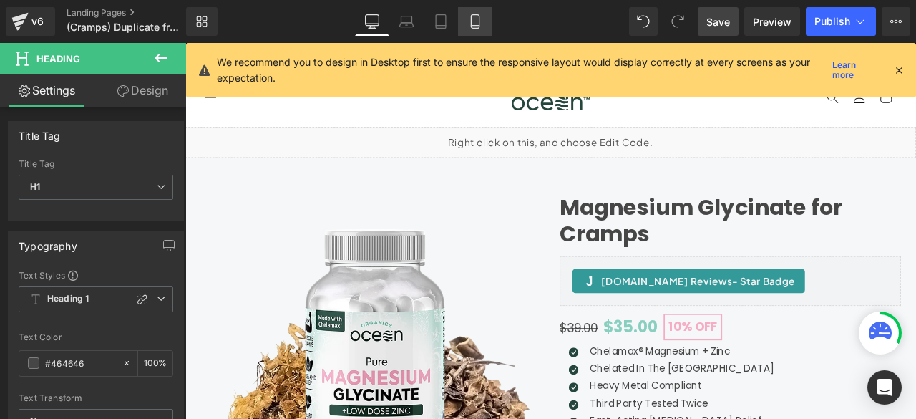
drag, startPoint x: 135, startPoint y: 156, endPoint x: 477, endPoint y: 21, distance: 367.2
click at [477, 21] on icon at bounding box center [475, 21] width 14 height 14
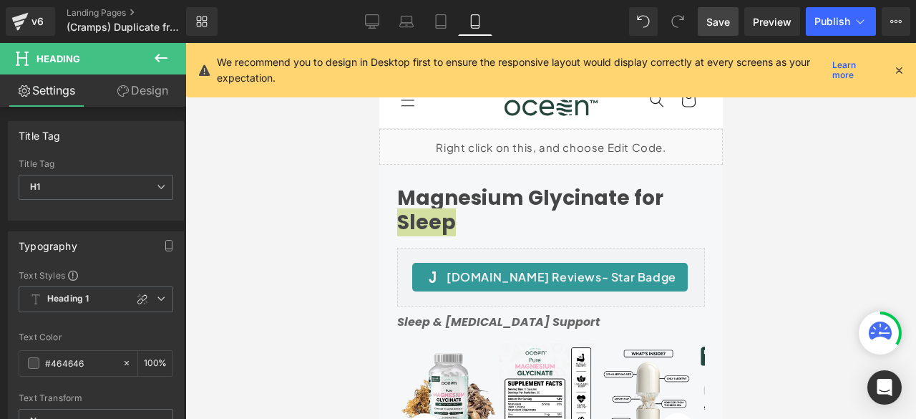
scroll to position [15, 0]
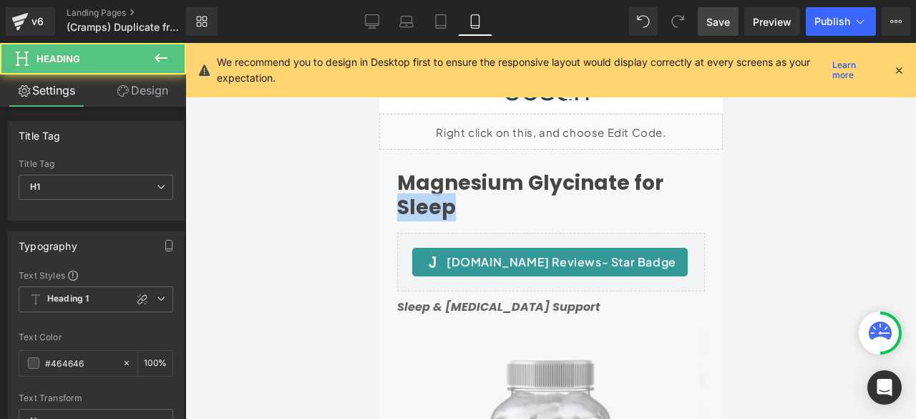
click at [459, 212] on h1 "Magnesium Glycinate for Sleep" at bounding box center [551, 195] width 308 height 48
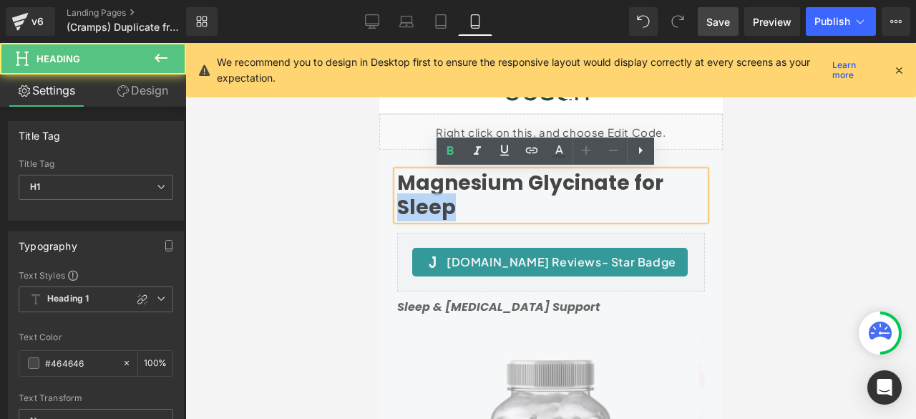
drag, startPoint x: 454, startPoint y: 210, endPoint x: 397, endPoint y: 209, distance: 57.3
click at [397, 209] on h1 "Magnesium Glycinate for Sleep" at bounding box center [551, 195] width 308 height 48
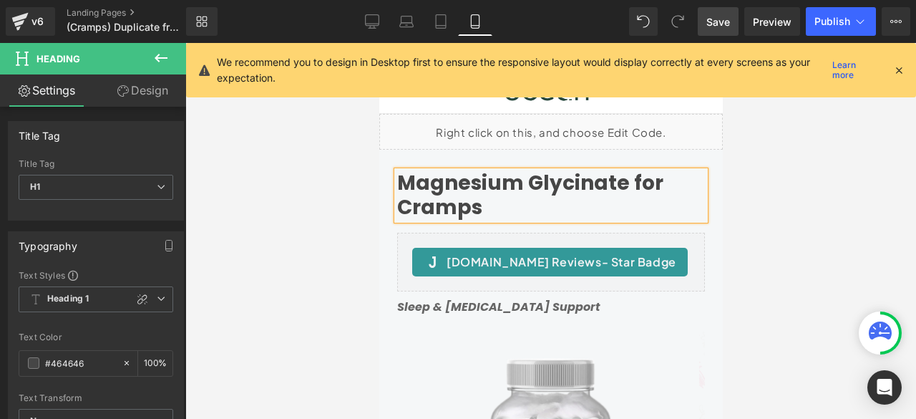
click at [388, 214] on div "Magnesium Glycinate for Cramps Heading Judge.me Reviews - Star Badge Judge.me R…" at bounding box center [550, 398] width 329 height 454
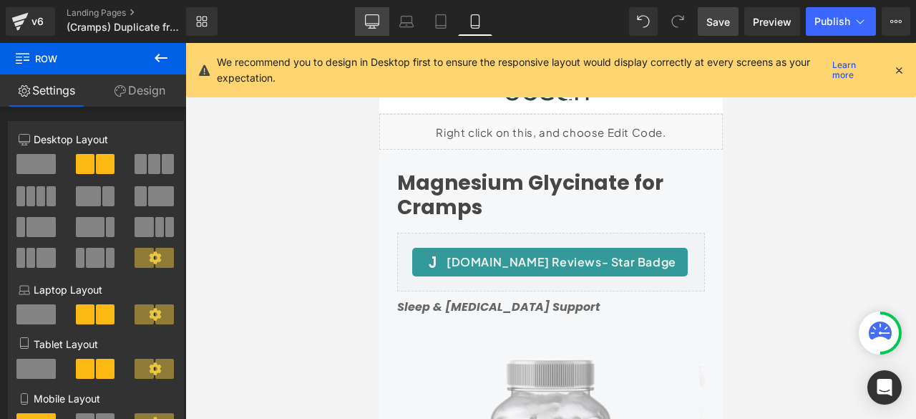
click at [372, 24] on icon at bounding box center [372, 24] width 14 height 0
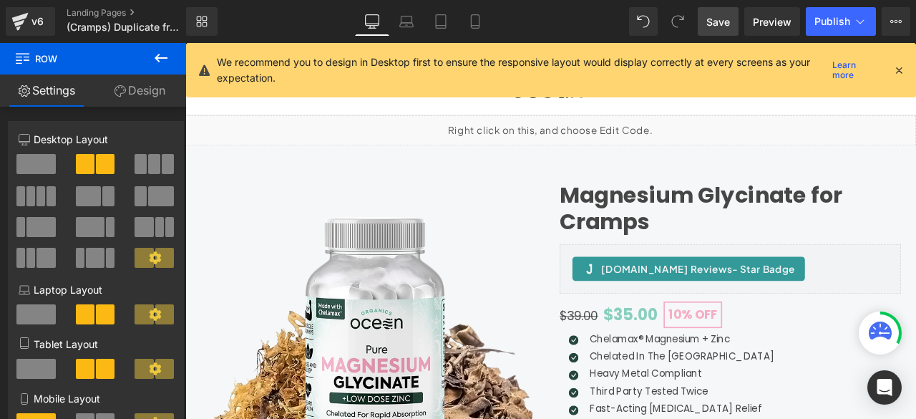
scroll to position [51, 0]
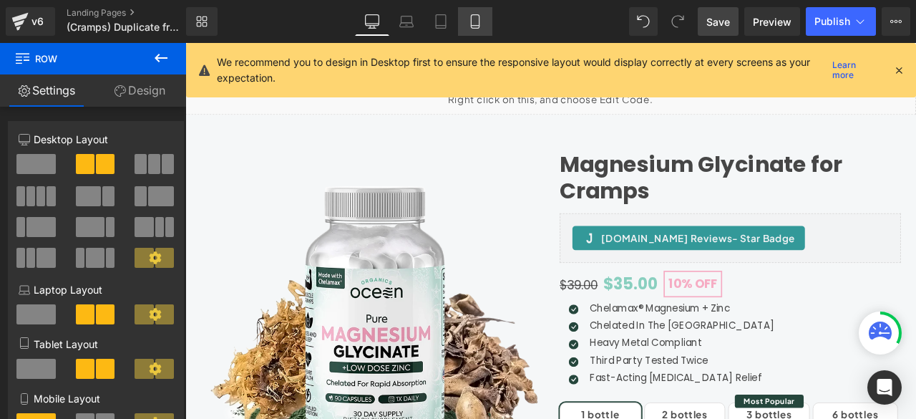
click at [479, 14] on icon at bounding box center [475, 21] width 14 height 14
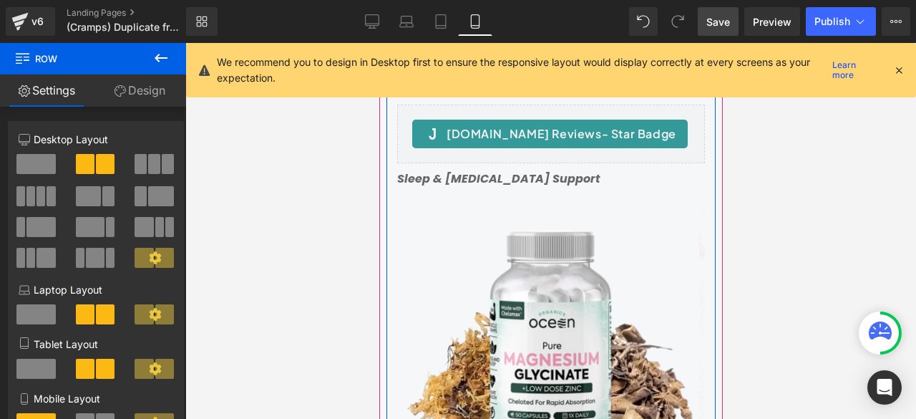
scroll to position [0, 0]
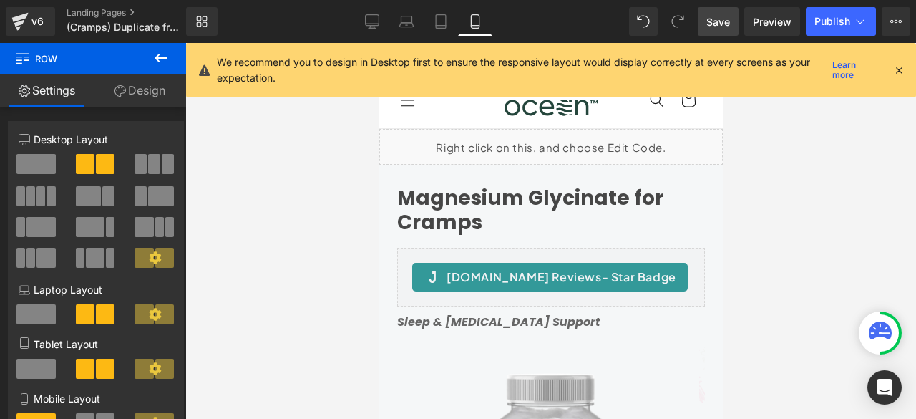
click at [704, 24] on link "Save" at bounding box center [718, 21] width 41 height 29
click at [717, 26] on span "Save" at bounding box center [718, 21] width 24 height 15
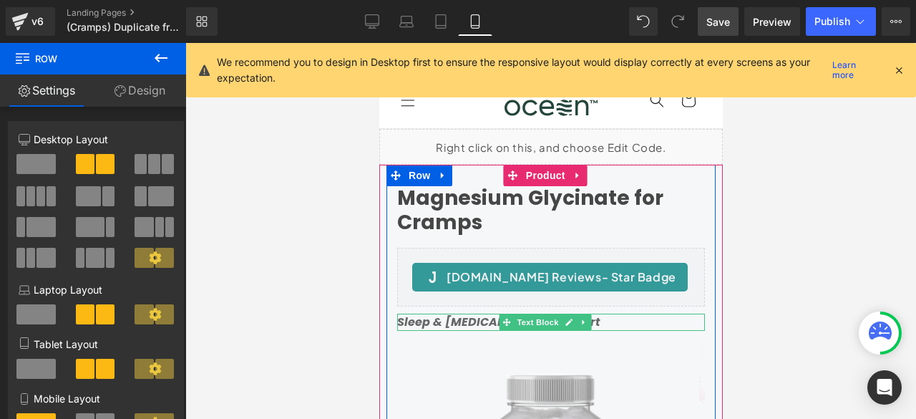
click at [431, 319] on strong "Sleep & [MEDICAL_DATA] Support" at bounding box center [498, 321] width 203 height 16
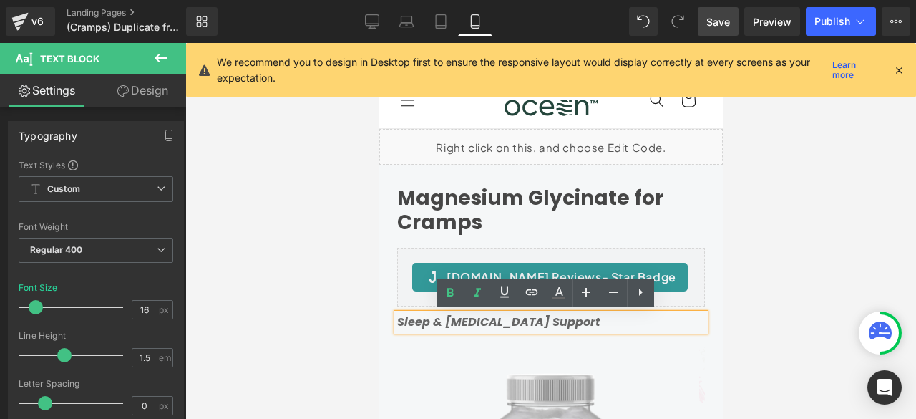
click at [438, 319] on strong "Sleep & [MEDICAL_DATA] Support" at bounding box center [498, 321] width 203 height 16
drag, startPoint x: 444, startPoint y: 321, endPoint x: 398, endPoint y: 324, distance: 45.9
click at [398, 324] on strong "Sleep & [MEDICAL_DATA] Support" at bounding box center [498, 321] width 203 height 16
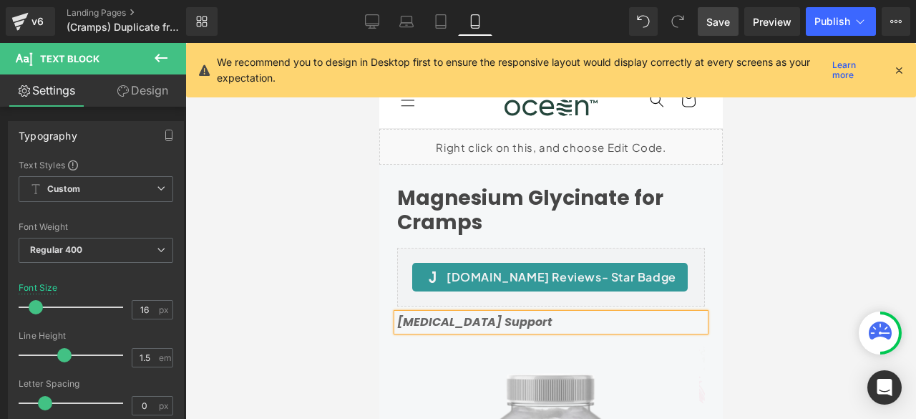
click at [507, 324] on strong "Muscle Cramping Support" at bounding box center [474, 321] width 155 height 16
click at [714, 19] on span "Save" at bounding box center [718, 21] width 24 height 15
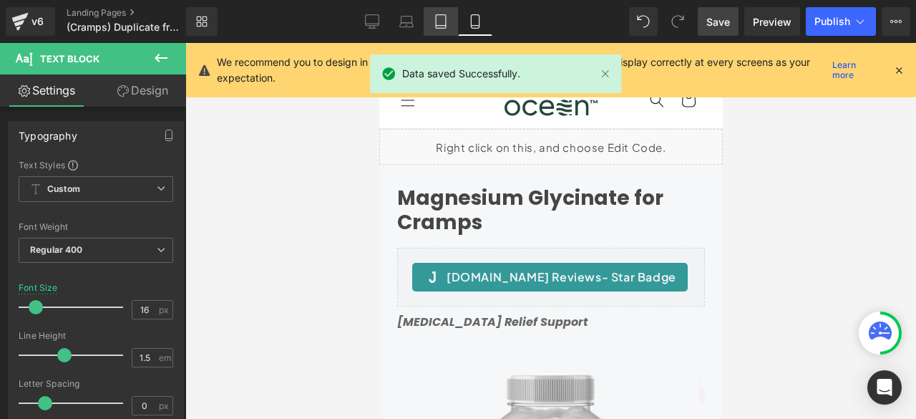
click at [432, 22] on link "Tablet" at bounding box center [441, 21] width 34 height 29
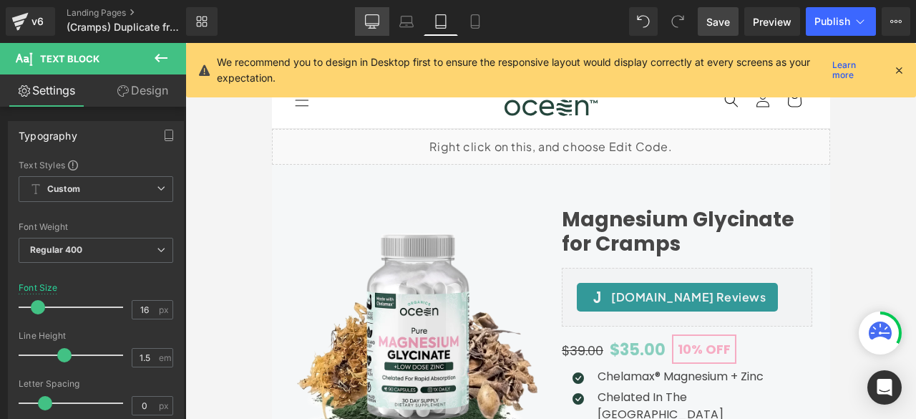
click at [381, 22] on link "Desktop" at bounding box center [372, 21] width 34 height 29
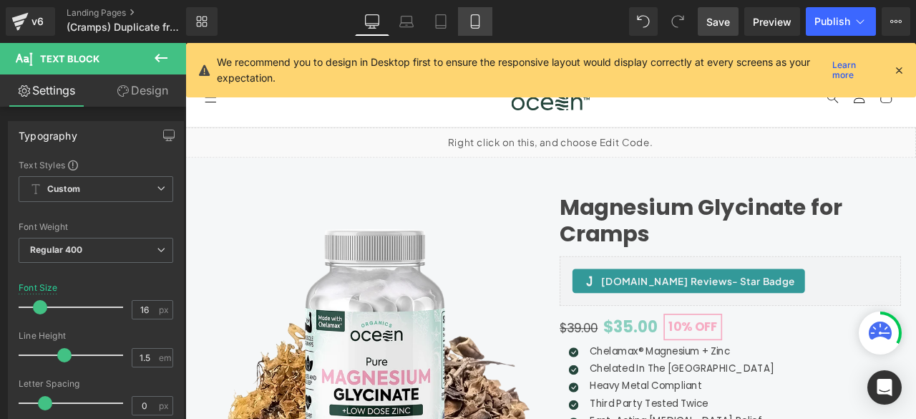
click at [482, 19] on link "Mobile" at bounding box center [475, 21] width 34 height 29
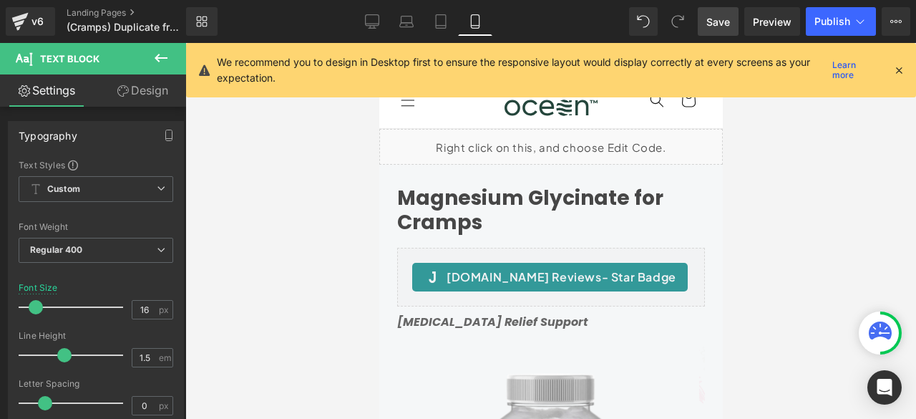
click at [717, 23] on span "Save" at bounding box center [718, 21] width 24 height 15
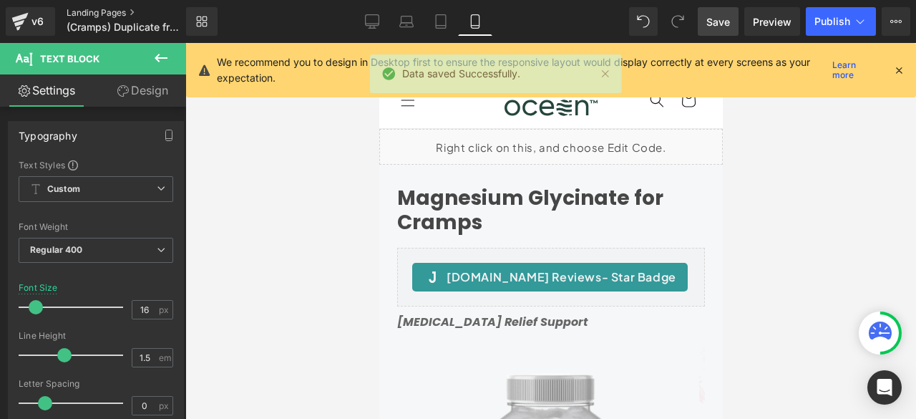
click at [126, 8] on link "Landing Pages" at bounding box center [138, 12] width 143 height 11
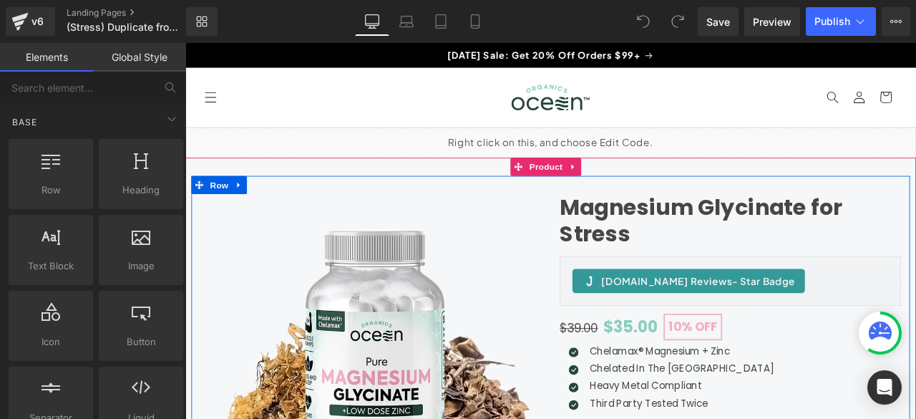
scroll to position [119, 0]
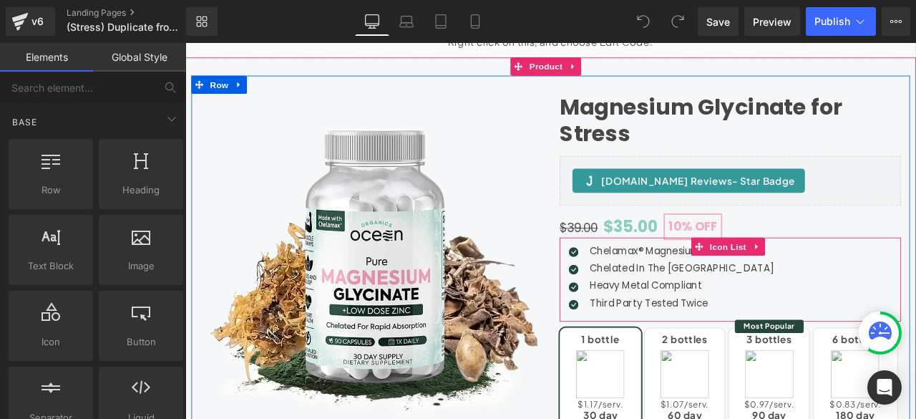
click at [872, 340] on div "Icon Chelamax® Magnesium + Zinc Text Block Icon Chelated In The [GEOGRAPHIC_DAT…" at bounding box center [831, 324] width 404 height 86
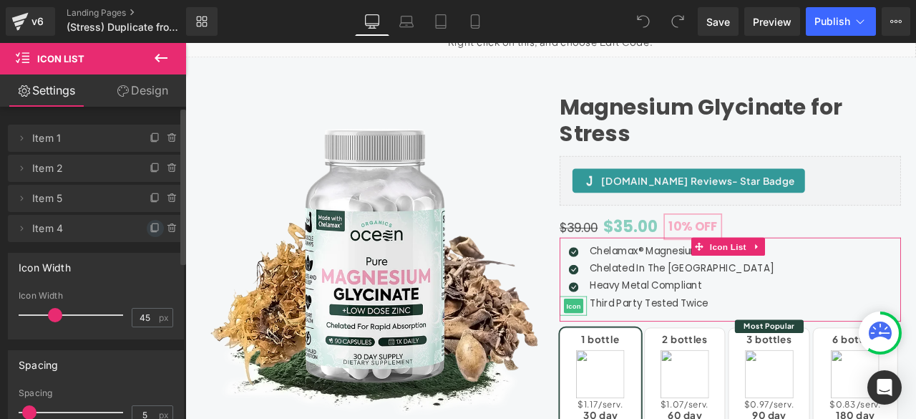
click at [150, 225] on icon at bounding box center [155, 228] width 11 height 11
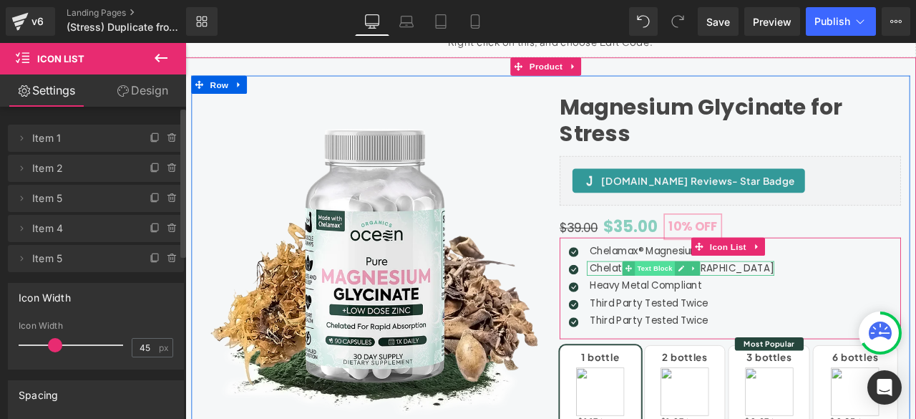
scroll to position [238, 0]
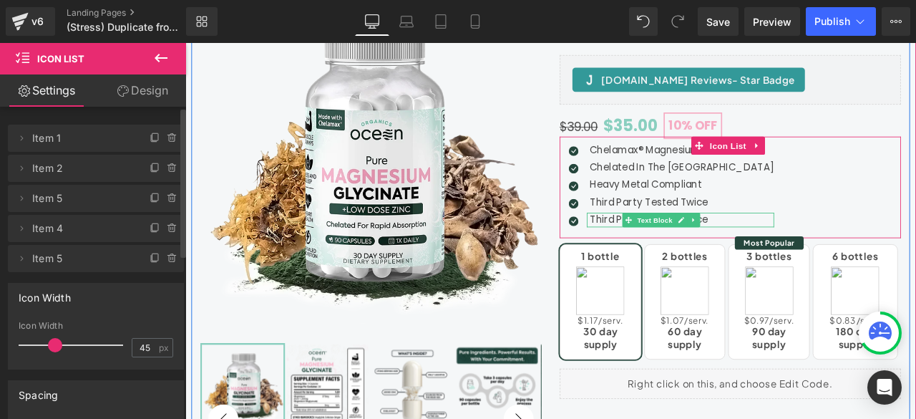
click at [707, 250] on icon at bounding box center [711, 252] width 8 height 8
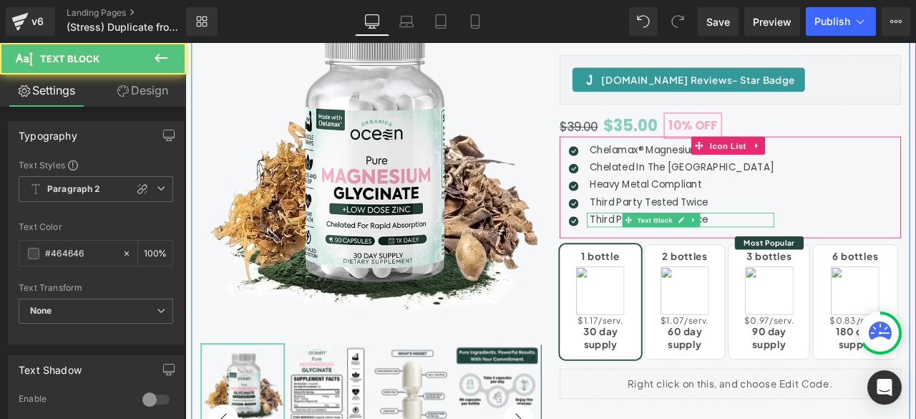
click at [674, 251] on p "Third Party Tested Twice" at bounding box center [774, 252] width 218 height 17
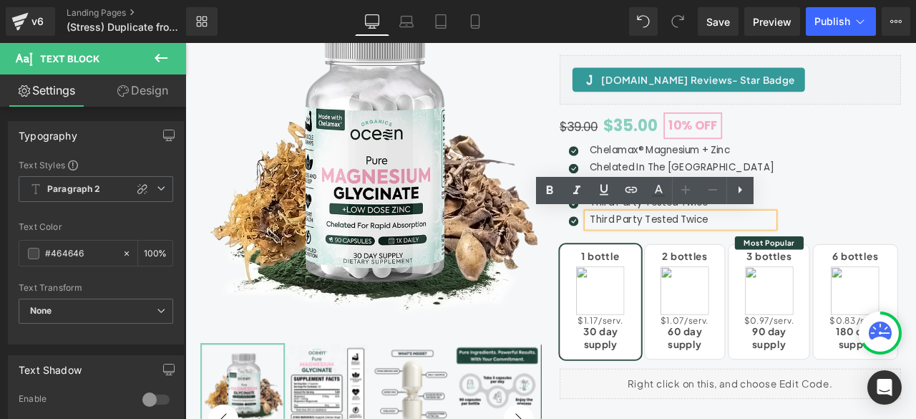
click at [691, 251] on p "Third Party Tested Twice" at bounding box center [774, 252] width 218 height 17
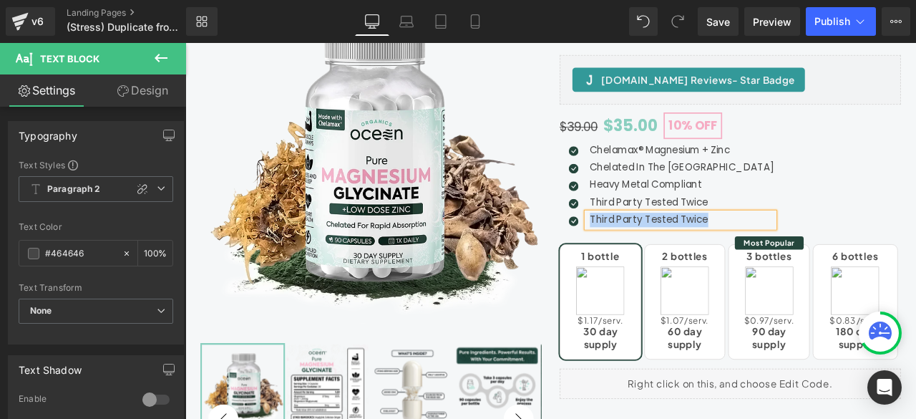
paste div
click at [720, 24] on span "Save" at bounding box center [718, 21] width 24 height 15
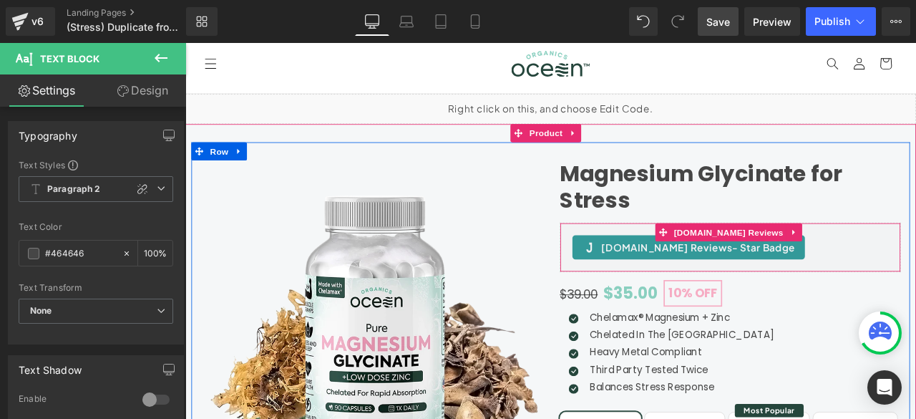
scroll to position [0, 0]
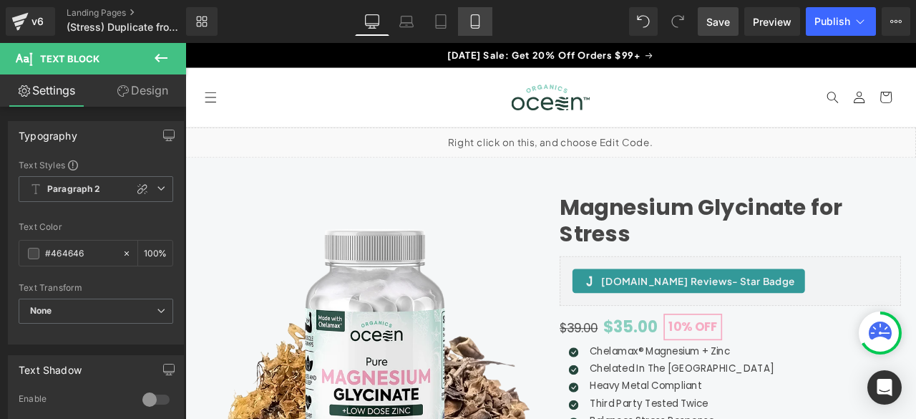
click at [471, 22] on icon at bounding box center [475, 21] width 14 height 14
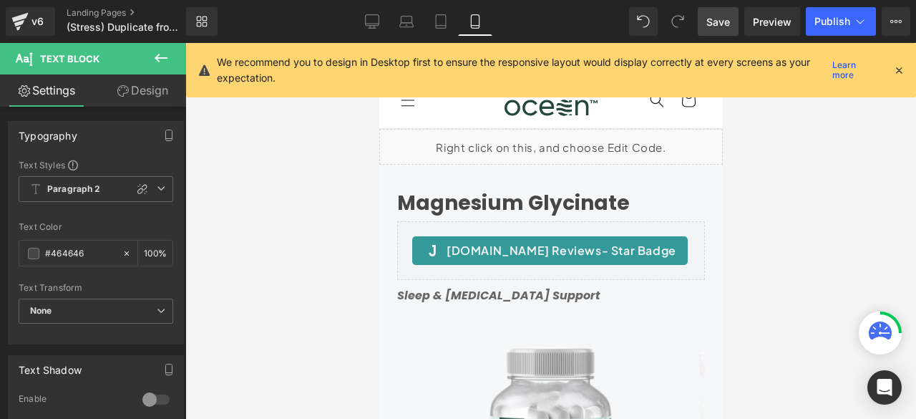
click at [162, 58] on icon at bounding box center [161, 58] width 13 height 9
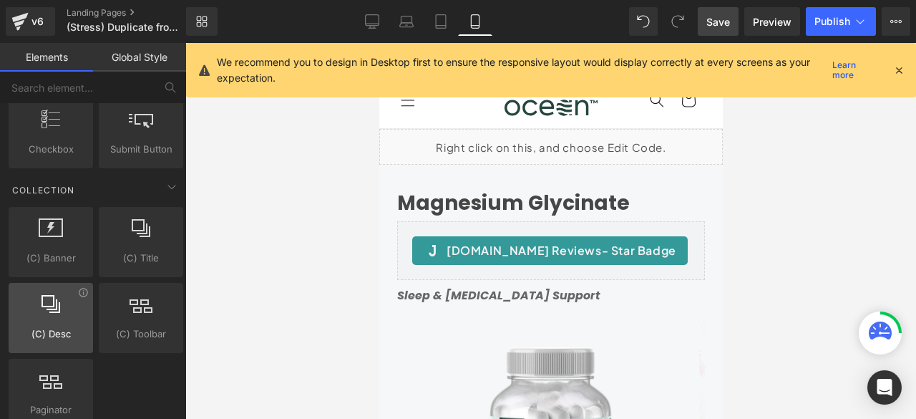
scroll to position [2897, 0]
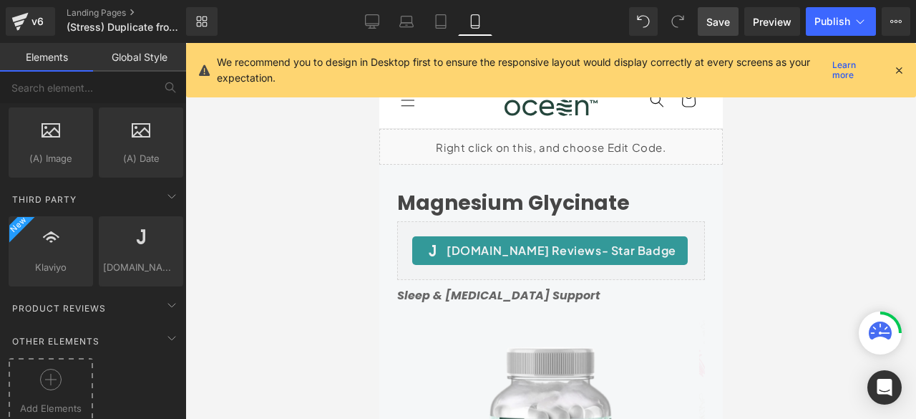
click at [43, 379] on div at bounding box center [50, 385] width 77 height 32
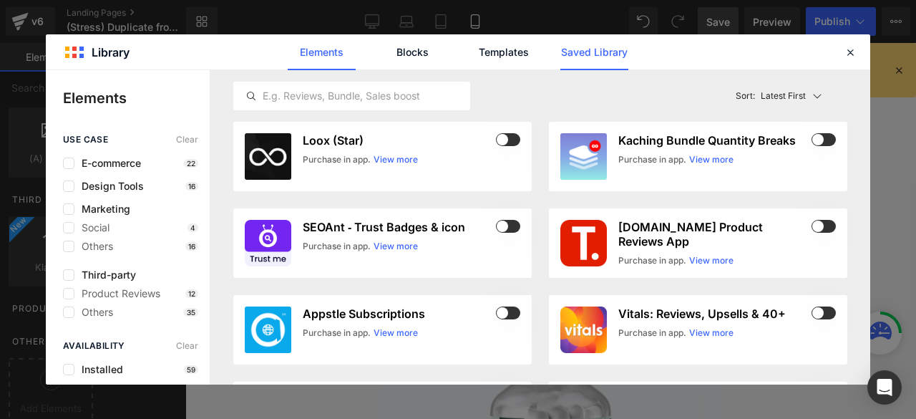
click at [585, 56] on link "Saved Library" at bounding box center [594, 52] width 68 height 36
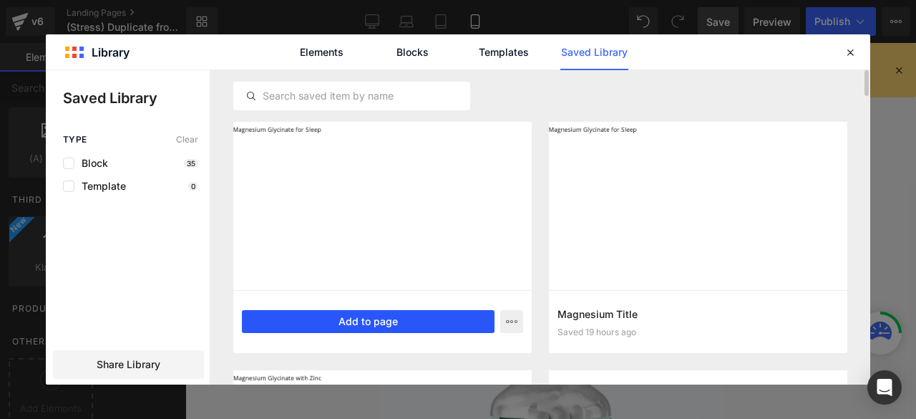
click at [367, 323] on button "Add to page" at bounding box center [368, 321] width 253 height 23
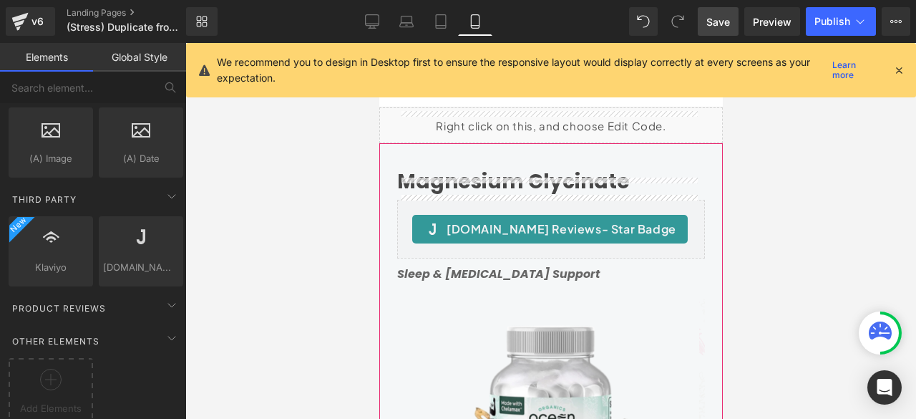
scroll to position [0, 0]
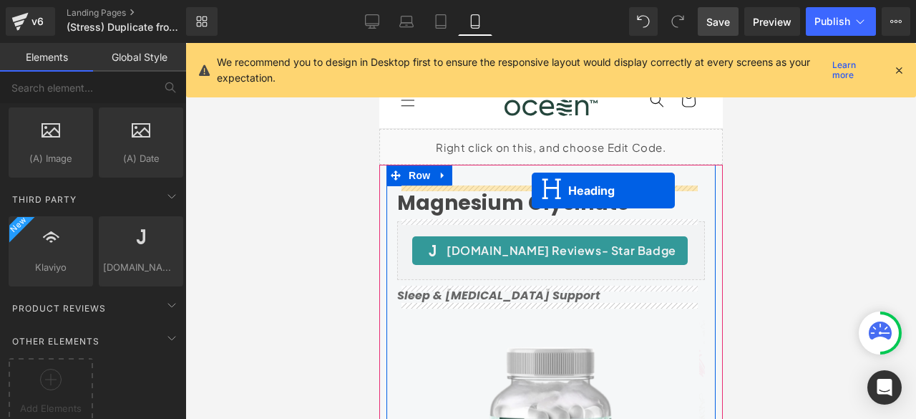
drag, startPoint x: 514, startPoint y: 131, endPoint x: 531, endPoint y: 188, distance: 59.8
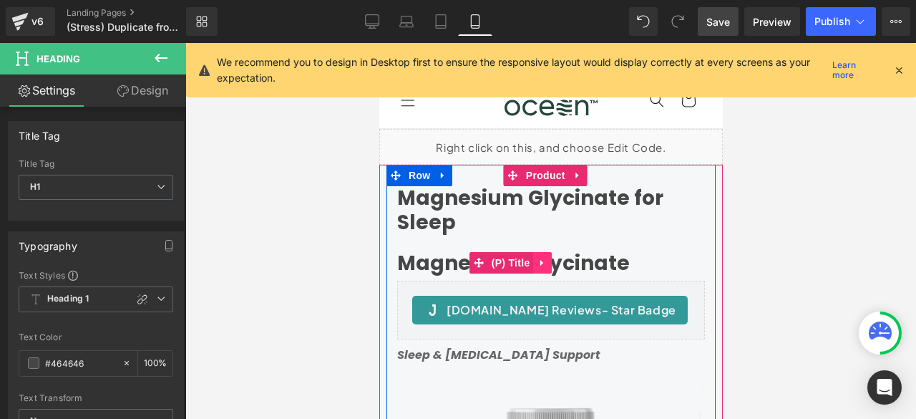
click at [545, 259] on icon at bounding box center [542, 262] width 10 height 11
click at [550, 261] on icon at bounding box center [551, 262] width 10 height 11
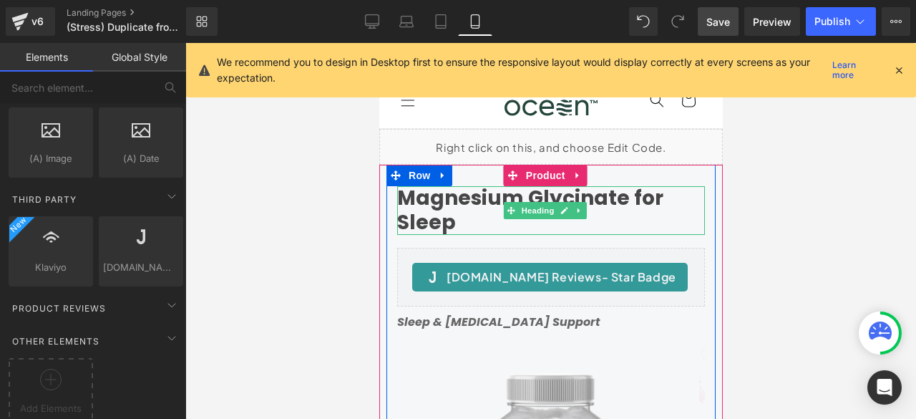
click at [464, 220] on h1 "Magnesium Glycinate for Sleep" at bounding box center [551, 210] width 308 height 48
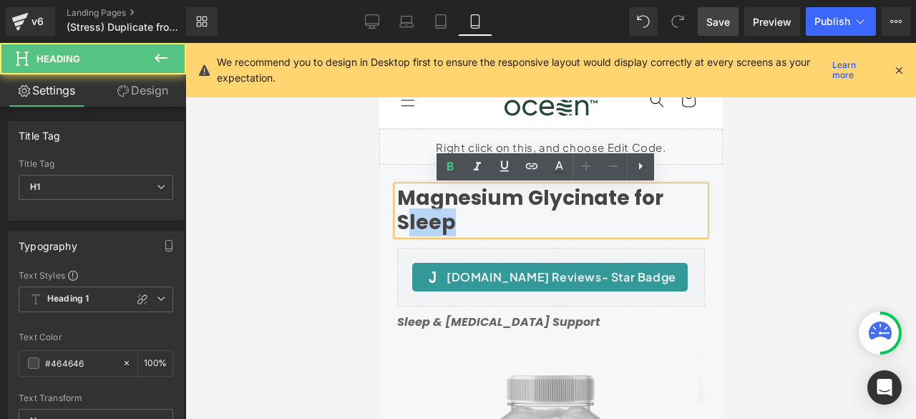
drag, startPoint x: 456, startPoint y: 221, endPoint x: 404, endPoint y: 220, distance: 52.3
click at [404, 220] on h1 "Magnesium Glycinate for Sleep" at bounding box center [551, 210] width 308 height 48
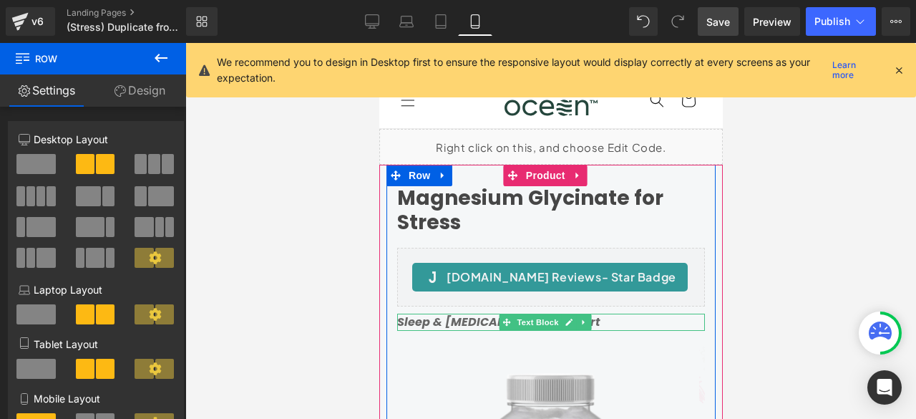
click at [483, 323] on strong "Sleep & [MEDICAL_DATA] Support" at bounding box center [498, 321] width 203 height 16
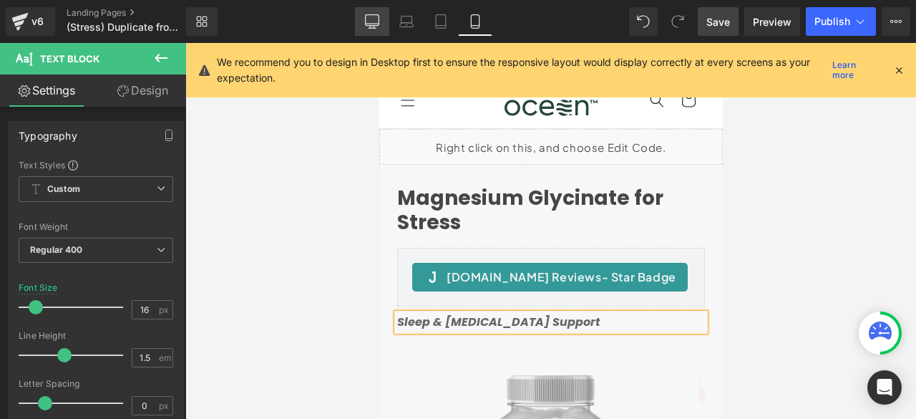
click at [369, 16] on icon at bounding box center [372, 21] width 14 height 14
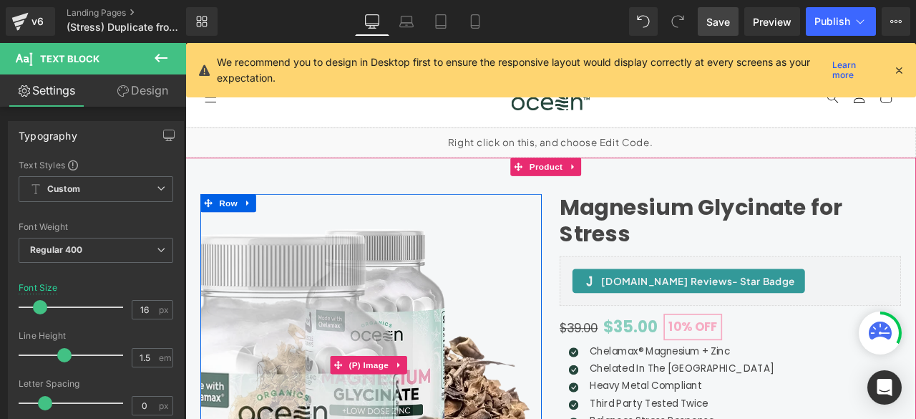
scroll to position [119, 0]
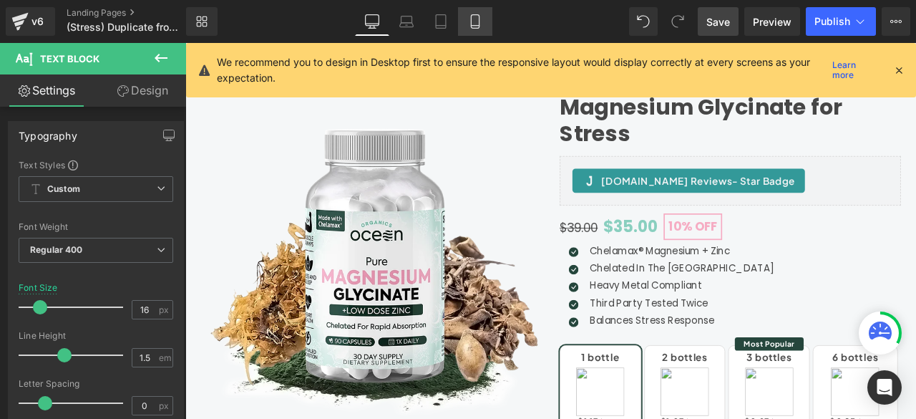
click at [478, 24] on icon at bounding box center [475, 21] width 14 height 14
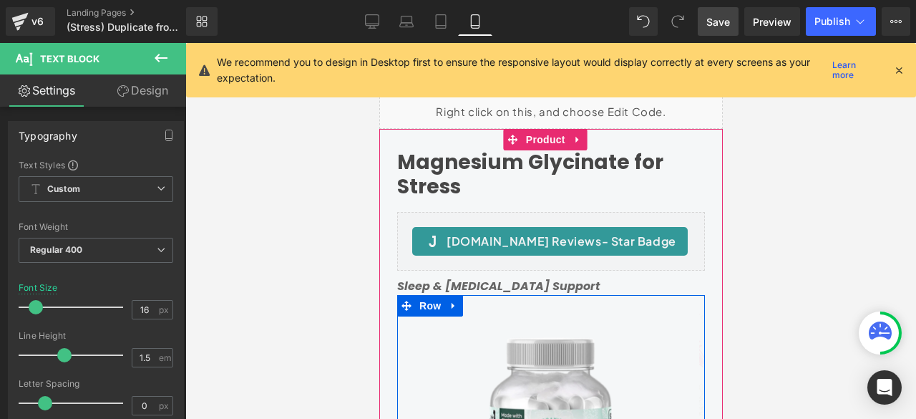
scroll to position [22, 0]
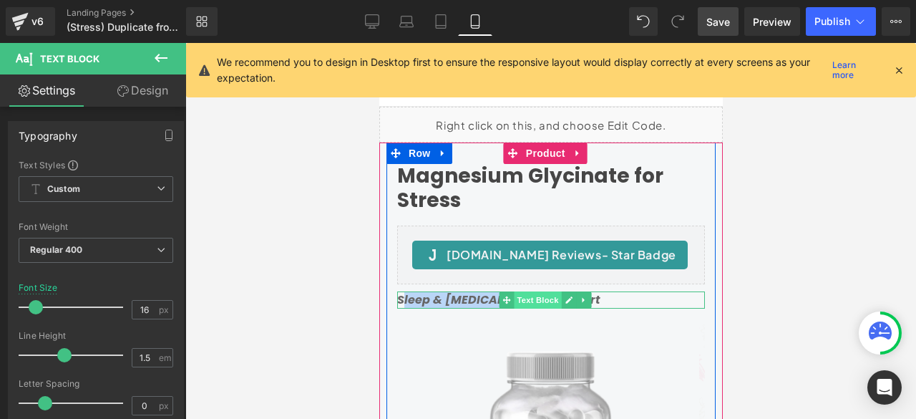
drag, startPoint x: 402, startPoint y: 297, endPoint x: 518, endPoint y: 301, distance: 116.0
click at [518, 301] on div "Sleep & Muscle Cramping Support Text Block" at bounding box center [551, 299] width 308 height 17
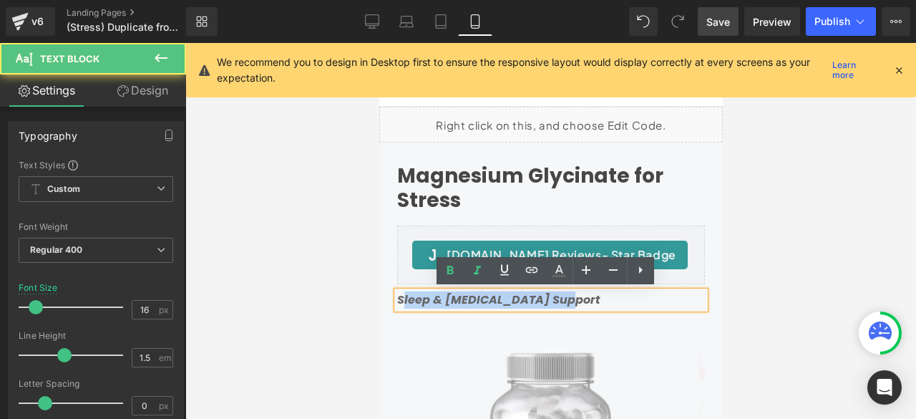
click at [553, 297] on strong "Sleep & Muscle Cramping Support" at bounding box center [498, 299] width 203 height 16
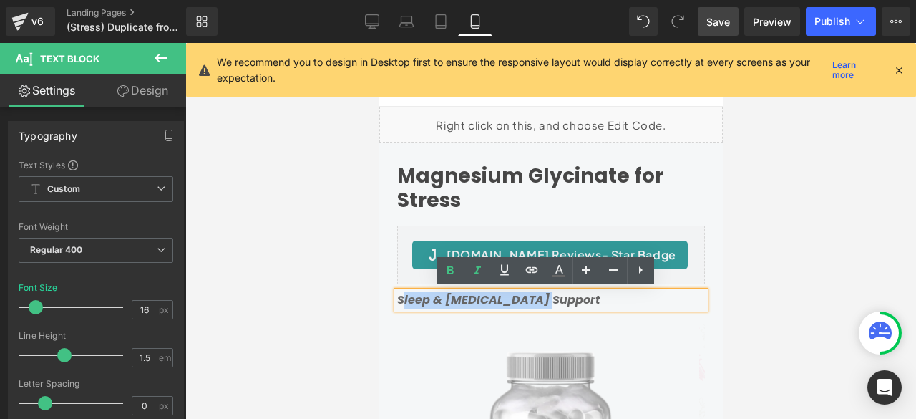
drag, startPoint x: 545, startPoint y: 298, endPoint x: 404, endPoint y: 300, distance: 141.0
click at [404, 300] on strong "Sleep & Muscle Cramping Support" at bounding box center [498, 299] width 203 height 16
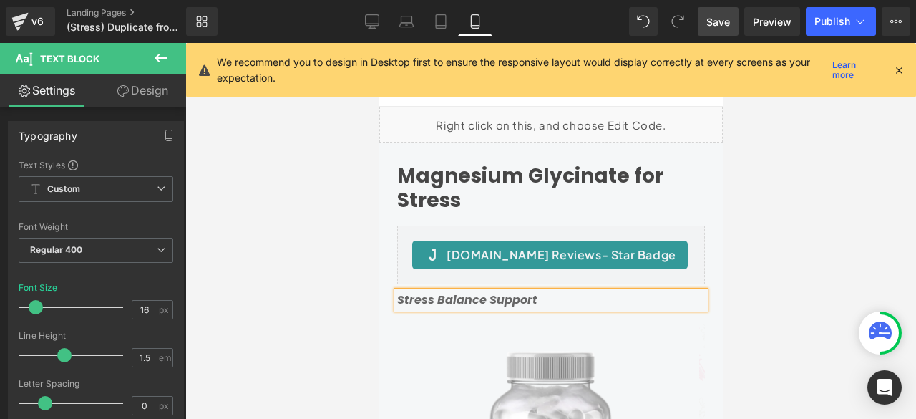
click at [729, 16] on span "Save" at bounding box center [718, 21] width 24 height 15
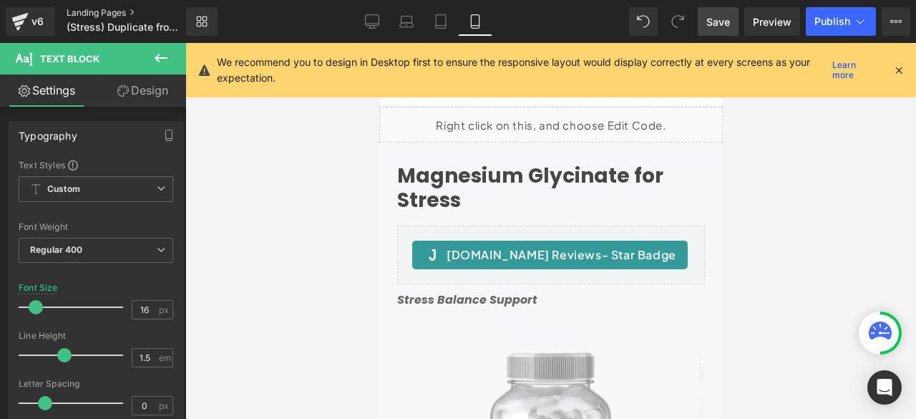
click at [100, 13] on link "Landing Pages" at bounding box center [138, 12] width 143 height 11
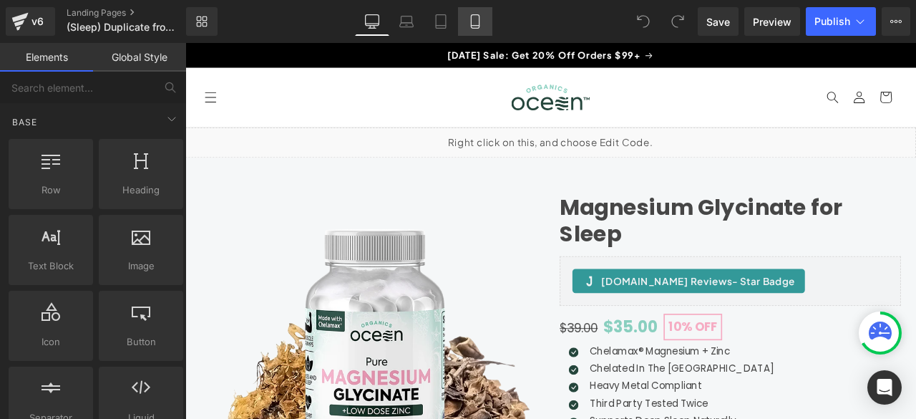
click at [470, 24] on icon at bounding box center [475, 21] width 14 height 14
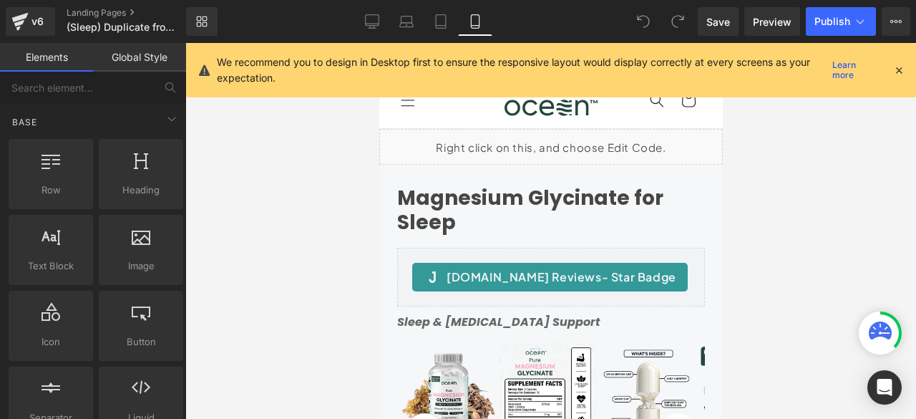
scroll to position [86, 0]
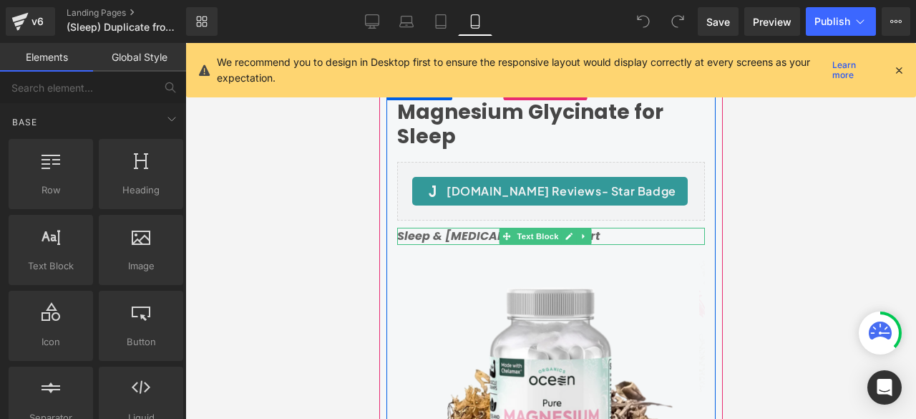
click at [485, 235] on strong "Sleep & [MEDICAL_DATA] Support" at bounding box center [498, 236] width 203 height 16
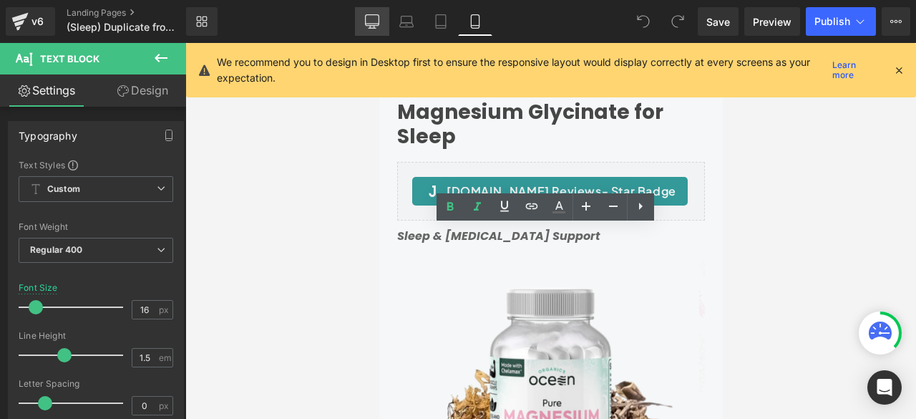
click at [361, 8] on link "Desktop" at bounding box center [372, 21] width 34 height 29
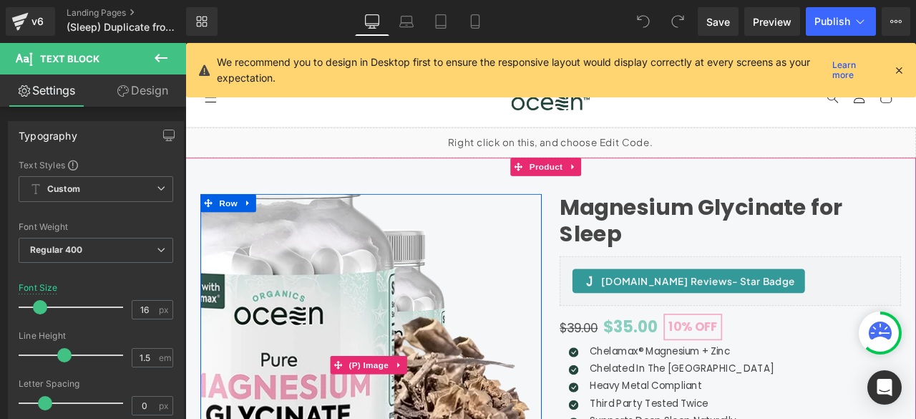
scroll to position [119, 0]
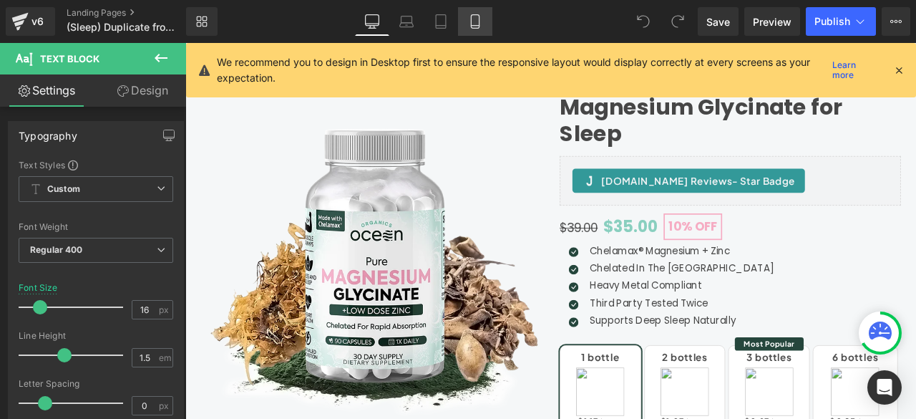
click at [486, 18] on link "Mobile" at bounding box center [475, 21] width 34 height 29
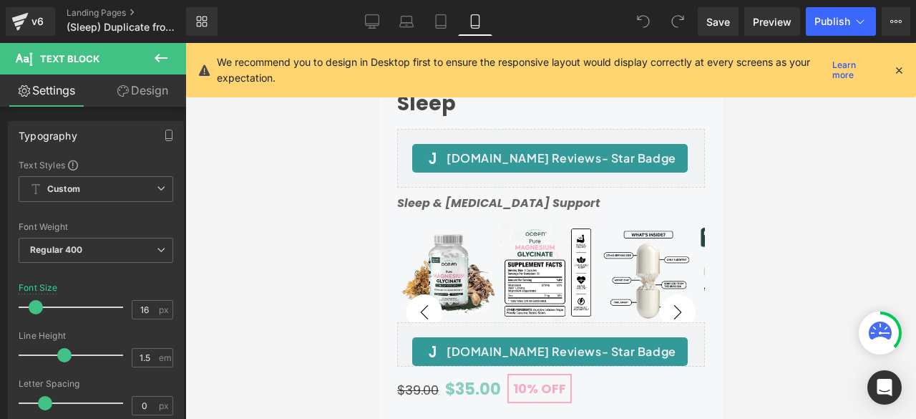
scroll to position [142, 0]
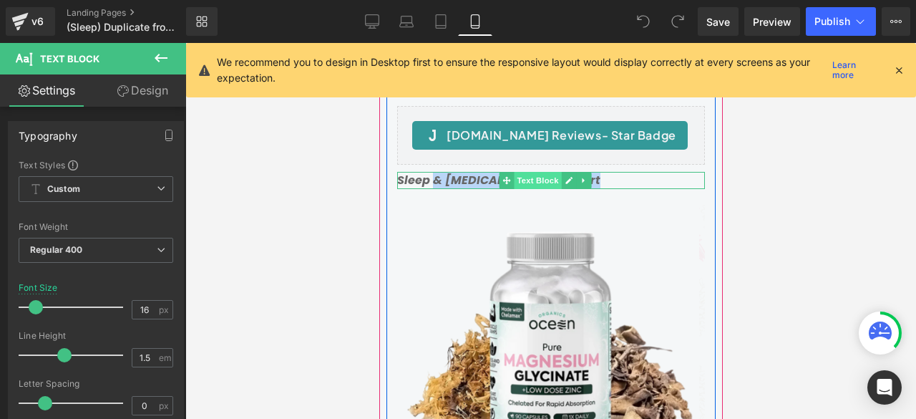
drag, startPoint x: 432, startPoint y: 179, endPoint x: 538, endPoint y: 183, distance: 106.0
click at [538, 183] on div "Sleep & [MEDICAL_DATA] Support Text Block" at bounding box center [551, 180] width 308 height 17
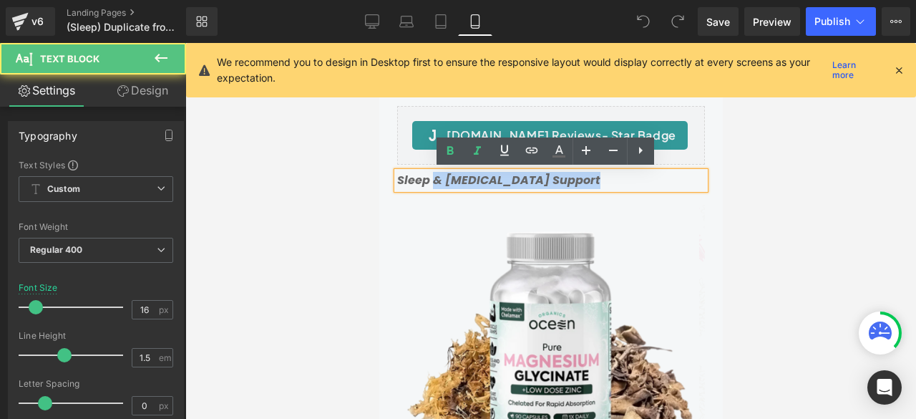
click at [547, 183] on strong "Sleep & Muscle Cramping Support" at bounding box center [498, 180] width 203 height 16
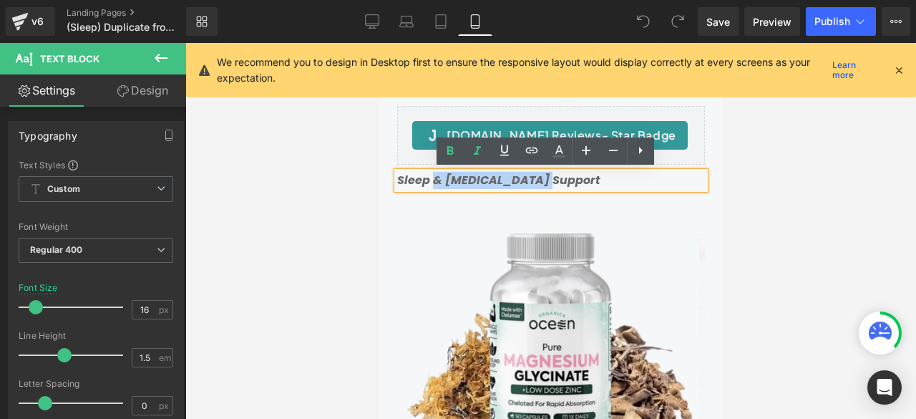
drag, startPoint x: 547, startPoint y: 180, endPoint x: 432, endPoint y: 180, distance: 114.5
click at [432, 180] on strong "Sleep & Muscle Cramping Support" at bounding box center [498, 180] width 203 height 16
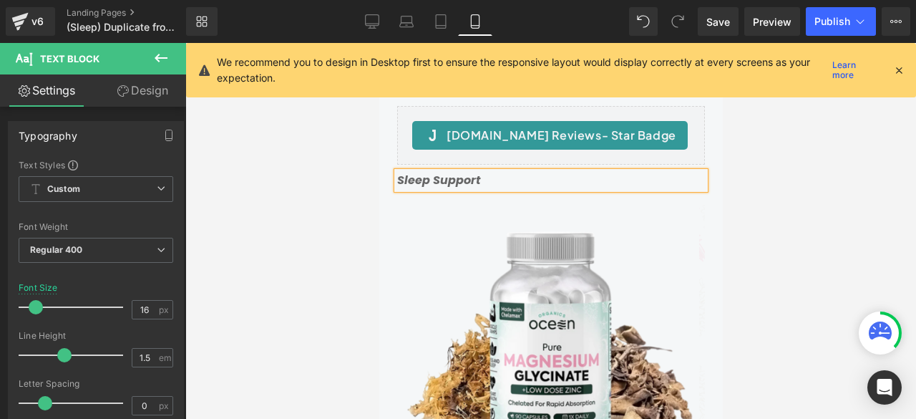
click at [399, 179] on strong "Sleep Support" at bounding box center [439, 180] width 84 height 16
drag, startPoint x: 713, startPoint y: 19, endPoint x: 237, endPoint y: 60, distance: 477.7
click at [713, 19] on span "Save" at bounding box center [718, 21] width 24 height 15
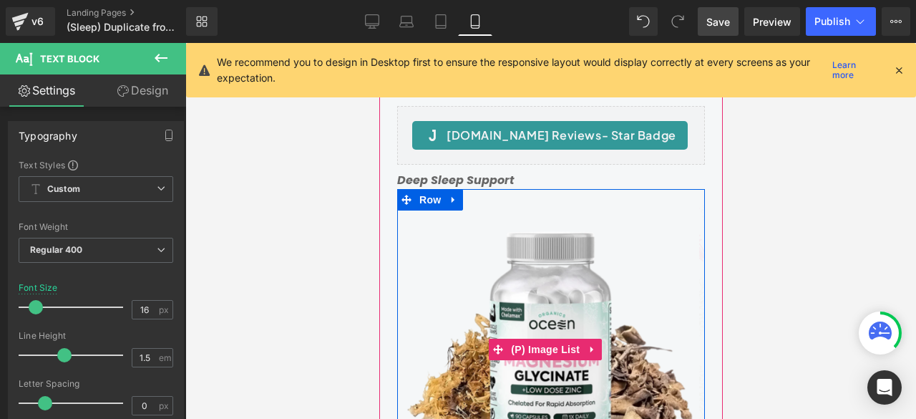
scroll to position [0, 0]
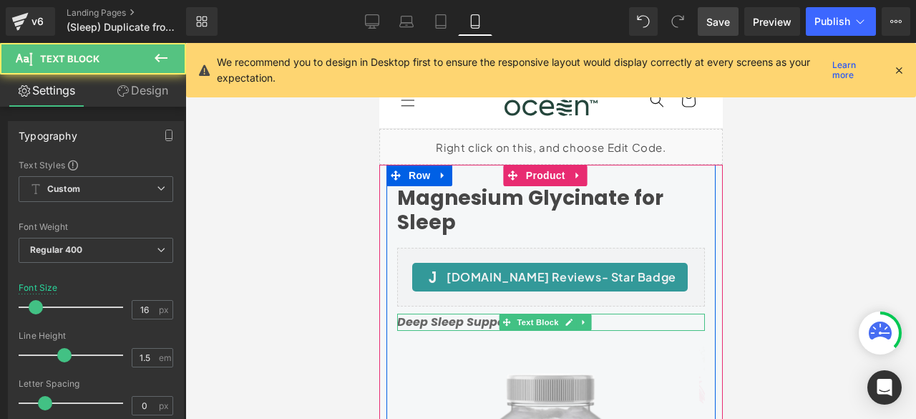
click at [413, 321] on strong "Deep Sleep Support" at bounding box center [455, 321] width 117 height 16
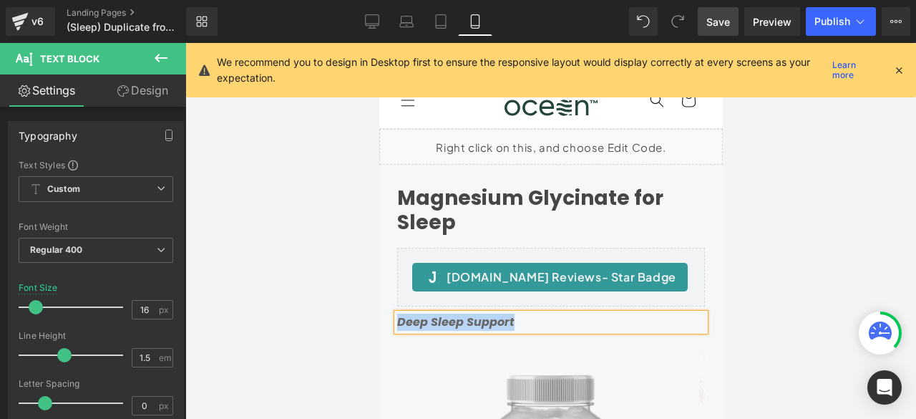
copy strong "Deep Sleep Support"
click at [523, 321] on p "Deep Sleep Support" at bounding box center [551, 321] width 308 height 17
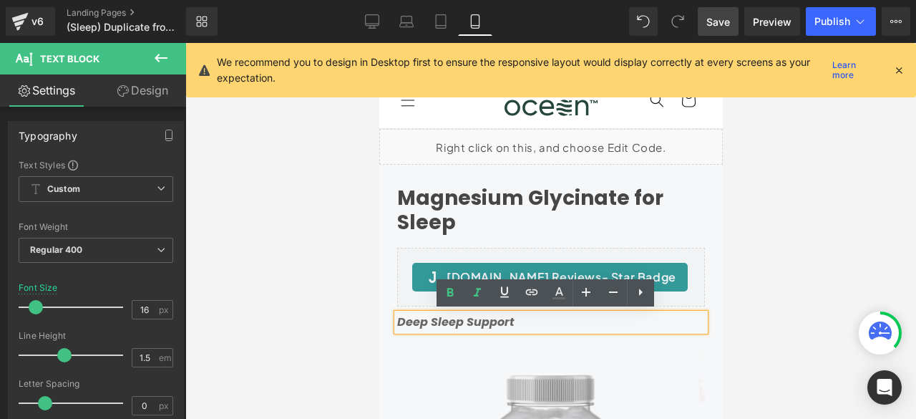
click at [719, 20] on span "Save" at bounding box center [718, 21] width 24 height 15
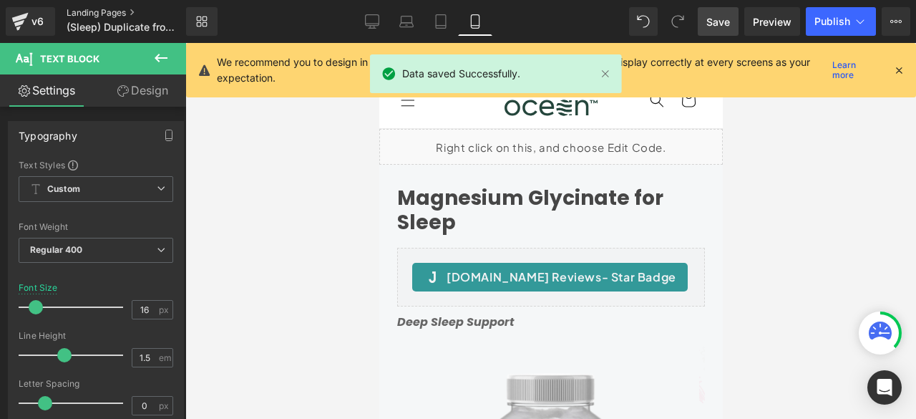
click at [116, 11] on link "Landing Pages" at bounding box center [138, 12] width 143 height 11
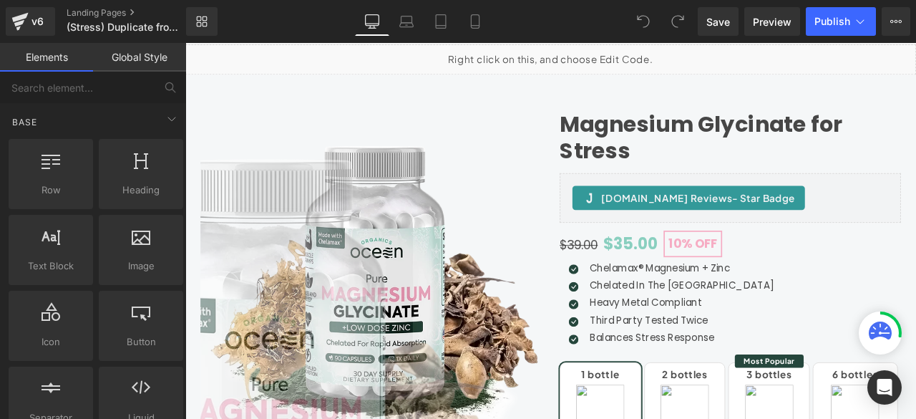
scroll to position [119, 0]
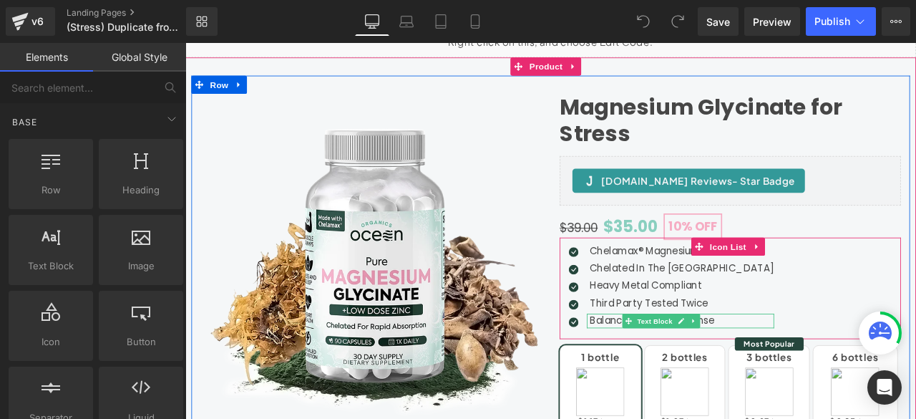
click at [686, 370] on p "Balances Stress Response" at bounding box center [774, 372] width 218 height 17
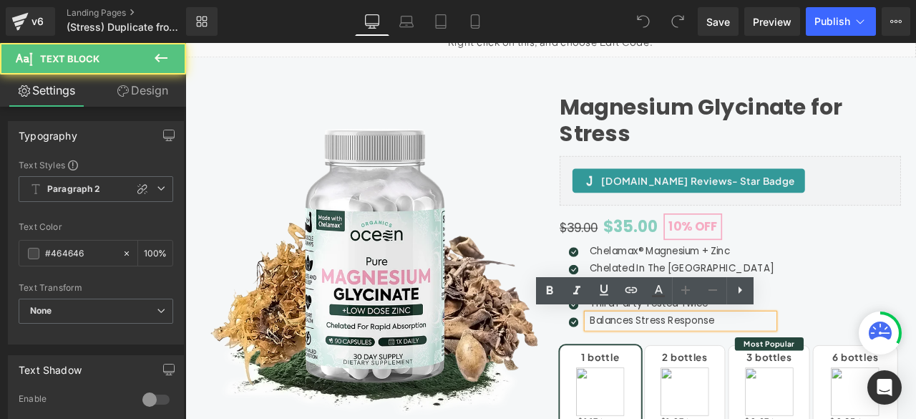
click at [681, 371] on p "Balances Stress Response" at bounding box center [774, 372] width 218 height 17
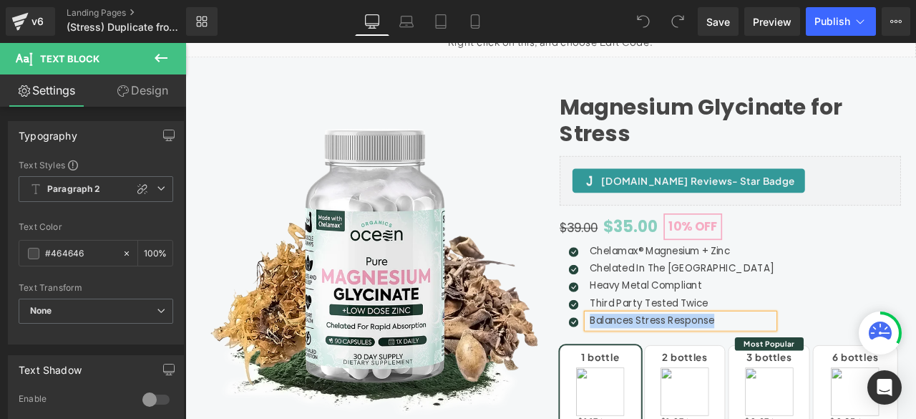
copy p "Balances Stress Response"
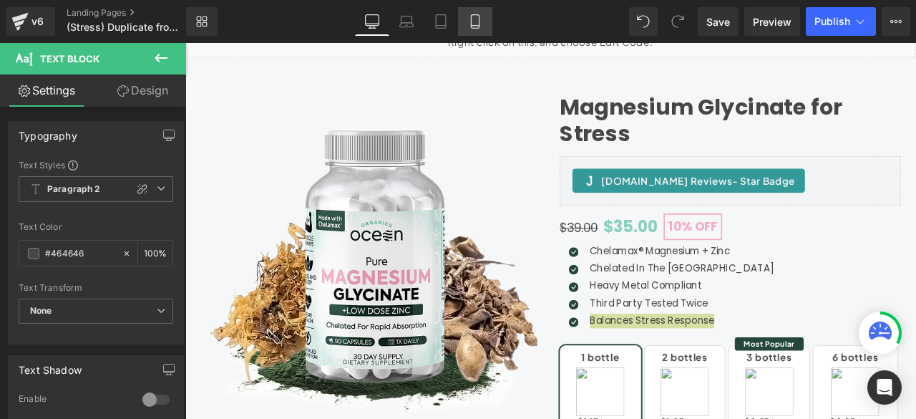
click at [470, 28] on icon at bounding box center [475, 21] width 14 height 14
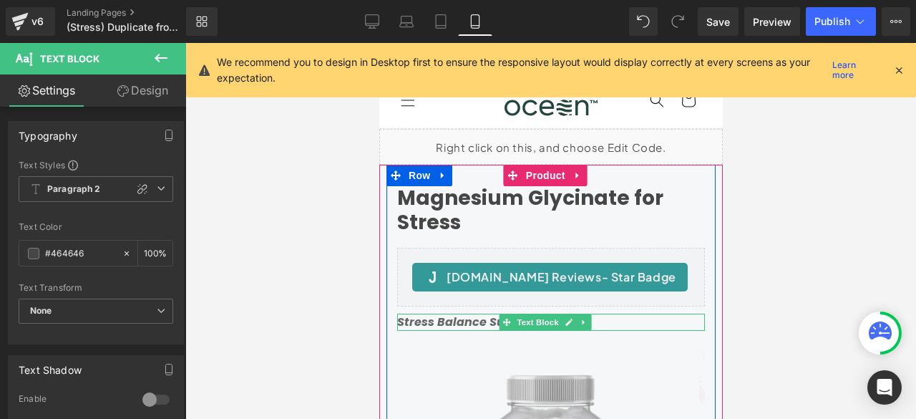
click at [450, 323] on strong "Stress Balance Support" at bounding box center [467, 321] width 140 height 16
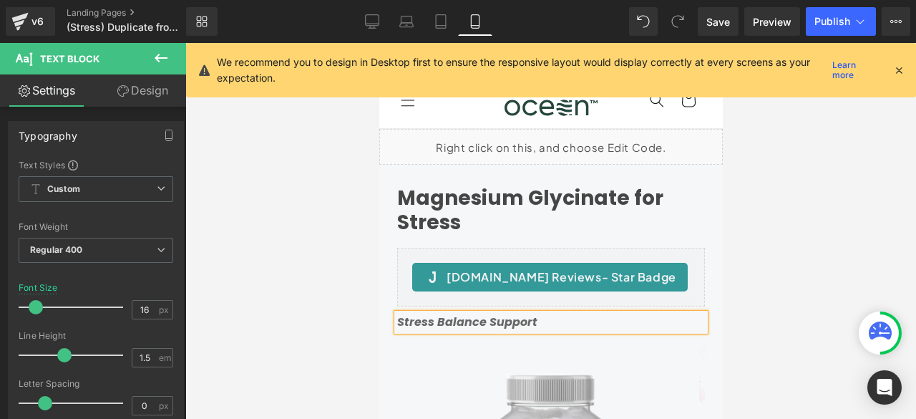
click at [450, 321] on strong "Stress Balance Support" at bounding box center [467, 321] width 140 height 16
copy strong "Stress Balance Support"
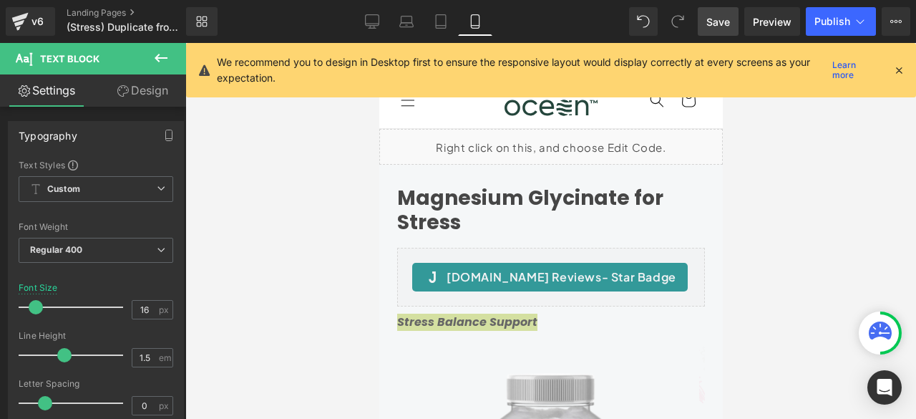
click at [727, 21] on span "Save" at bounding box center [718, 21] width 24 height 15
click at [112, 10] on link "Landing Pages" at bounding box center [138, 12] width 143 height 11
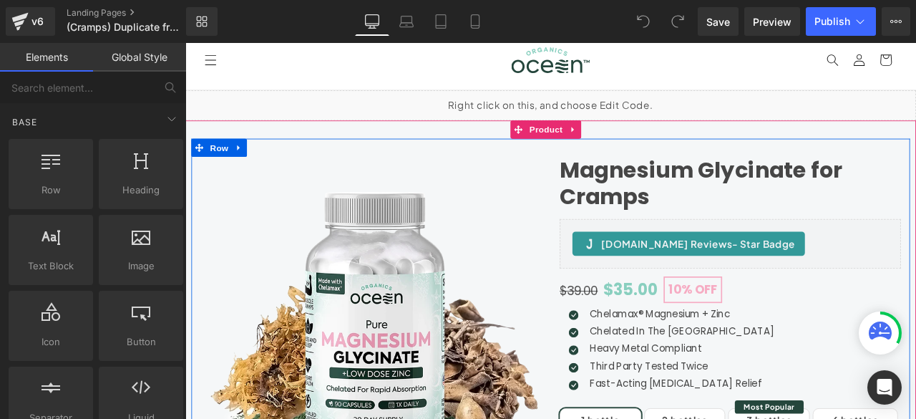
scroll to position [119, 0]
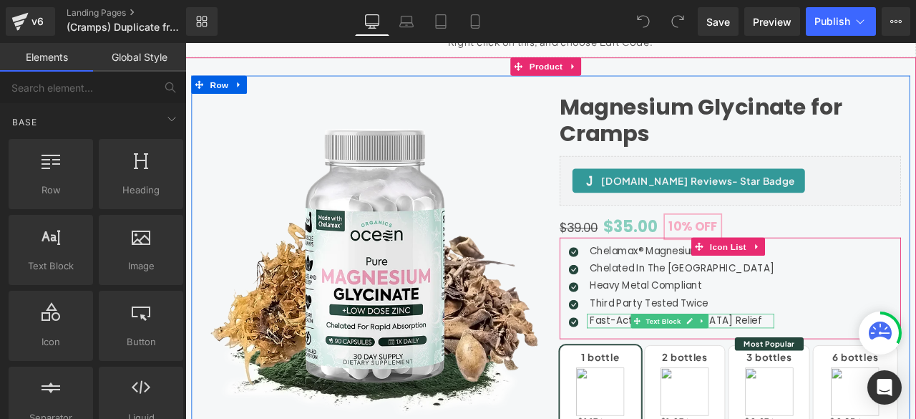
click at [694, 369] on p "Fast-Acting Muscle Cramps Relief" at bounding box center [774, 372] width 218 height 17
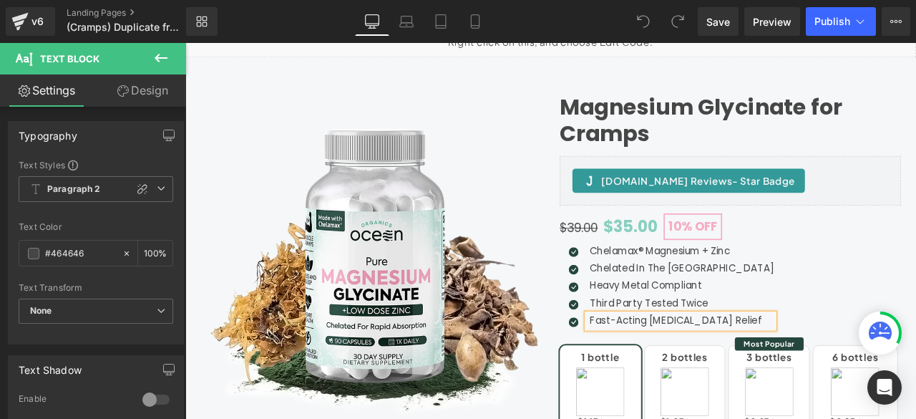
click at [693, 369] on p "Fast-Acting Muscle Cramps Relief" at bounding box center [774, 372] width 218 height 17
copy p "Fast-Acting Muscle Cramps Relief"
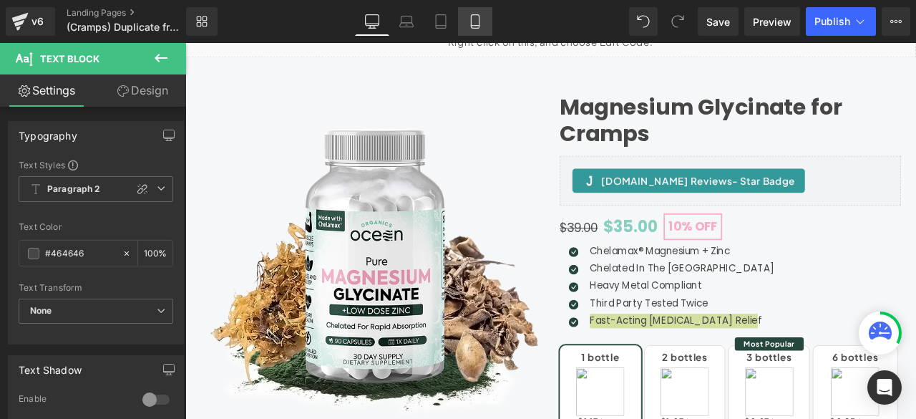
click at [473, 19] on icon at bounding box center [475, 21] width 14 height 14
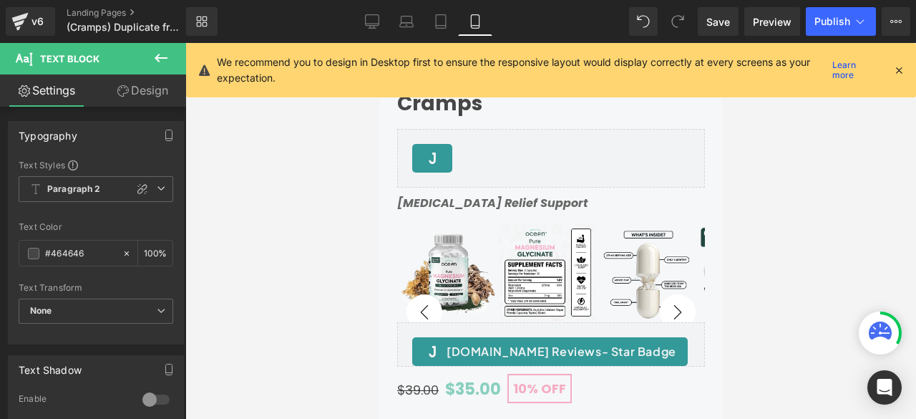
type input "100"
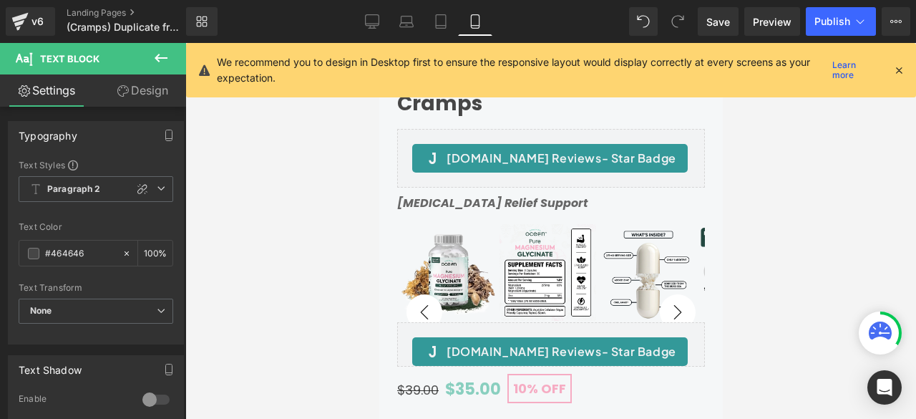
scroll to position [0, 0]
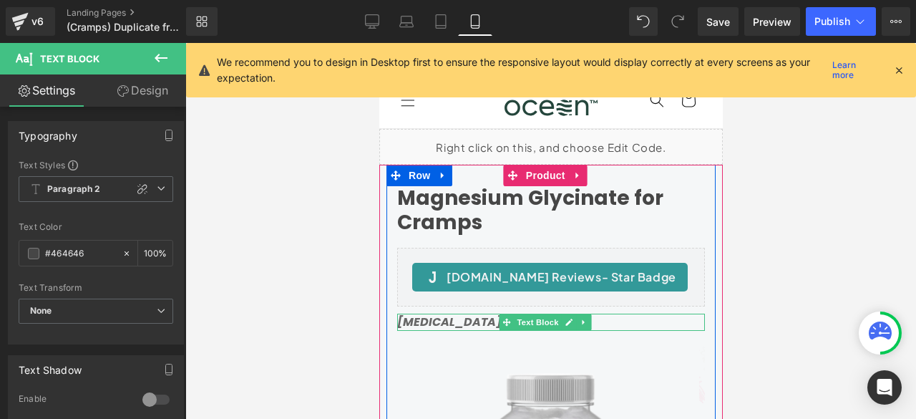
click at [447, 319] on strong "Muscle Cramping Relief Support" at bounding box center [492, 321] width 191 height 16
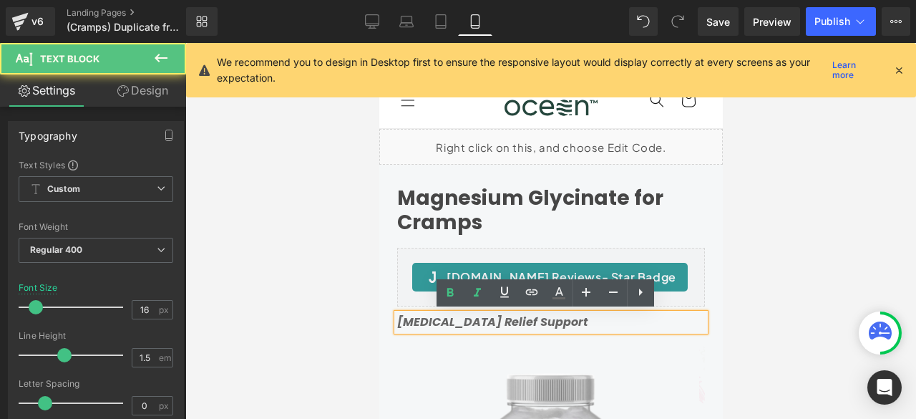
click at [451, 321] on strong "Muscle Cramping Relief Support" at bounding box center [492, 321] width 191 height 16
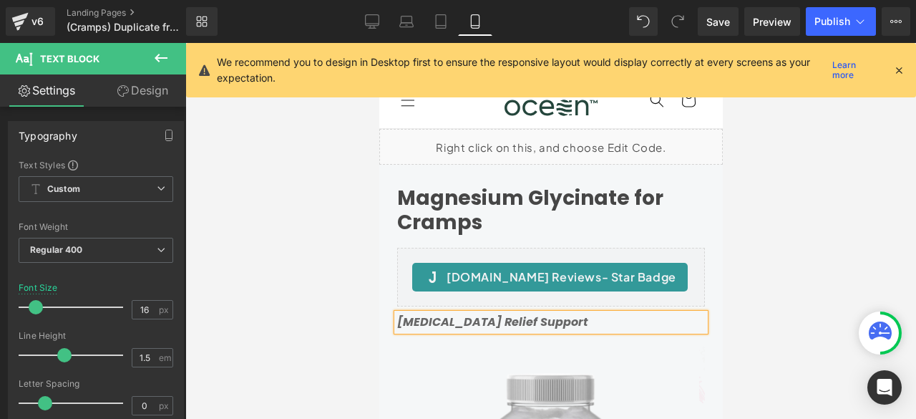
copy strong "Muscle Cramping Relief Support"
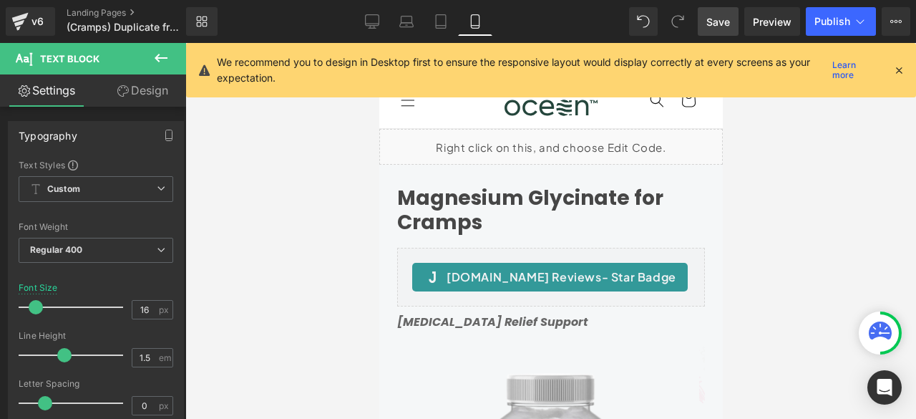
click at [709, 24] on span "Save" at bounding box center [718, 21] width 24 height 15
click at [362, 21] on link "Desktop" at bounding box center [372, 21] width 34 height 29
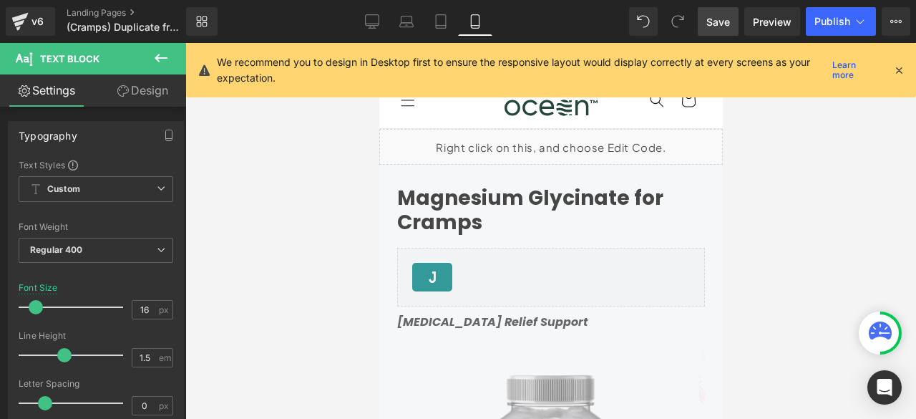
type input "20"
type input "#121212"
type input "75"
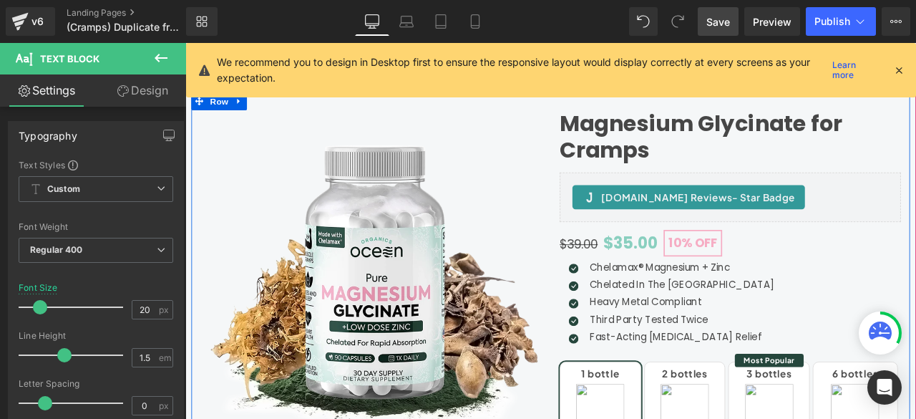
scroll to position [119, 0]
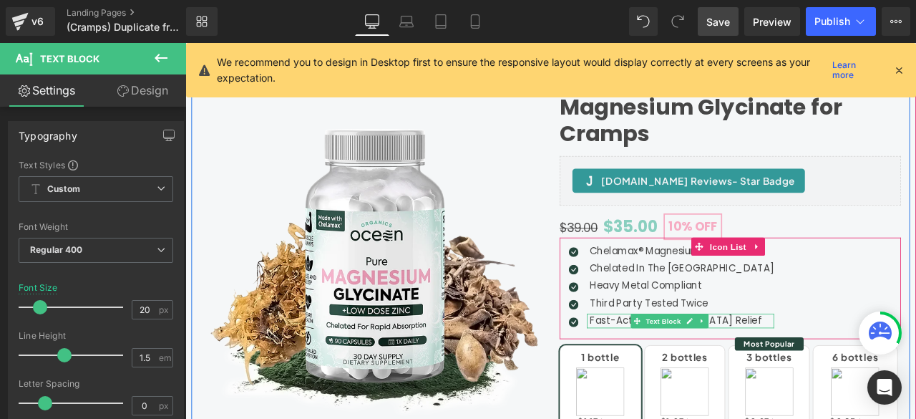
click at [686, 373] on p "Fast-Acting Muscle Cramps Relief" at bounding box center [774, 372] width 218 height 17
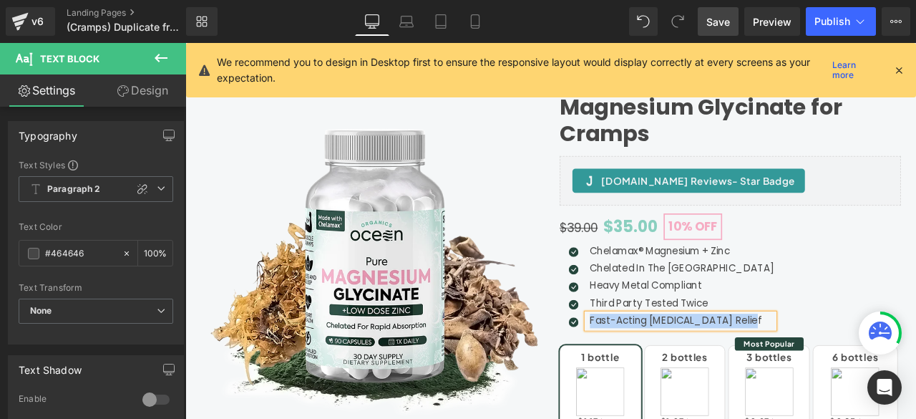
copy p "Fast-Acting Muscle Cramps Relief"
click at [728, 22] on span "Save" at bounding box center [718, 21] width 24 height 15
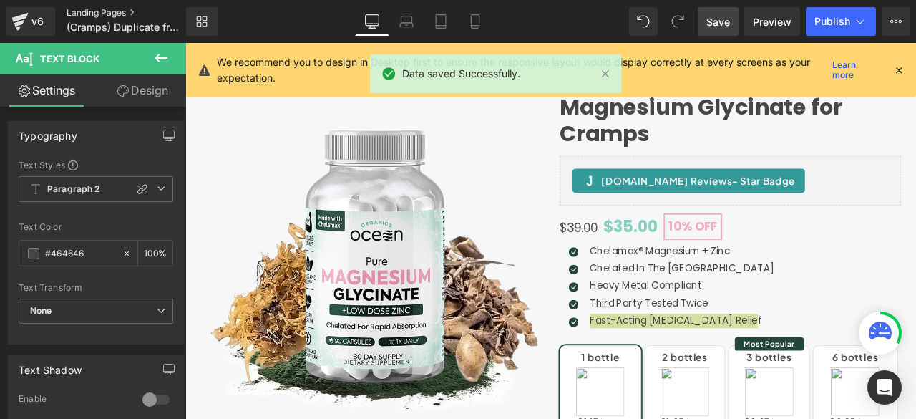
click at [103, 7] on link "Landing Pages" at bounding box center [138, 12] width 143 height 11
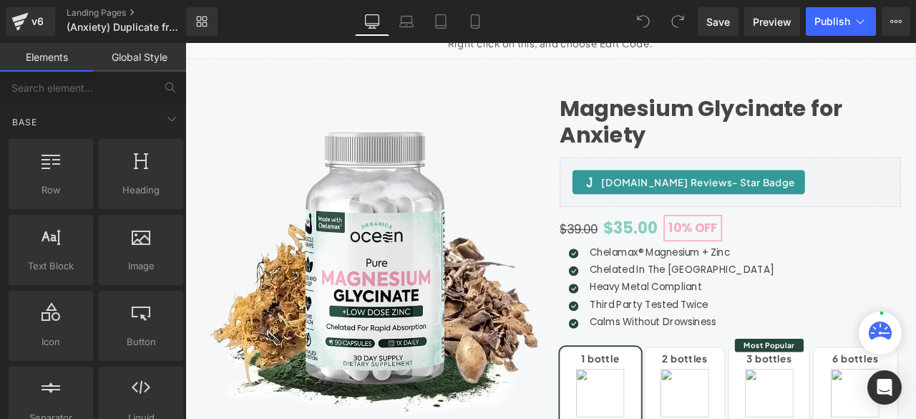
scroll to position [238, 0]
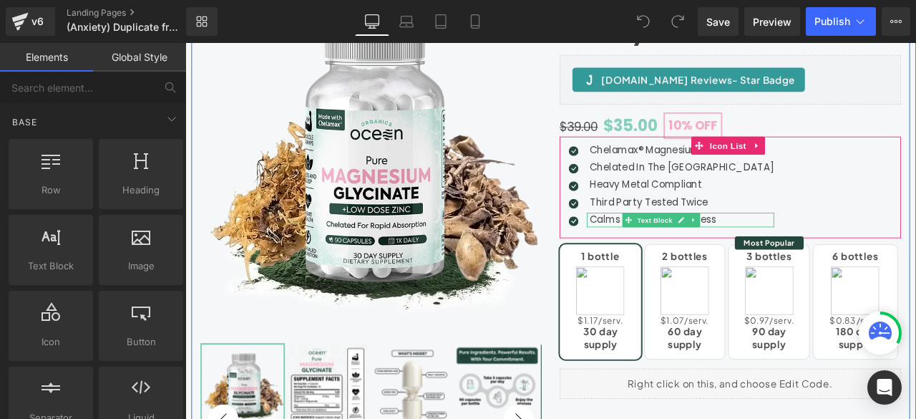
click at [695, 250] on p "Calms Without Drowsiness" at bounding box center [774, 252] width 218 height 17
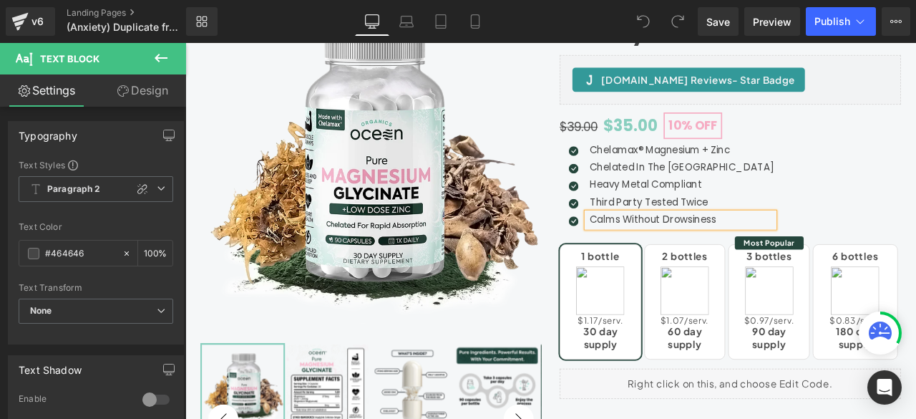
click at [695, 250] on p "Calms Without Drowsiness" at bounding box center [774, 252] width 218 height 17
copy p "Calms Without Drowsiness"
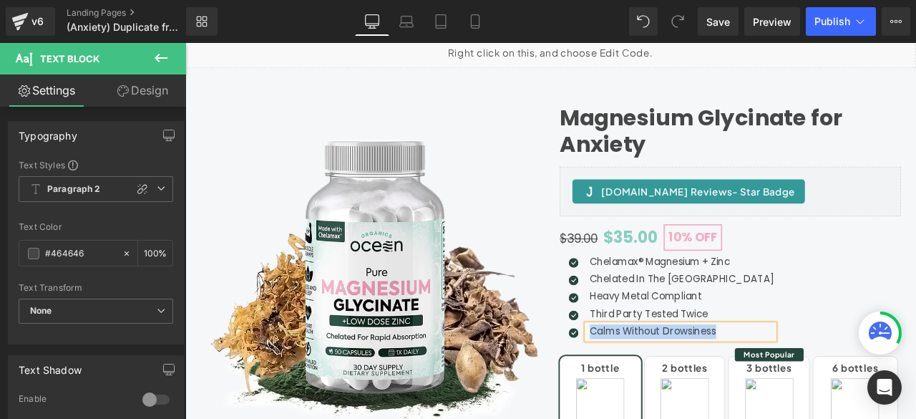
scroll to position [119, 0]
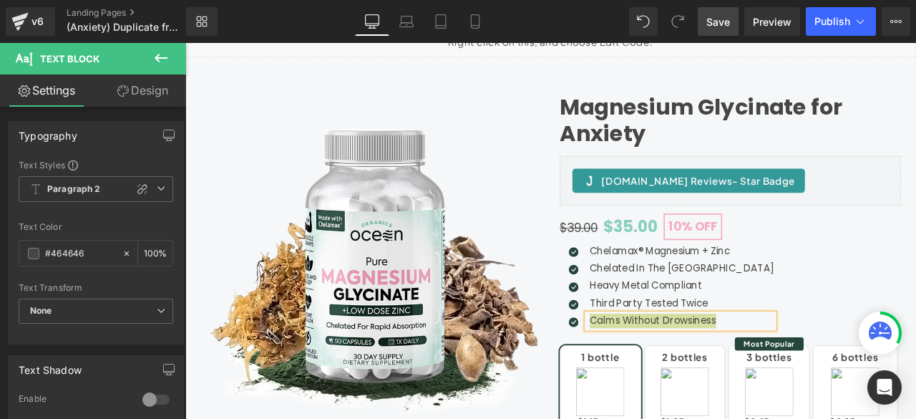
click at [726, 32] on link "Save" at bounding box center [718, 21] width 41 height 29
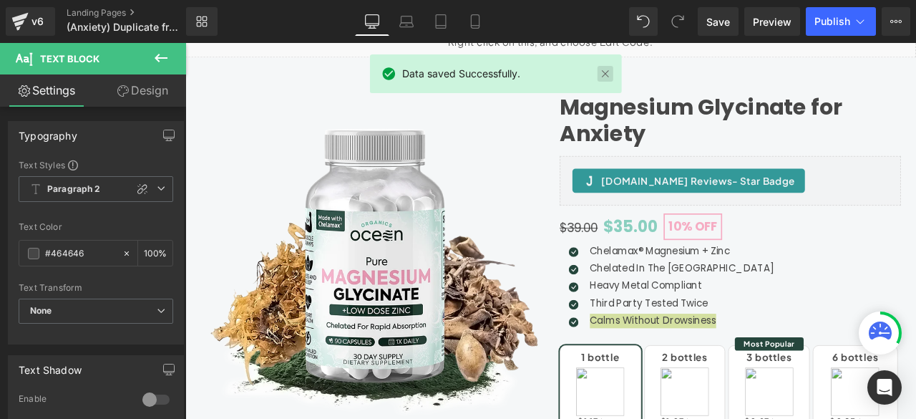
click at [603, 67] on link at bounding box center [606, 74] width 16 height 16
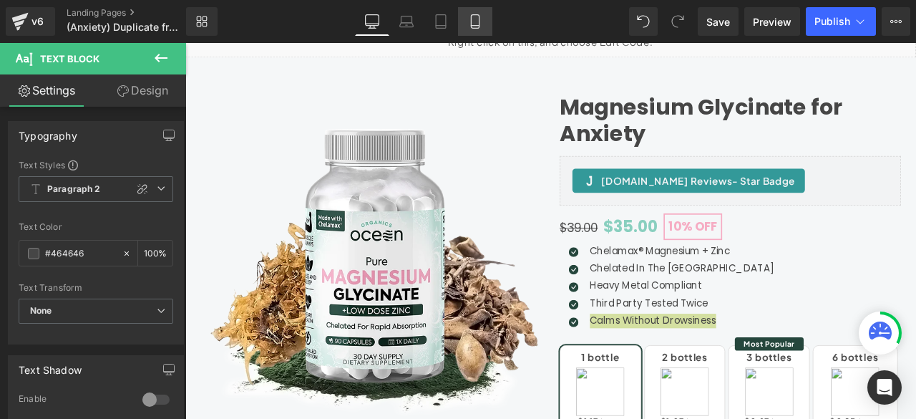
click at [476, 19] on icon at bounding box center [475, 21] width 14 height 14
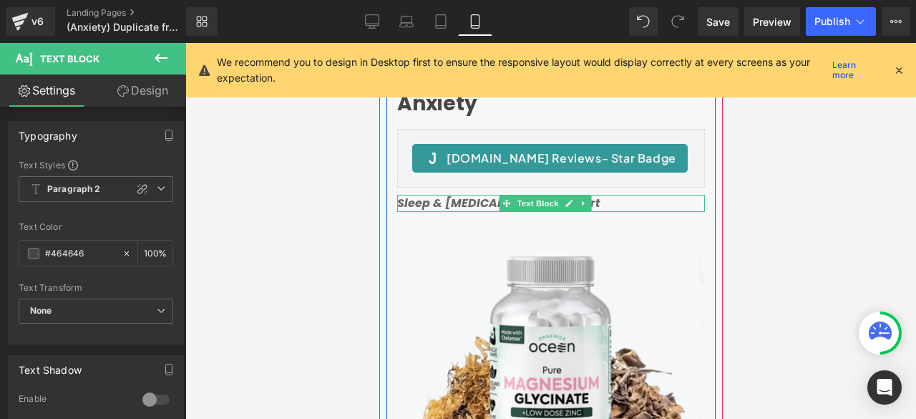
click at [459, 203] on strong "Sleep & Muscle Cramping Support" at bounding box center [498, 203] width 203 height 16
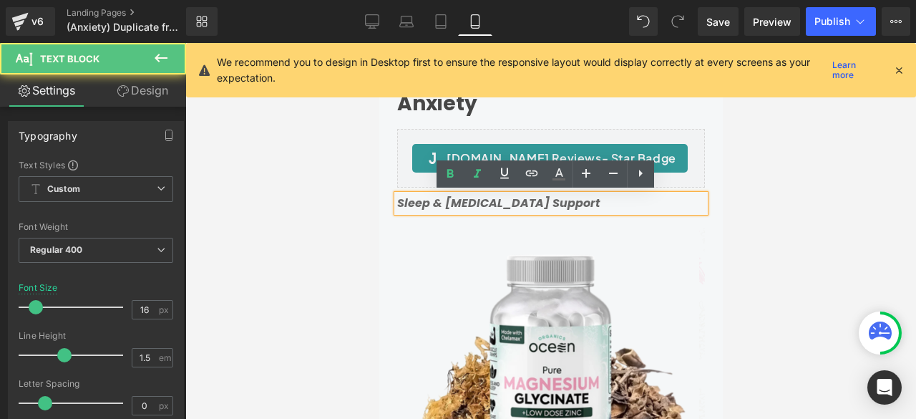
click at [468, 203] on strong "Sleep & Muscle Cramping Support" at bounding box center [498, 203] width 203 height 16
click at [498, 202] on strong "Sleep & Muscle Cramping Support" at bounding box center [498, 203] width 203 height 16
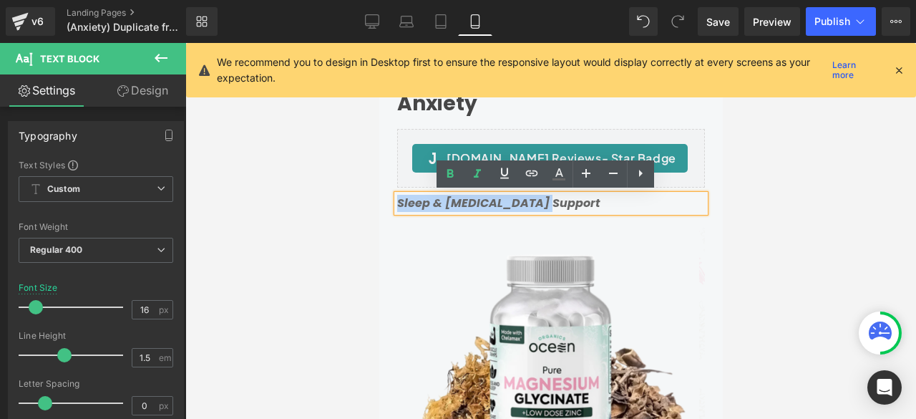
drag, startPoint x: 547, startPoint y: 203, endPoint x: 396, endPoint y: 200, distance: 151.0
click at [397, 200] on strong "Sleep & Muscle Cramping Support" at bounding box center [498, 203] width 203 height 16
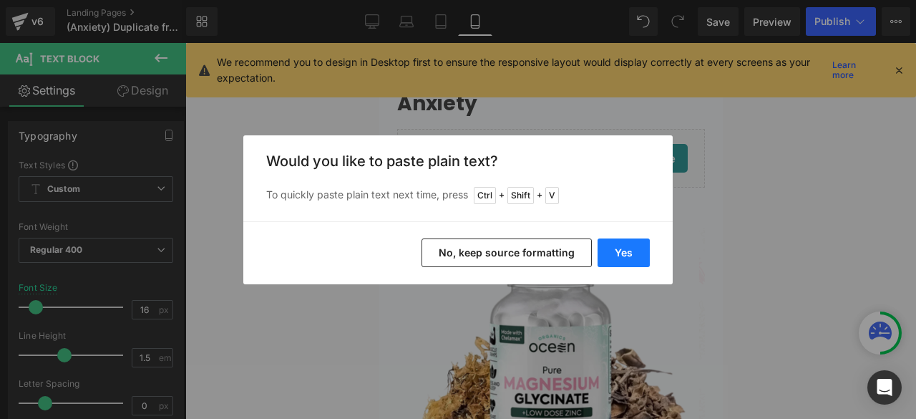
click at [618, 249] on button "Yes" at bounding box center [624, 252] width 52 height 29
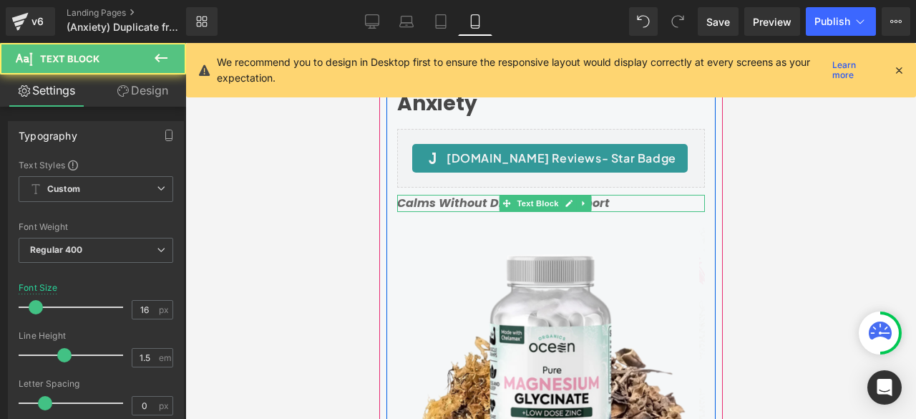
click at [471, 200] on strong "Calms Without Drowsiness Support" at bounding box center [503, 203] width 213 height 16
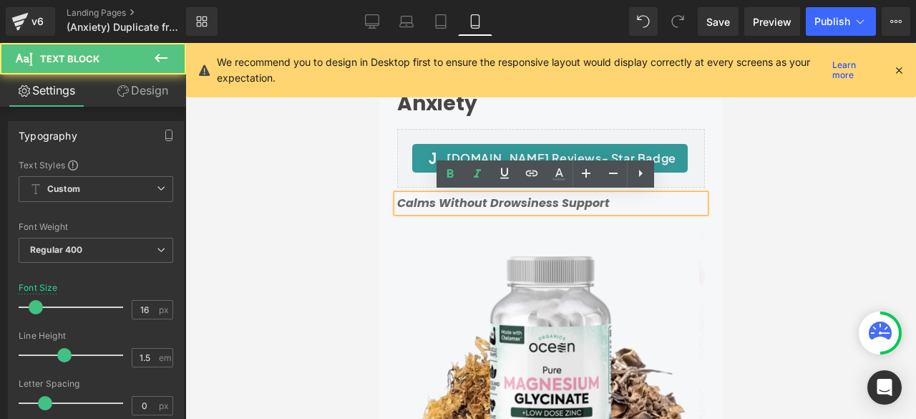
click at [551, 204] on strong "Calms Without Drowsiness Support" at bounding box center [503, 203] width 213 height 16
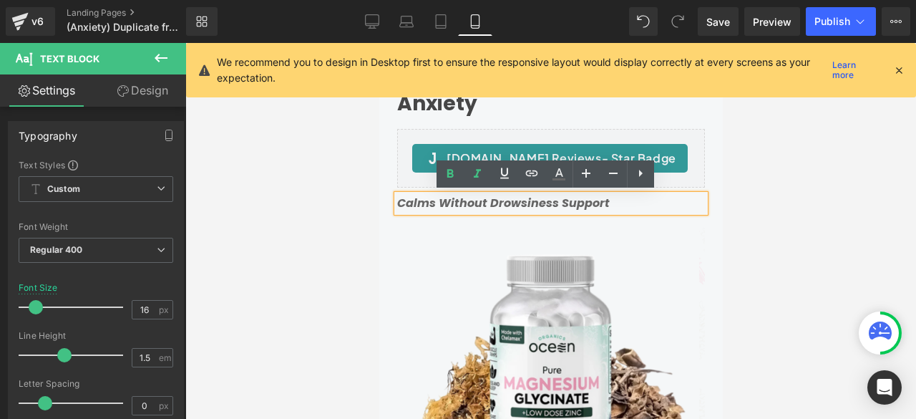
click at [544, 204] on strong "Calms Without Drowsiness Support" at bounding box center [503, 203] width 213 height 16
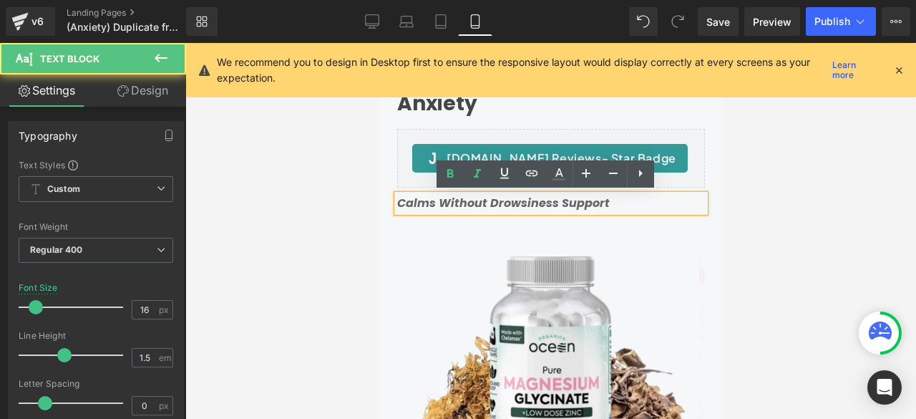
click at [552, 202] on strong "Calms Without Drowsiness Support" at bounding box center [503, 203] width 213 height 16
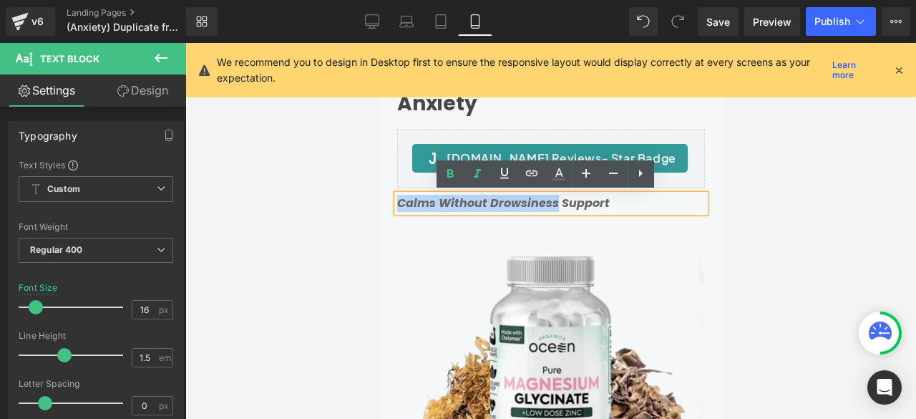
drag, startPoint x: 554, startPoint y: 202, endPoint x: 400, endPoint y: 203, distance: 153.9
click at [400, 203] on strong "Calms Without Drowsiness Support" at bounding box center [503, 203] width 213 height 16
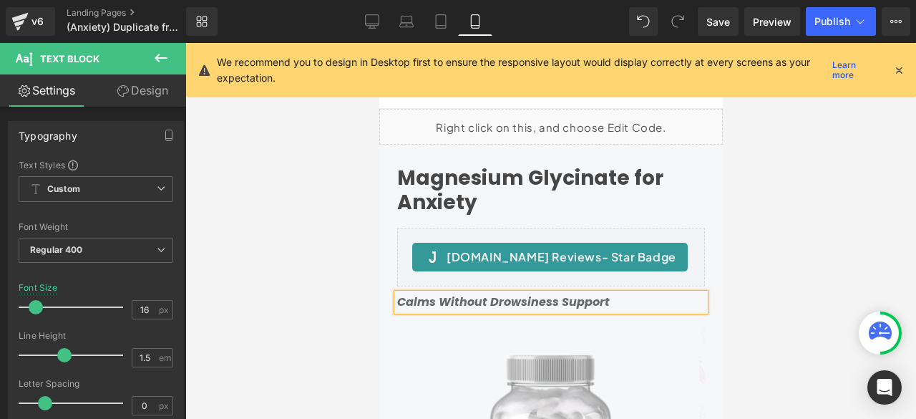
scroll to position [0, 0]
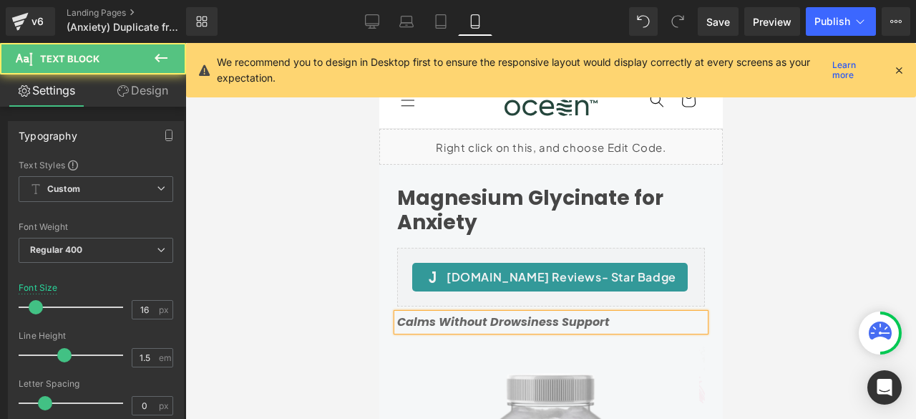
click at [554, 321] on strong "Calms Without Drowsiness Support" at bounding box center [503, 321] width 213 height 16
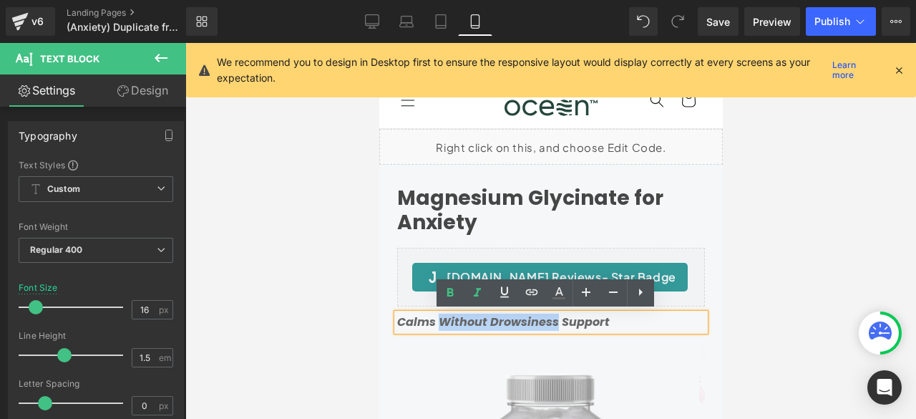
drag, startPoint x: 554, startPoint y: 321, endPoint x: 439, endPoint y: 319, distance: 114.5
click at [439, 319] on strong "Calms Without Drowsiness Support" at bounding box center [503, 321] width 213 height 16
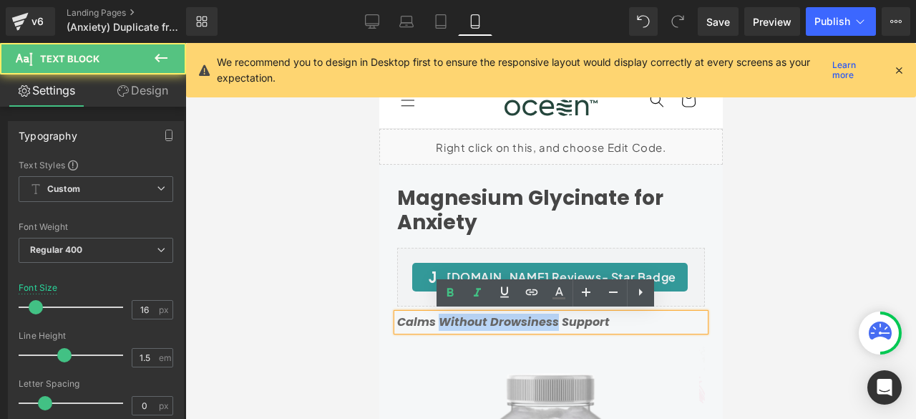
click at [555, 321] on strong "Calms Without Drowsiness Support" at bounding box center [503, 321] width 213 height 16
click at [555, 320] on strong "Calms Without Drowsiness Support" at bounding box center [503, 321] width 213 height 16
click at [608, 321] on p "Calms Without Drowsiness Support" at bounding box center [551, 321] width 308 height 17
click at [606, 323] on p "Calms Without Drowsiness Support" at bounding box center [551, 321] width 308 height 17
click at [555, 321] on strong "Calms Without Drowsiness Support" at bounding box center [503, 321] width 213 height 16
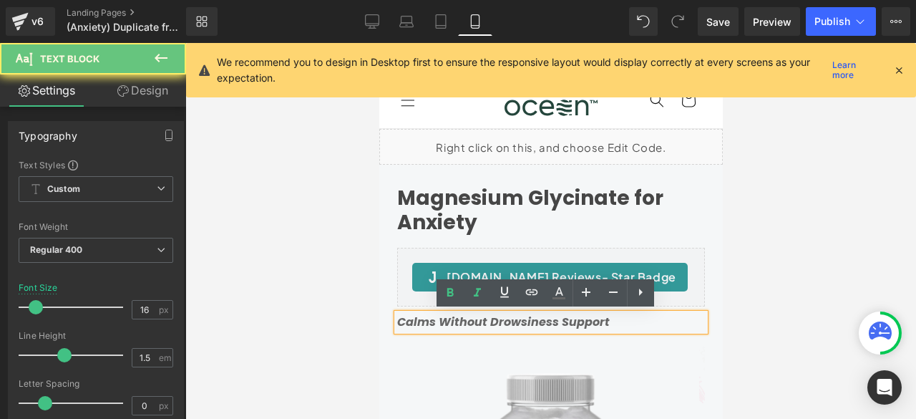
click at [555, 321] on strong "Calms Without Drowsiness Support" at bounding box center [503, 321] width 213 height 16
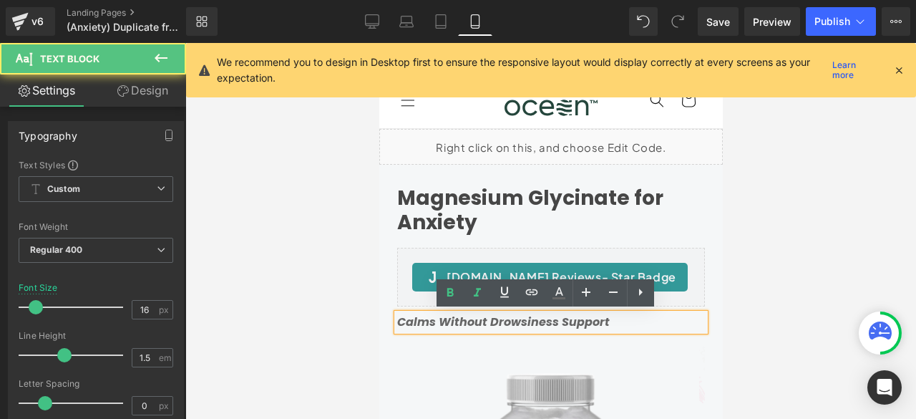
click at [555, 319] on strong "Calms Without Drowsiness Support" at bounding box center [503, 321] width 213 height 16
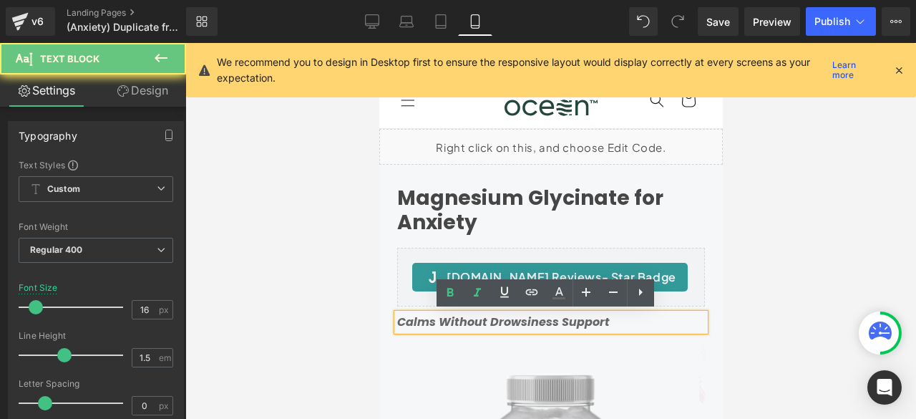
click at [555, 319] on strong "Calms Without Drowsiness Support" at bounding box center [503, 321] width 213 height 16
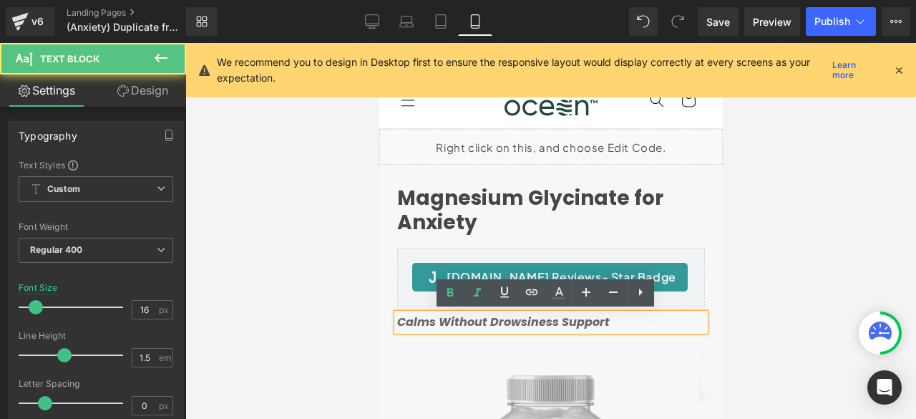
click at [560, 321] on strong "Calms Without Drowsiness Support" at bounding box center [503, 321] width 213 height 16
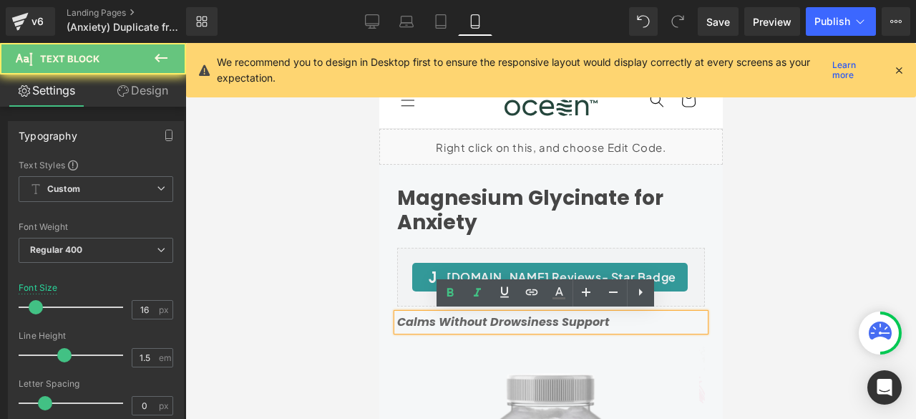
drag, startPoint x: 557, startPoint y: 321, endPoint x: 544, endPoint y: 321, distance: 12.9
click at [550, 321] on strong "Calms Without Drowsiness Support" at bounding box center [503, 321] width 213 height 16
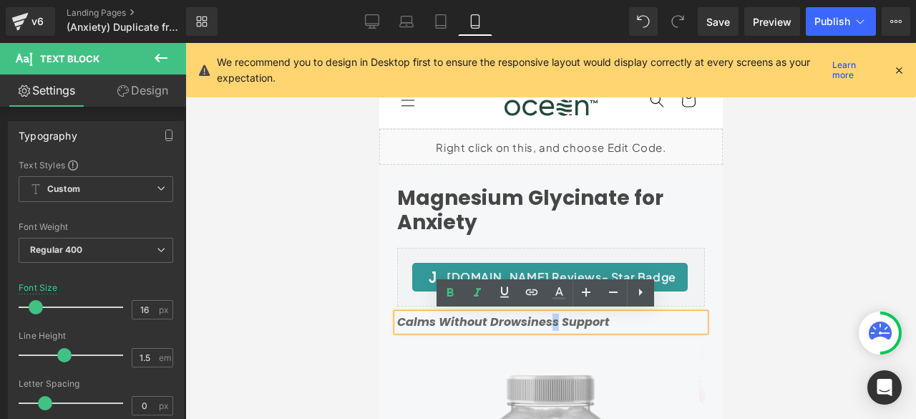
click at [550, 319] on strong "Calms Without Drowsiness Support" at bounding box center [503, 321] width 213 height 16
drag, startPoint x: 555, startPoint y: 321, endPoint x: 397, endPoint y: 323, distance: 158.2
click at [397, 323] on strong "Calms Without Drowsiness Support" at bounding box center [503, 321] width 213 height 16
click at [553, 320] on strong "Calms Without Drowsiness Support" at bounding box center [503, 321] width 213 height 16
drag, startPoint x: 555, startPoint y: 320, endPoint x: 426, endPoint y: 319, distance: 129.6
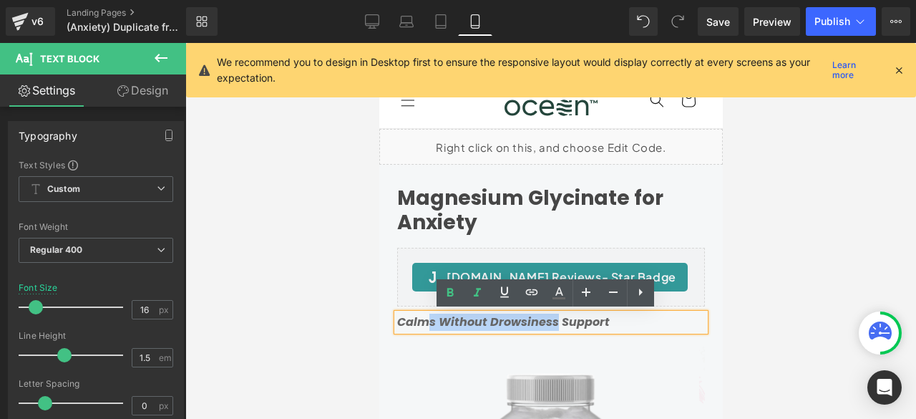
click at [426, 319] on strong "Calms Without Drowsiness Support" at bounding box center [503, 321] width 213 height 16
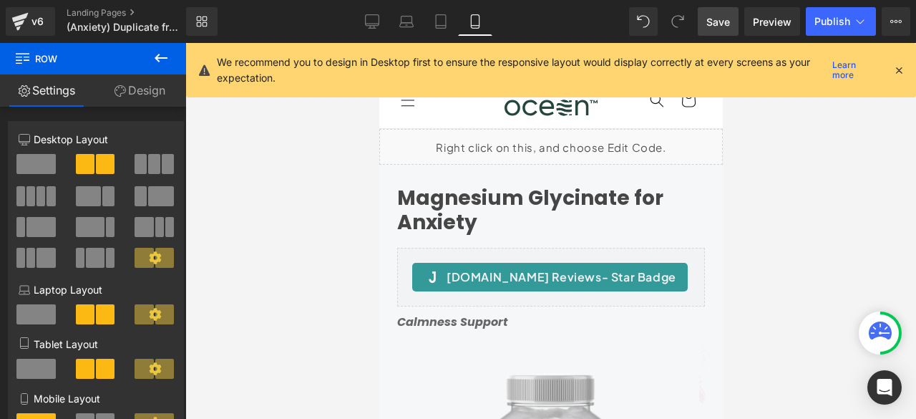
drag, startPoint x: 733, startPoint y: 21, endPoint x: 175, endPoint y: 164, distance: 576.3
click at [733, 21] on link "Save" at bounding box center [718, 21] width 41 height 29
click at [381, 18] on link "Desktop" at bounding box center [372, 21] width 34 height 29
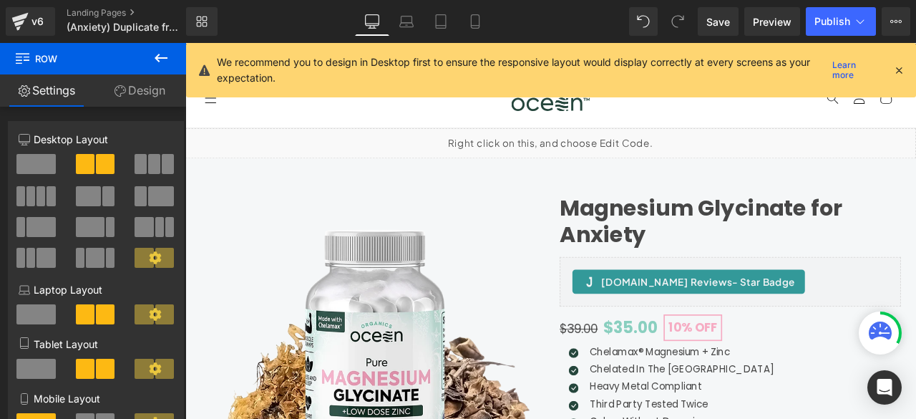
scroll to position [36, 0]
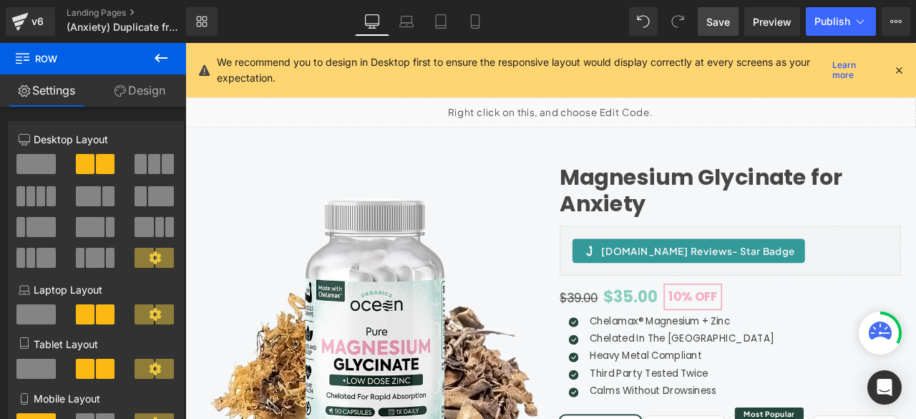
click at [720, 21] on span "Save" at bounding box center [718, 21] width 24 height 15
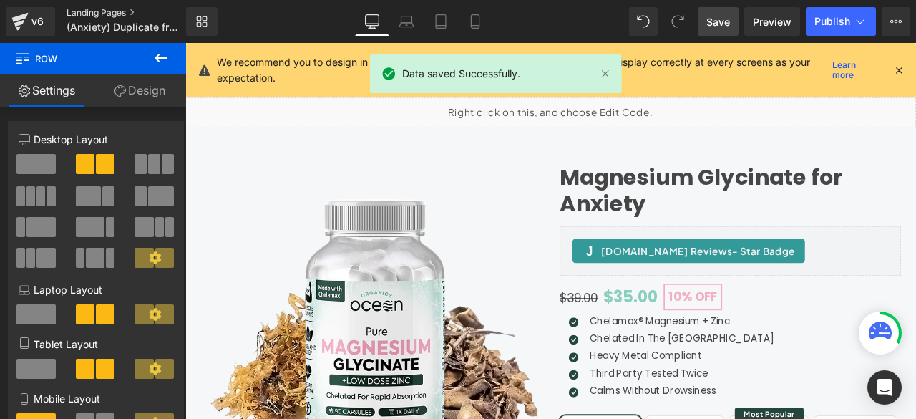
click at [110, 10] on link "Landing Pages" at bounding box center [138, 12] width 143 height 11
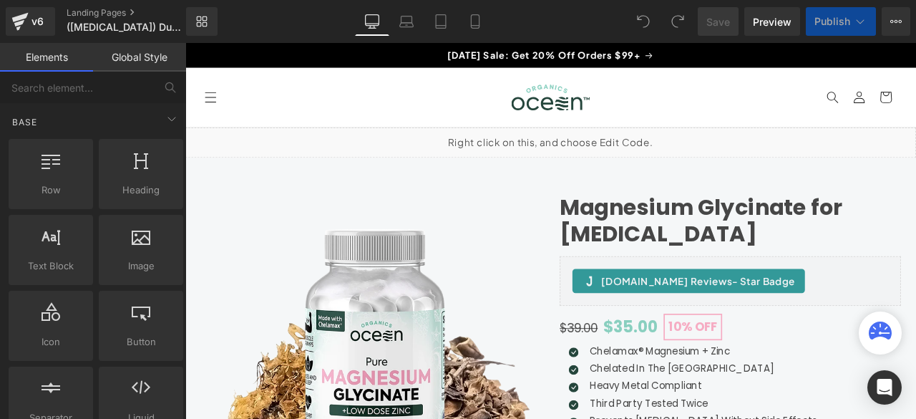
scroll to position [119, 0]
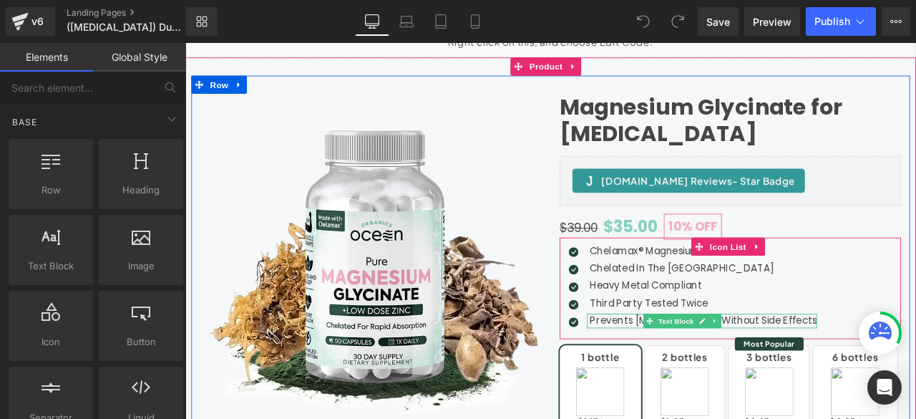
click at [714, 370] on p "Prevents Migraines Without Side Effects" at bounding box center [799, 372] width 269 height 17
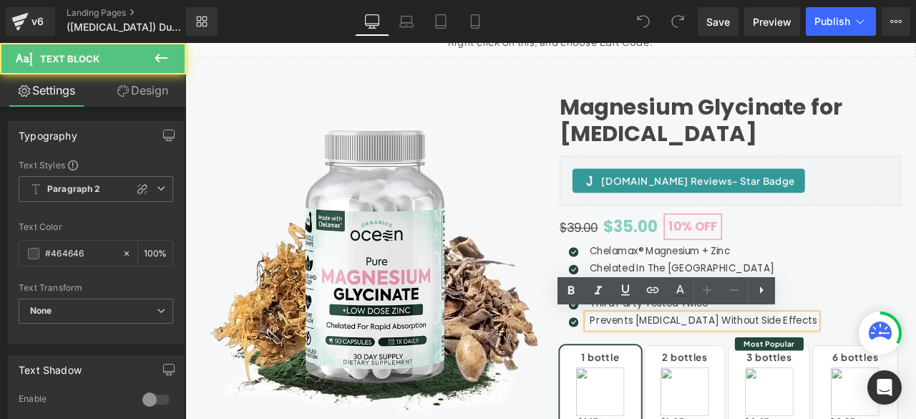
click at [706, 367] on p "Prevents Migraines Without Side Effects" at bounding box center [799, 372] width 269 height 17
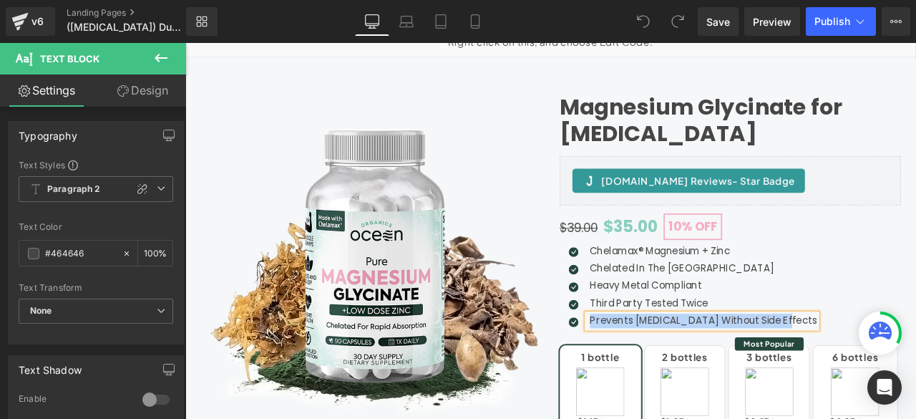
copy p "Prevents Migraines Without Side Effects"
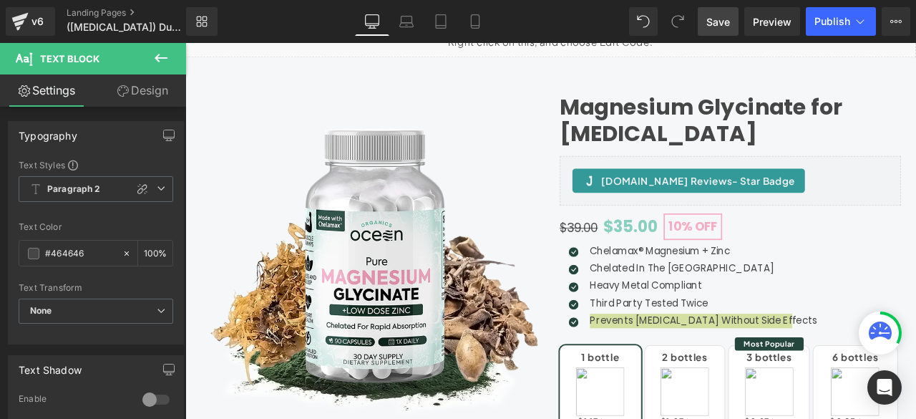
click at [721, 11] on link "Save" at bounding box center [718, 21] width 41 height 29
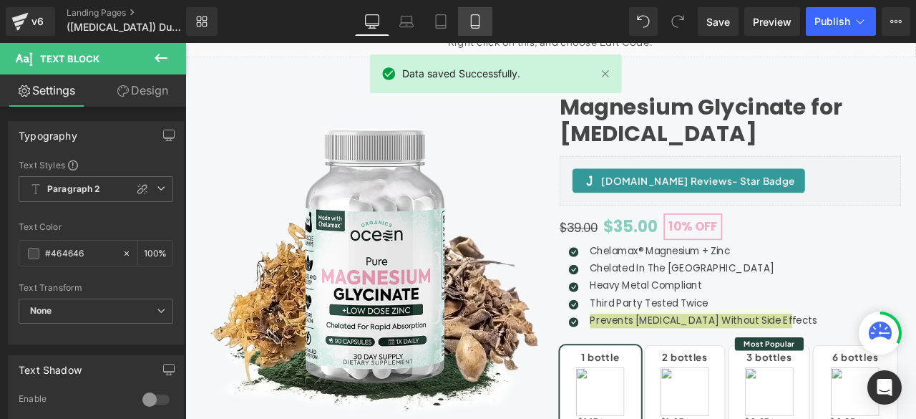
click at [485, 14] on link "Mobile" at bounding box center [475, 21] width 34 height 29
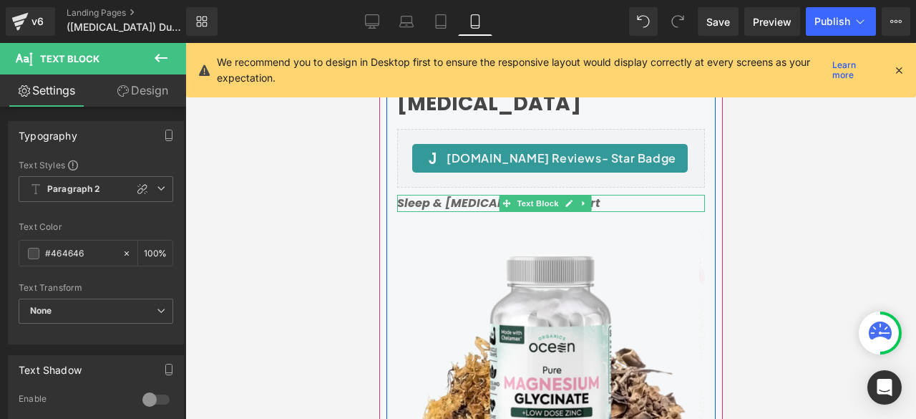
click at [477, 203] on strong "Sleep & Muscle Cramping Support" at bounding box center [498, 203] width 203 height 16
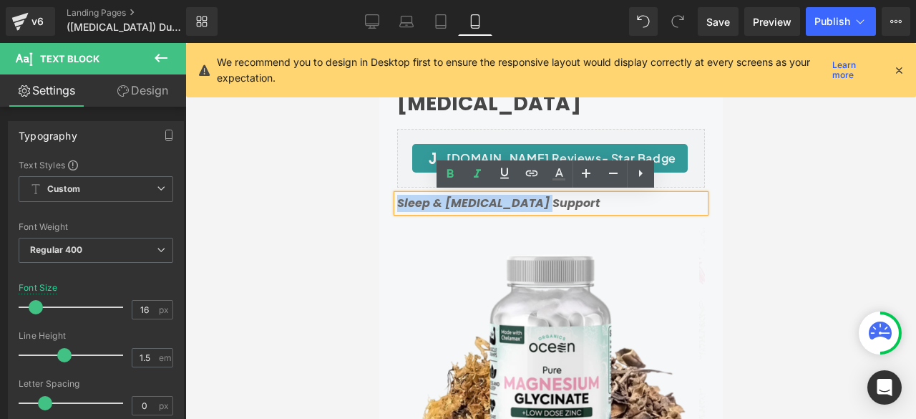
drag, startPoint x: 547, startPoint y: 201, endPoint x: 396, endPoint y: 199, distance: 151.0
click at [397, 199] on strong "Sleep & Muscle Cramping Support" at bounding box center [498, 203] width 203 height 16
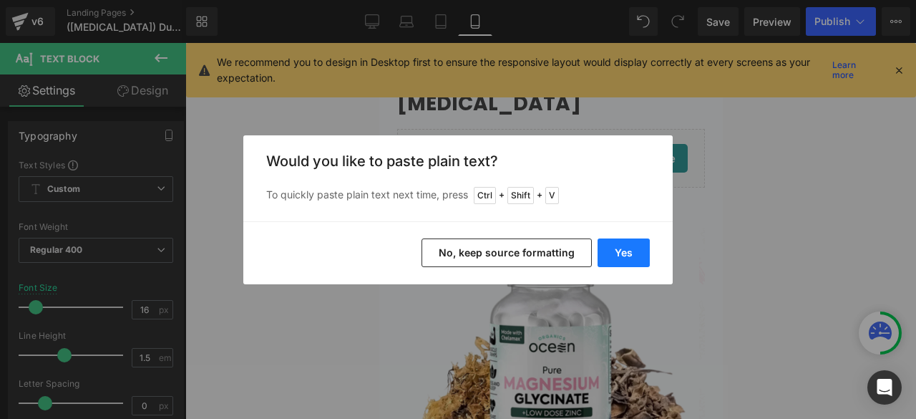
click at [636, 251] on button "Yes" at bounding box center [624, 252] width 52 height 29
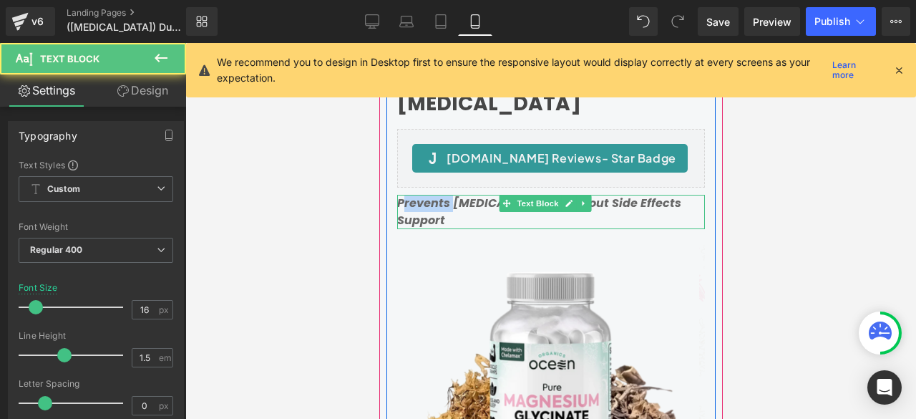
drag, startPoint x: 453, startPoint y: 201, endPoint x: 399, endPoint y: 201, distance: 53.7
click at [399, 201] on div "Prevents Migraines Without Side Effects Support Text Block" at bounding box center [551, 212] width 308 height 34
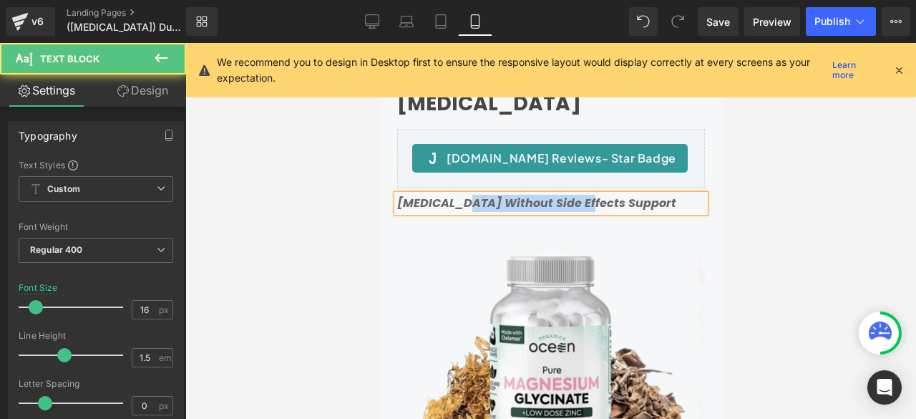
drag, startPoint x: 573, startPoint y: 201, endPoint x: 459, endPoint y: 198, distance: 113.8
click at [459, 198] on strong "Migraines Without Side Effects Support" at bounding box center [536, 203] width 279 height 16
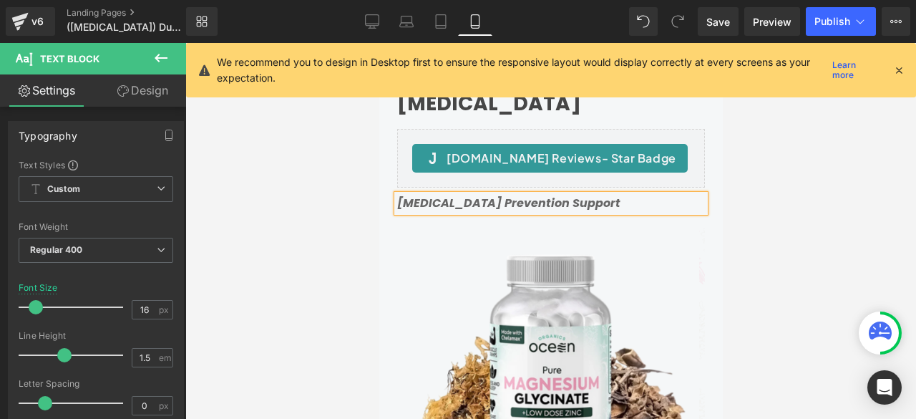
click at [701, 171] on div "Magnesium Glycinate for Migraines Heading Judge.me Reviews - Star Badge Judge.m…" at bounding box center [550, 294] width 329 height 454
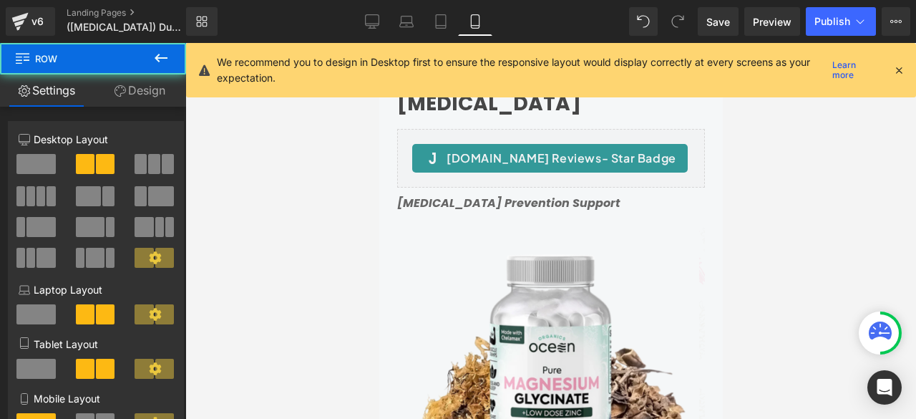
scroll to position [0, 0]
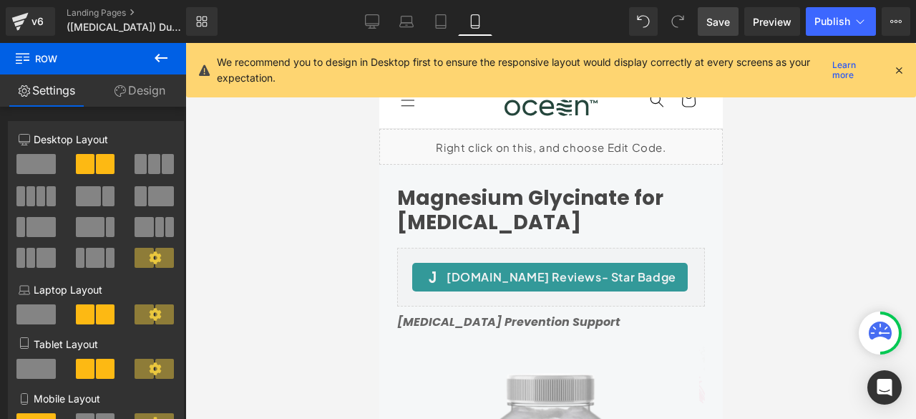
click at [720, 24] on span "Save" at bounding box center [718, 21] width 24 height 15
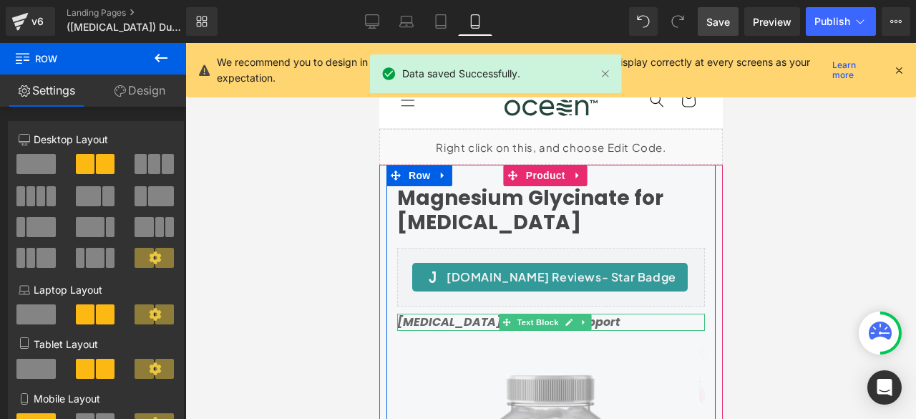
click at [480, 321] on strong "Migraines Prevention Support" at bounding box center [508, 321] width 223 height 16
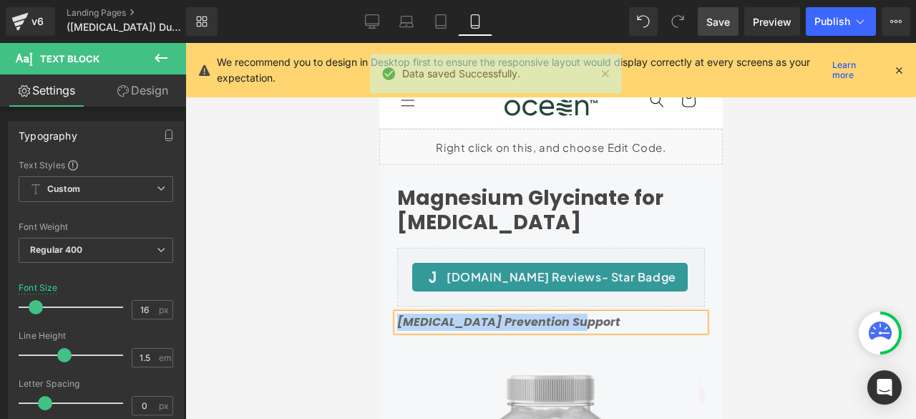
copy strong "Migraines Prevention Support"
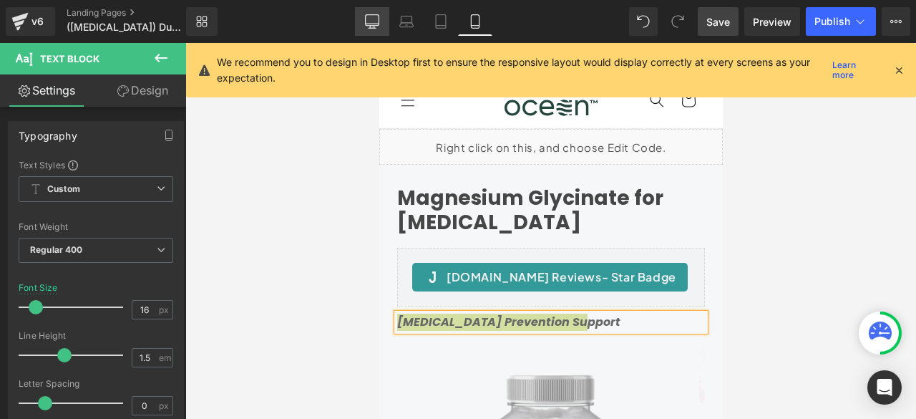
click at [378, 17] on icon at bounding box center [372, 21] width 14 height 14
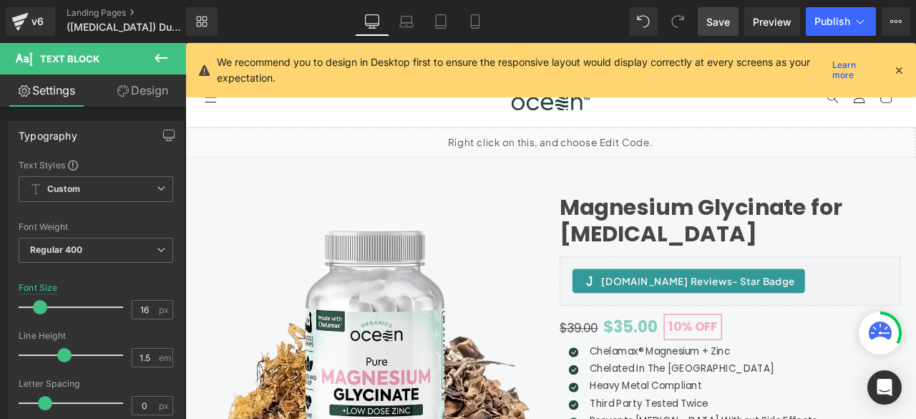
click at [704, 20] on link "Save" at bounding box center [718, 21] width 41 height 29
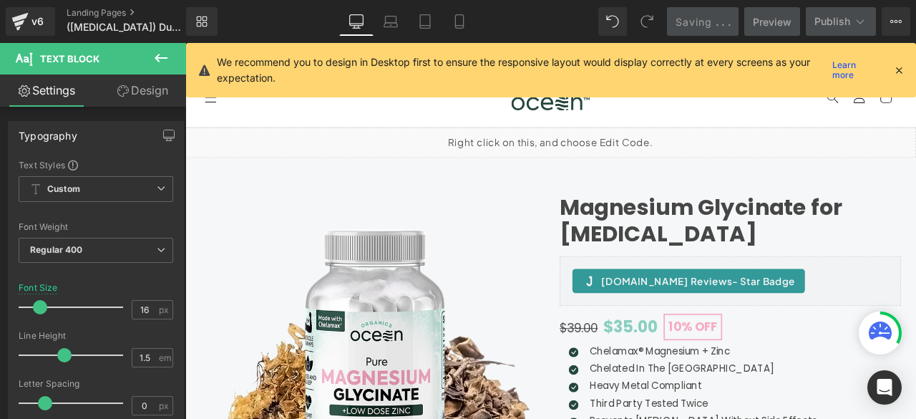
scroll to position [119, 0]
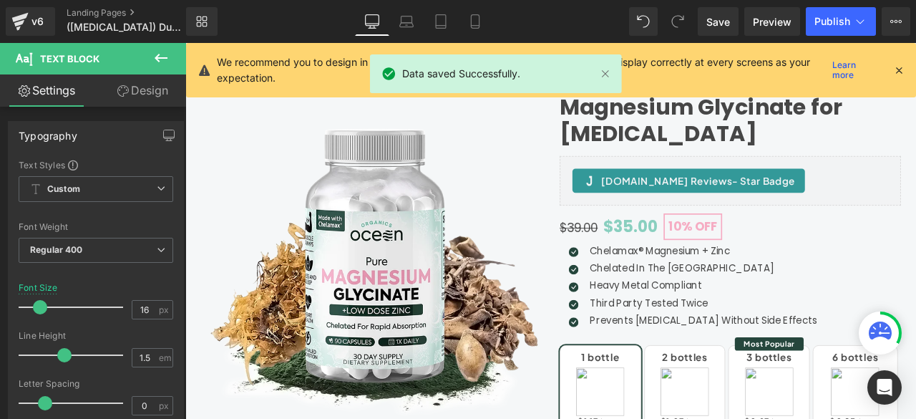
click at [686, 371] on p "Prevents Migraines Without Side Effects" at bounding box center [799, 372] width 269 height 17
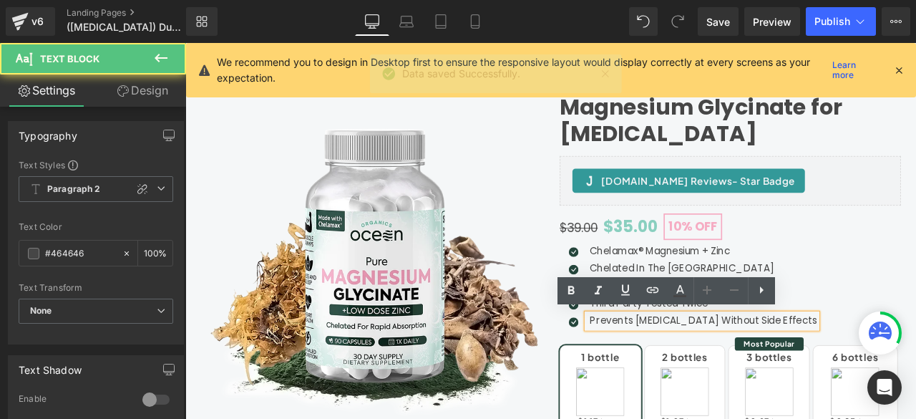
click at [690, 371] on p "Prevents Migraines Without Side Effects" at bounding box center [799, 372] width 269 height 17
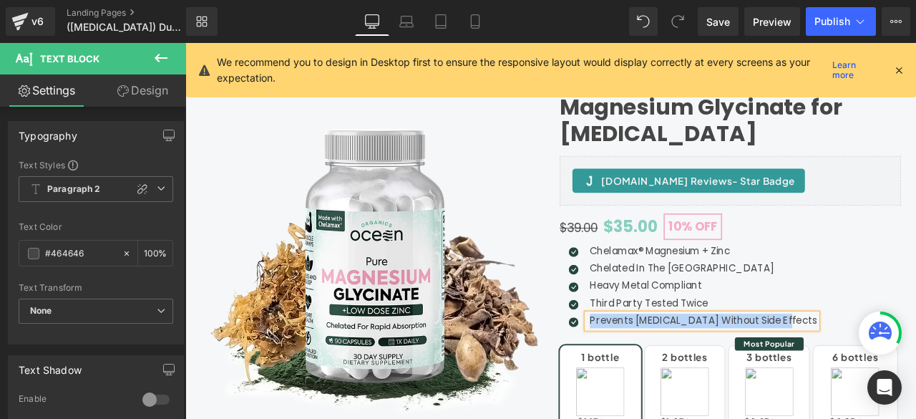
copy p "Prevents Migraines Without Side Effects"
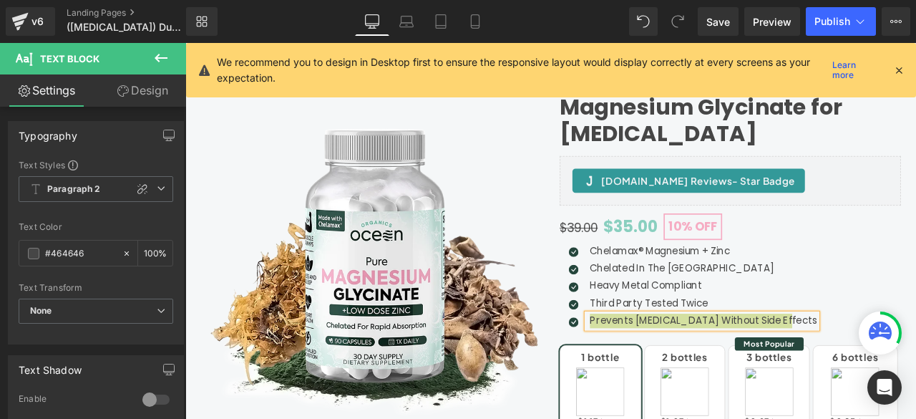
drag, startPoint x: 108, startPoint y: 13, endPoint x: 584, endPoint y: 75, distance: 480.0
click at [108, 13] on link "Landing Pages" at bounding box center [138, 12] width 143 height 11
click at [725, 24] on span "Save" at bounding box center [718, 21] width 24 height 15
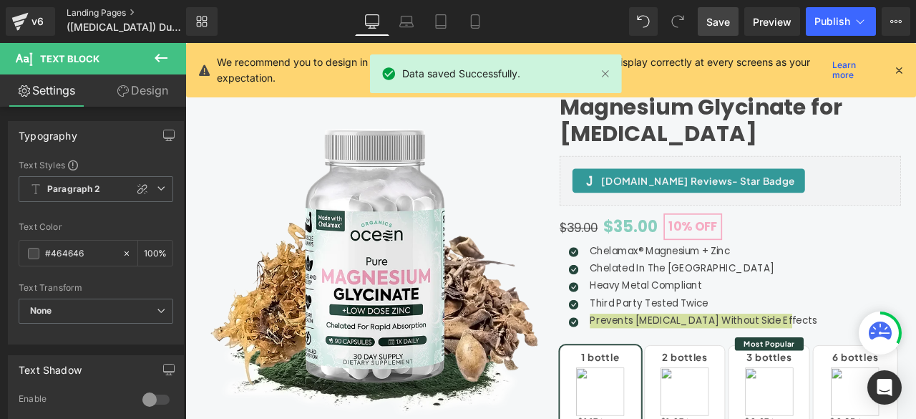
click at [122, 11] on link "Landing Pages" at bounding box center [138, 12] width 143 height 11
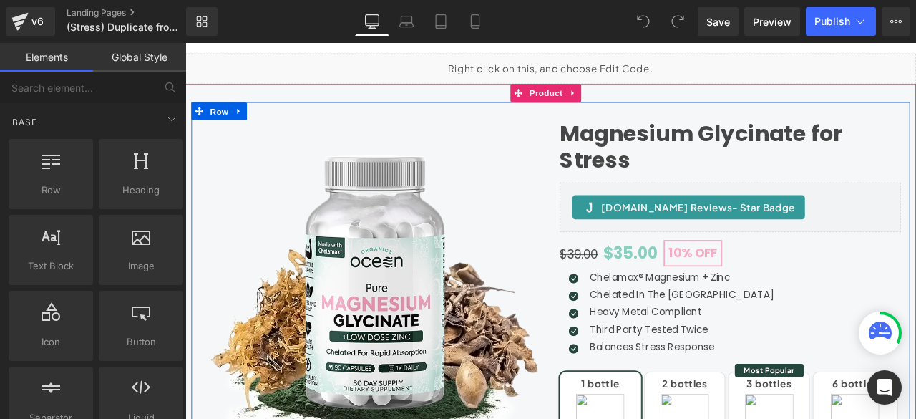
scroll to position [119, 0]
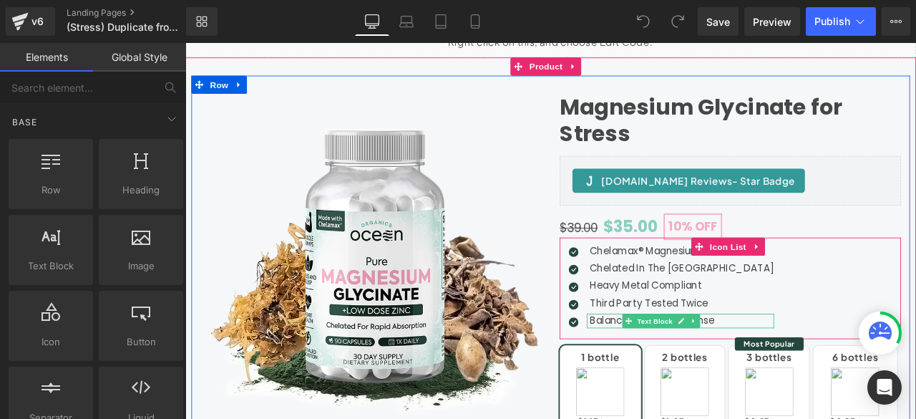
click at [677, 365] on p "Balances Stress Response" at bounding box center [774, 372] width 218 height 17
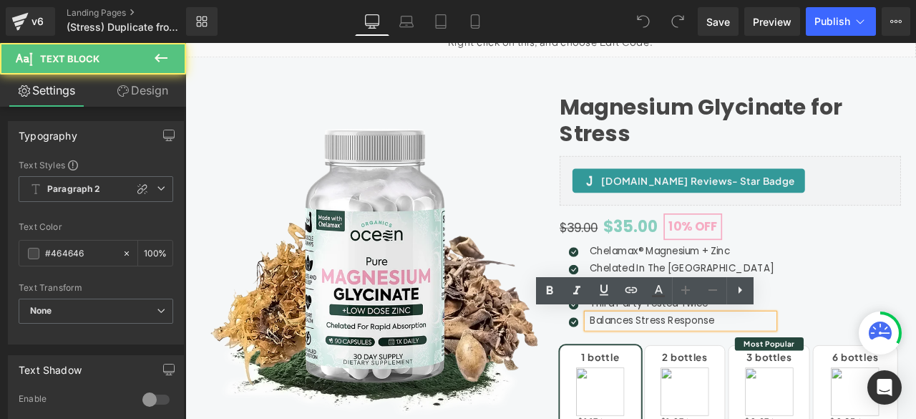
click at [687, 369] on p "Balances Stress Response" at bounding box center [774, 372] width 218 height 17
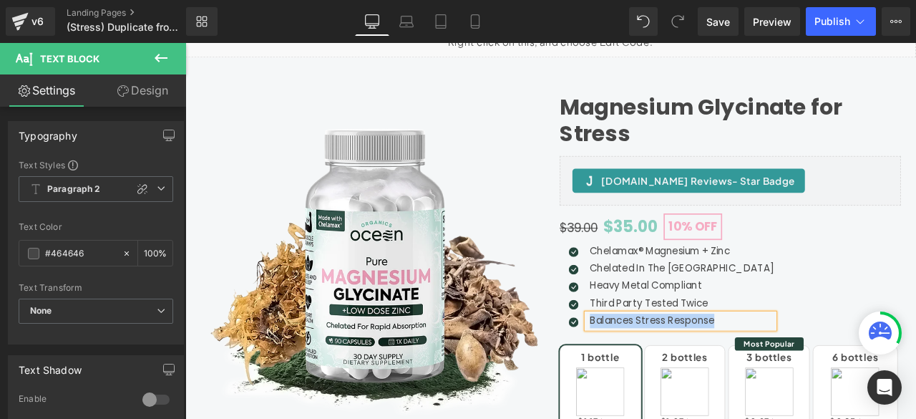
copy p "Balances Stress Response"
click at [485, 19] on link "Mobile" at bounding box center [475, 21] width 34 height 29
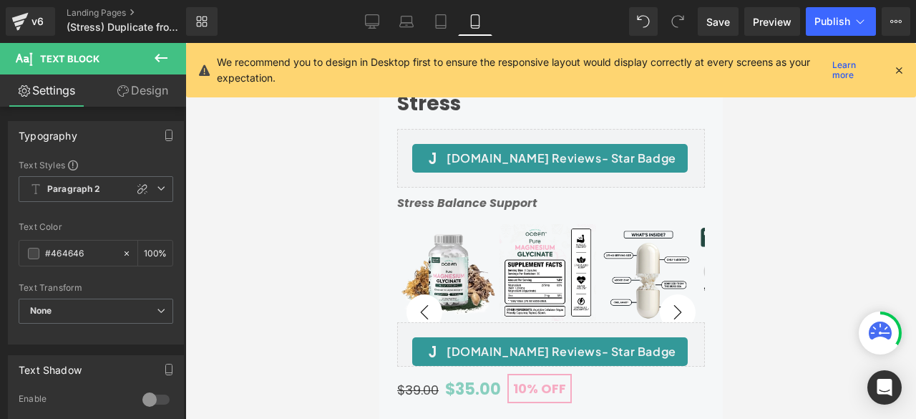
scroll to position [0, 0]
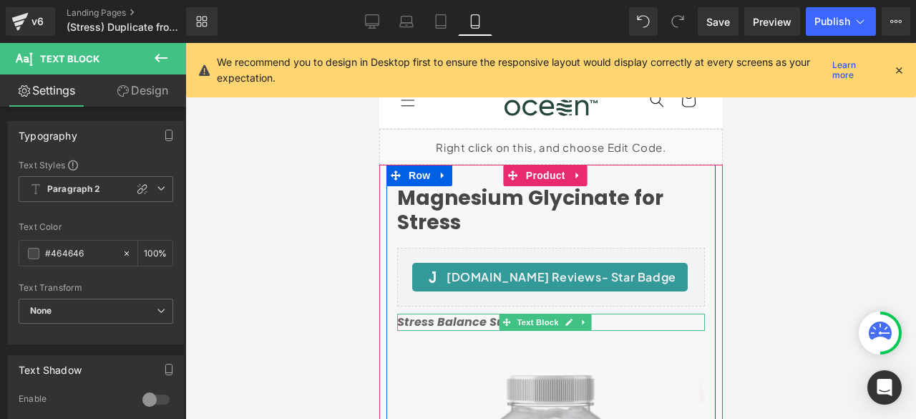
click at [468, 318] on strong "Stress Balance Support" at bounding box center [467, 321] width 140 height 16
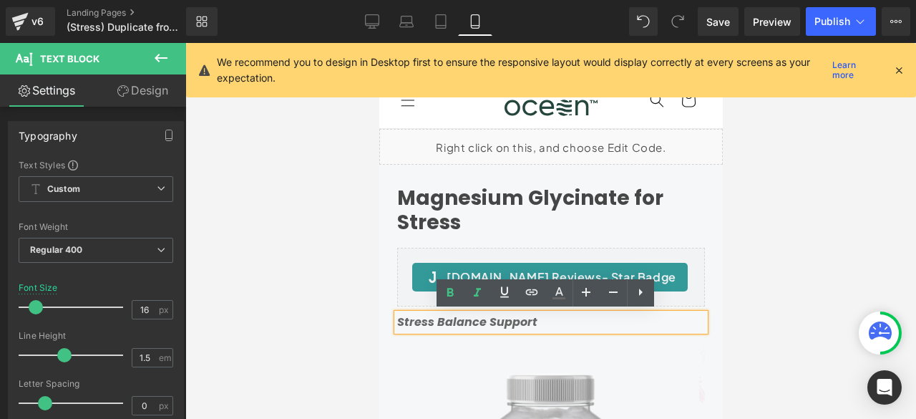
click at [468, 319] on strong "Stress Balance Support" at bounding box center [467, 321] width 140 height 16
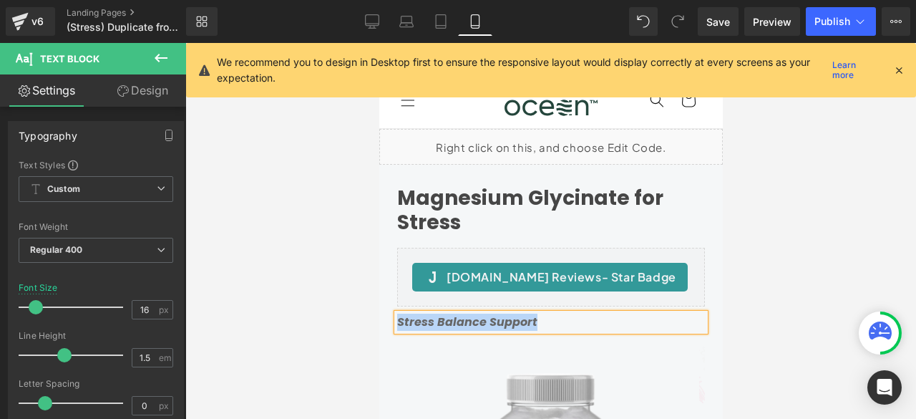
copy strong "Stress Balance Support"
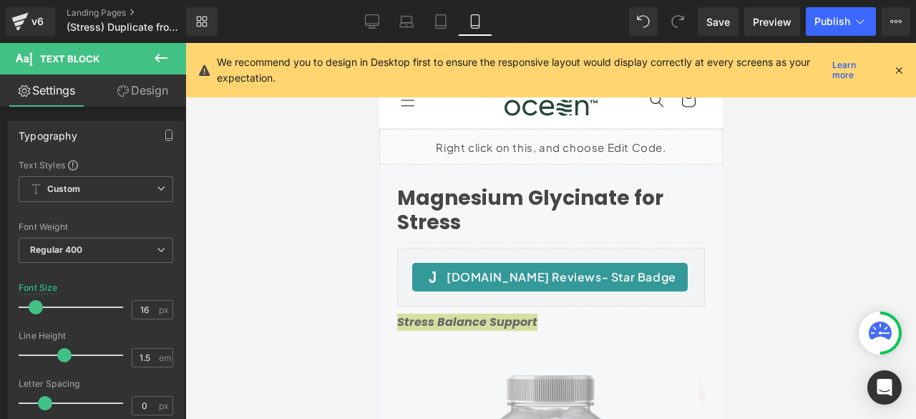
click at [288, 234] on div at bounding box center [550, 231] width 731 height 376
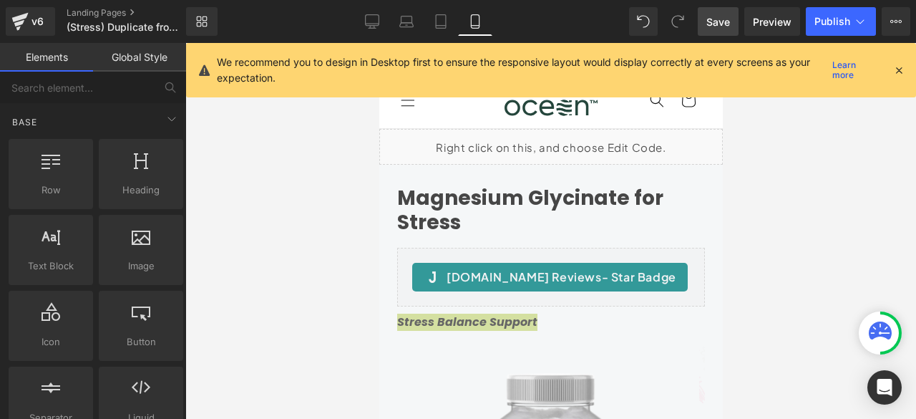
click at [721, 21] on span "Save" at bounding box center [718, 21] width 24 height 15
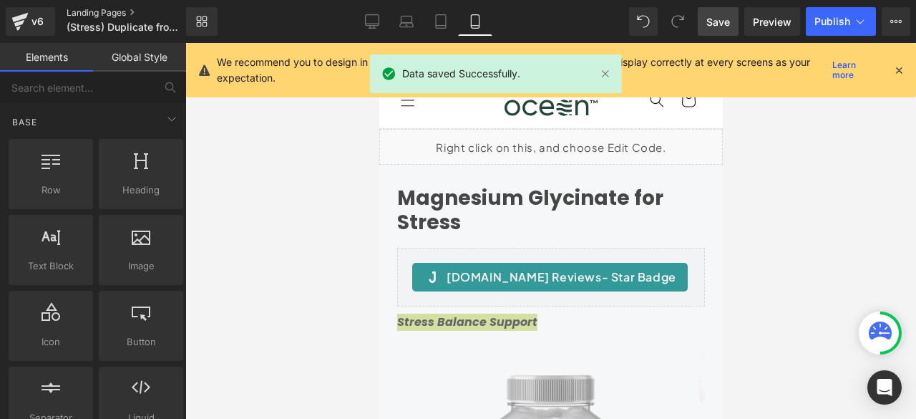
click at [115, 8] on link "Landing Pages" at bounding box center [138, 12] width 143 height 11
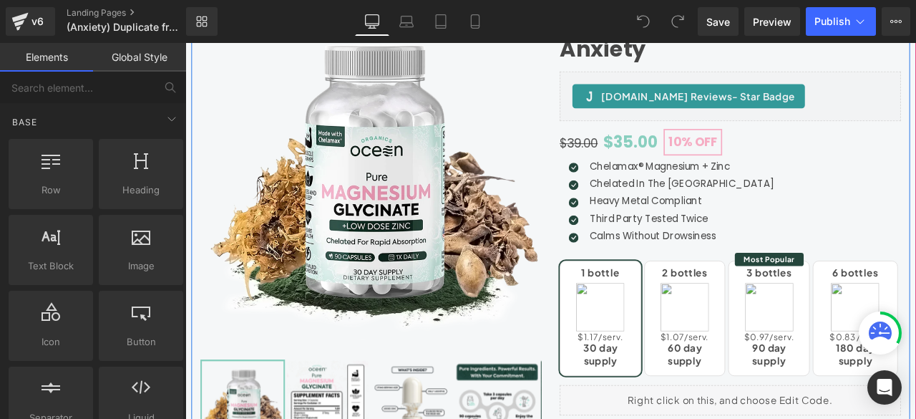
scroll to position [238, 0]
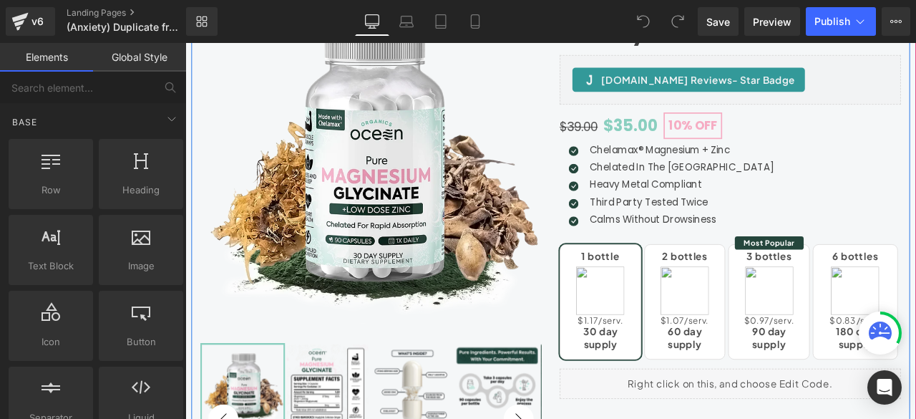
click at [687, 251] on p "Calms Without Drowsiness" at bounding box center [774, 252] width 218 height 17
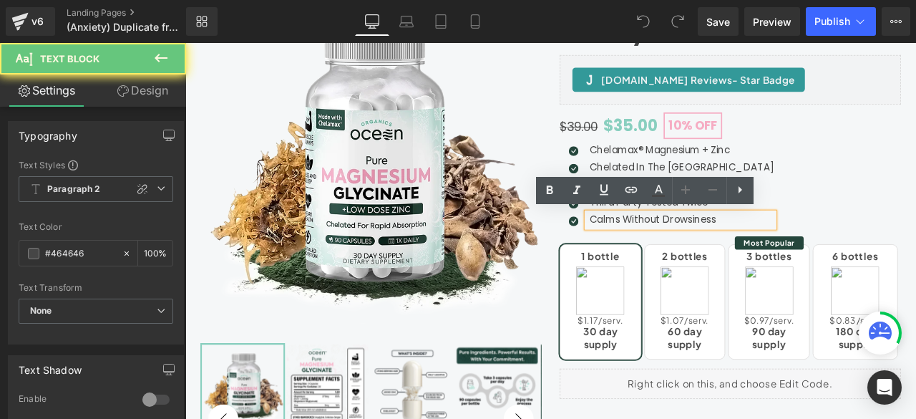
click at [687, 251] on p "Calms Without Drowsiness" at bounding box center [774, 252] width 218 height 17
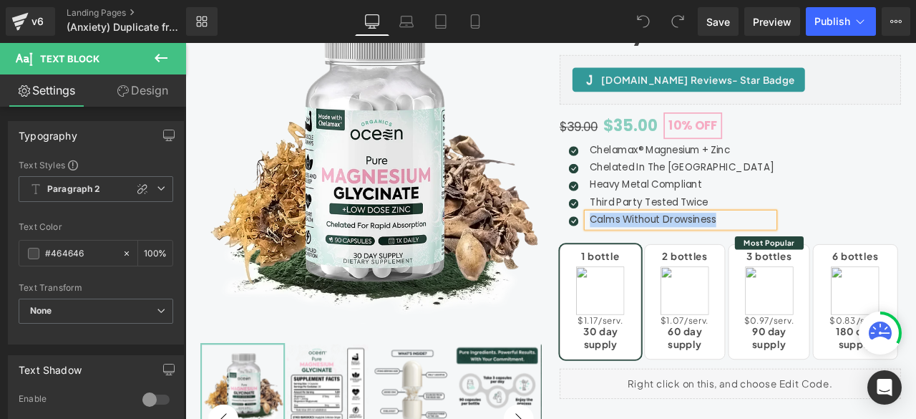
copy p "Calms Without Drowsiness"
click at [703, 18] on link "Save" at bounding box center [718, 21] width 41 height 29
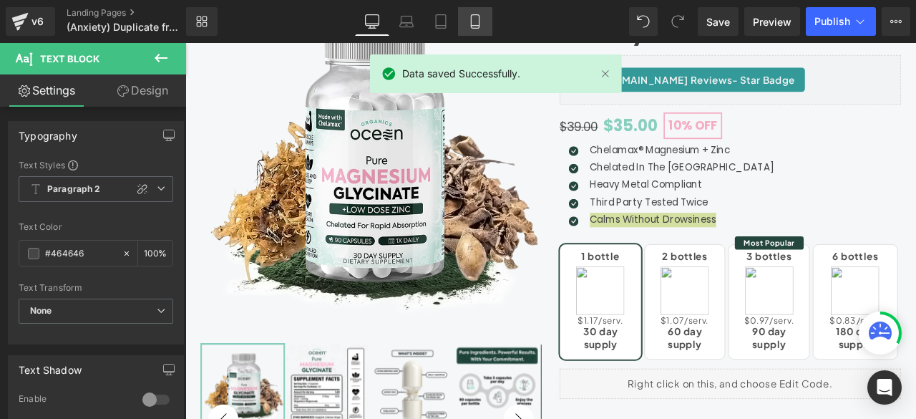
click at [472, 28] on icon at bounding box center [475, 22] width 8 height 14
type input "100"
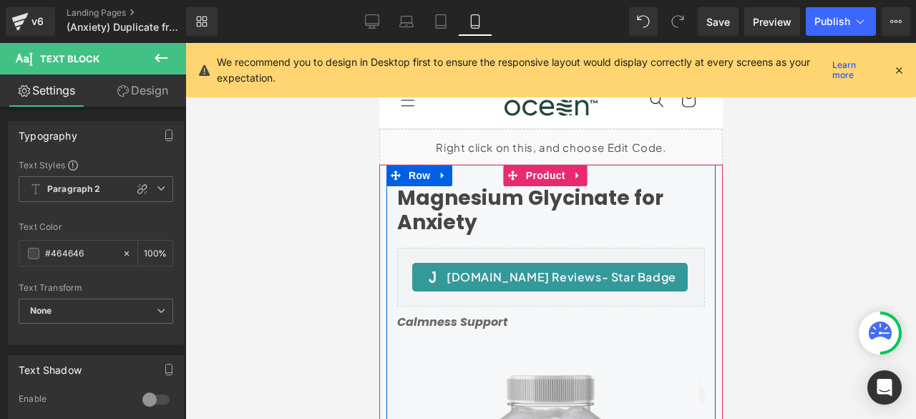
scroll to position [119, 0]
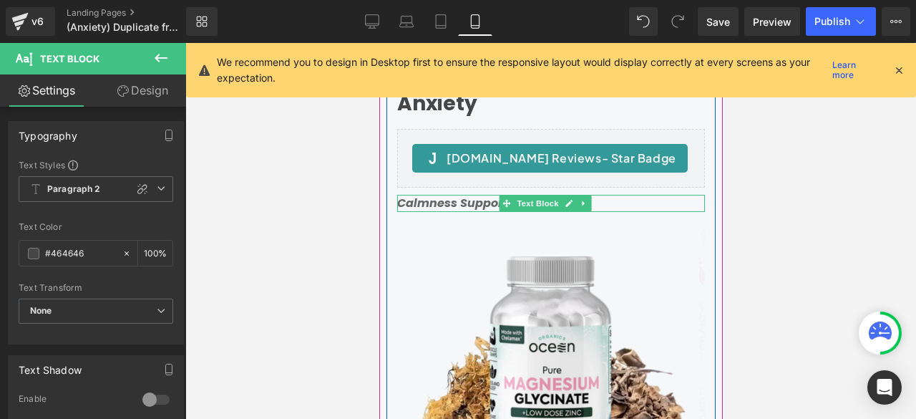
click at [463, 200] on strong "Calmness Support" at bounding box center [452, 203] width 111 height 16
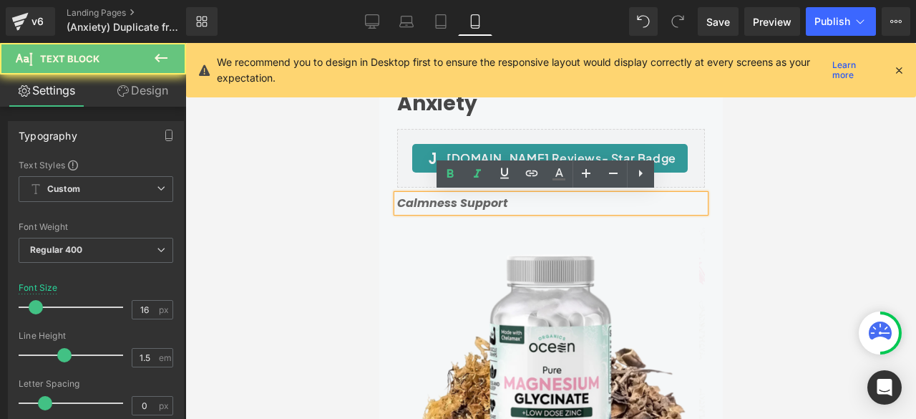
click at [462, 203] on strong "Calmness Support" at bounding box center [452, 203] width 111 height 16
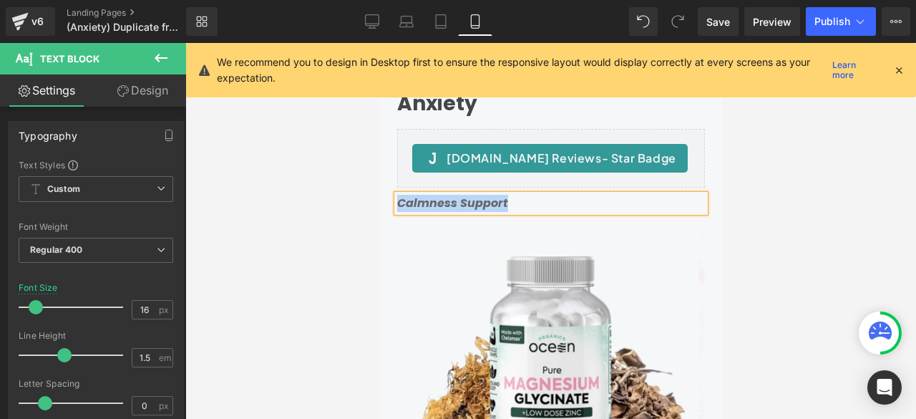
copy strong "Calmness Support"
click at [723, 24] on span "Save" at bounding box center [718, 21] width 24 height 15
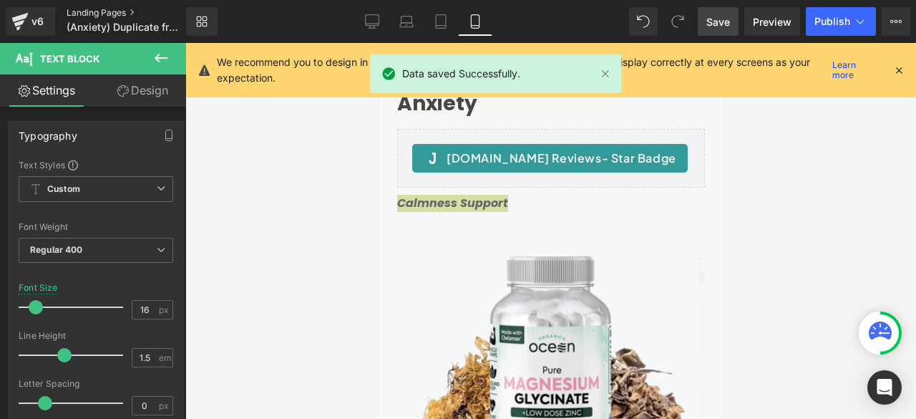
click at [97, 9] on link "Landing Pages" at bounding box center [138, 12] width 143 height 11
